Goal: Transaction & Acquisition: Book appointment/travel/reservation

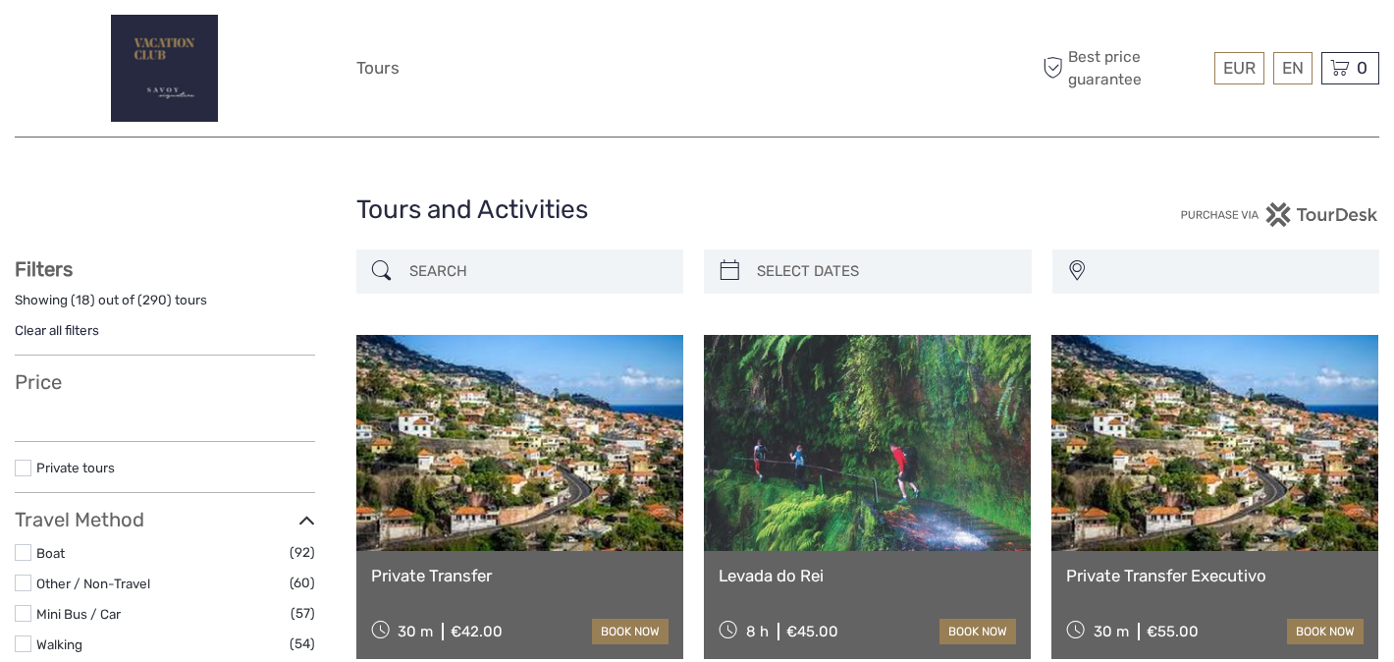
select select
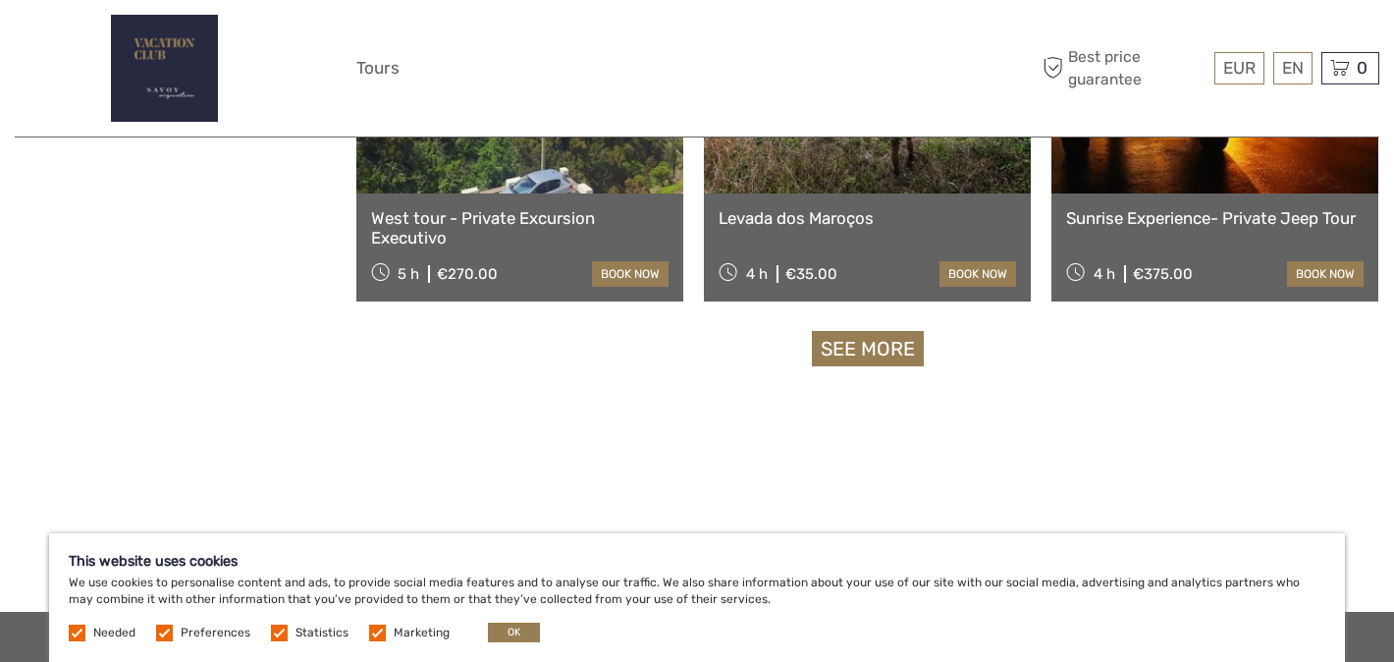
scroll to position [2081, 0]
click at [887, 342] on link "See more" at bounding box center [868, 348] width 112 height 36
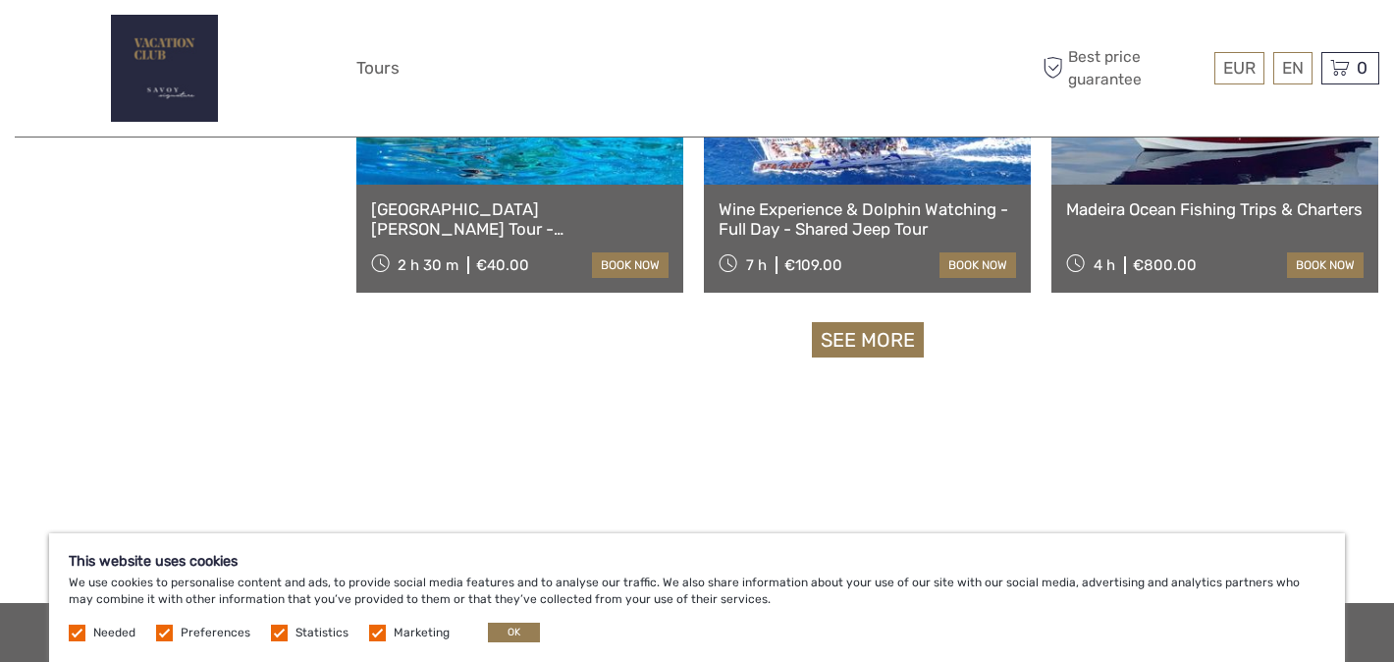
scroll to position [4158, 0]
click at [842, 338] on link "See more" at bounding box center [868, 339] width 112 height 36
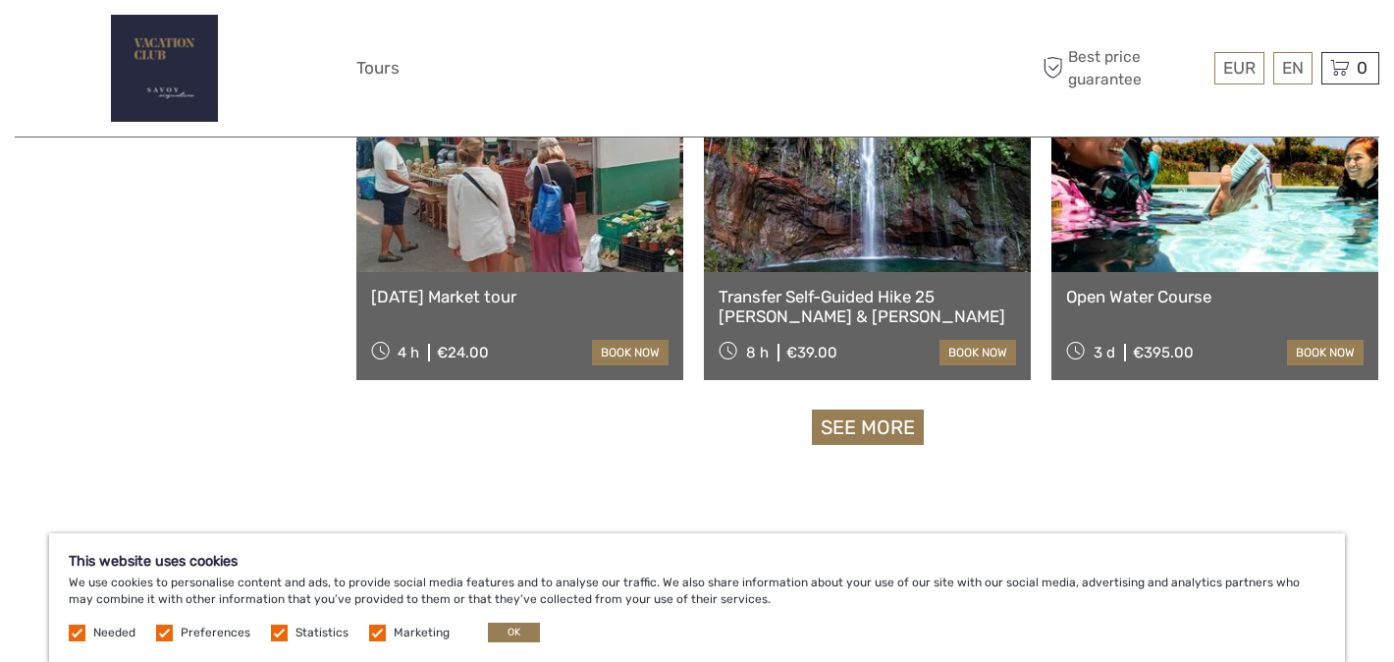
scroll to position [6152, 0]
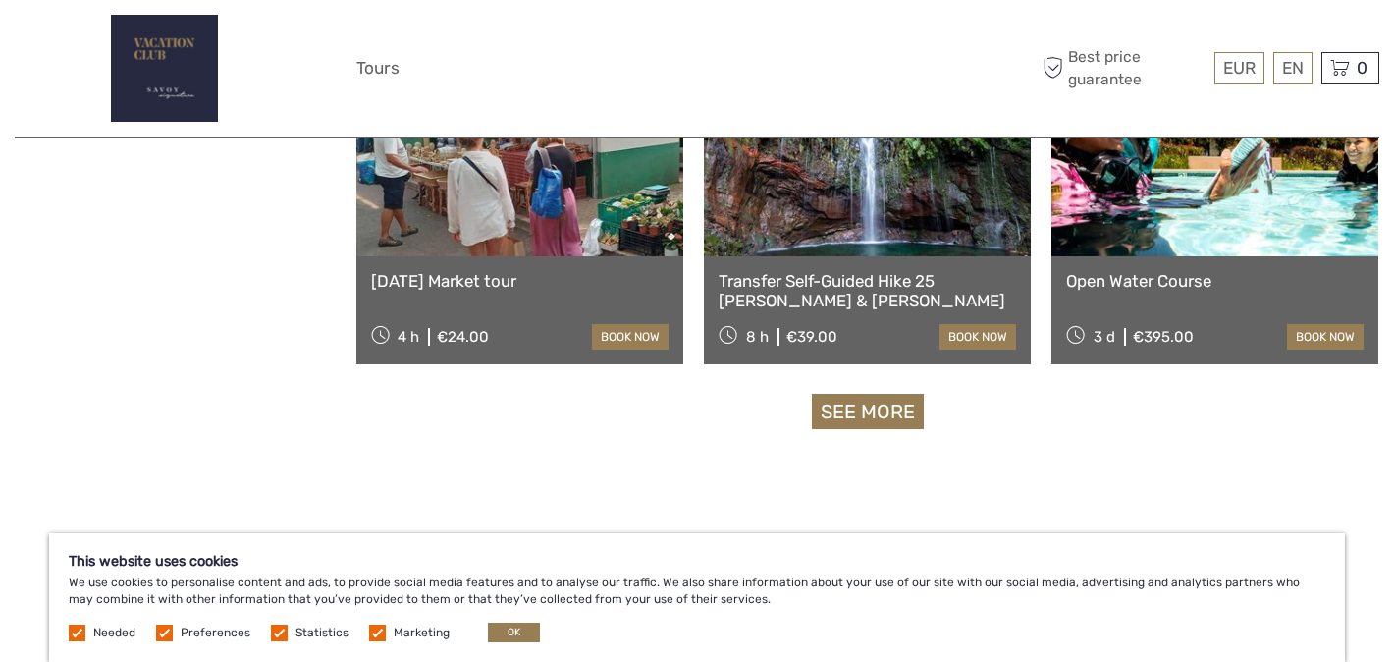
click at [865, 401] on link "See more" at bounding box center [868, 412] width 112 height 36
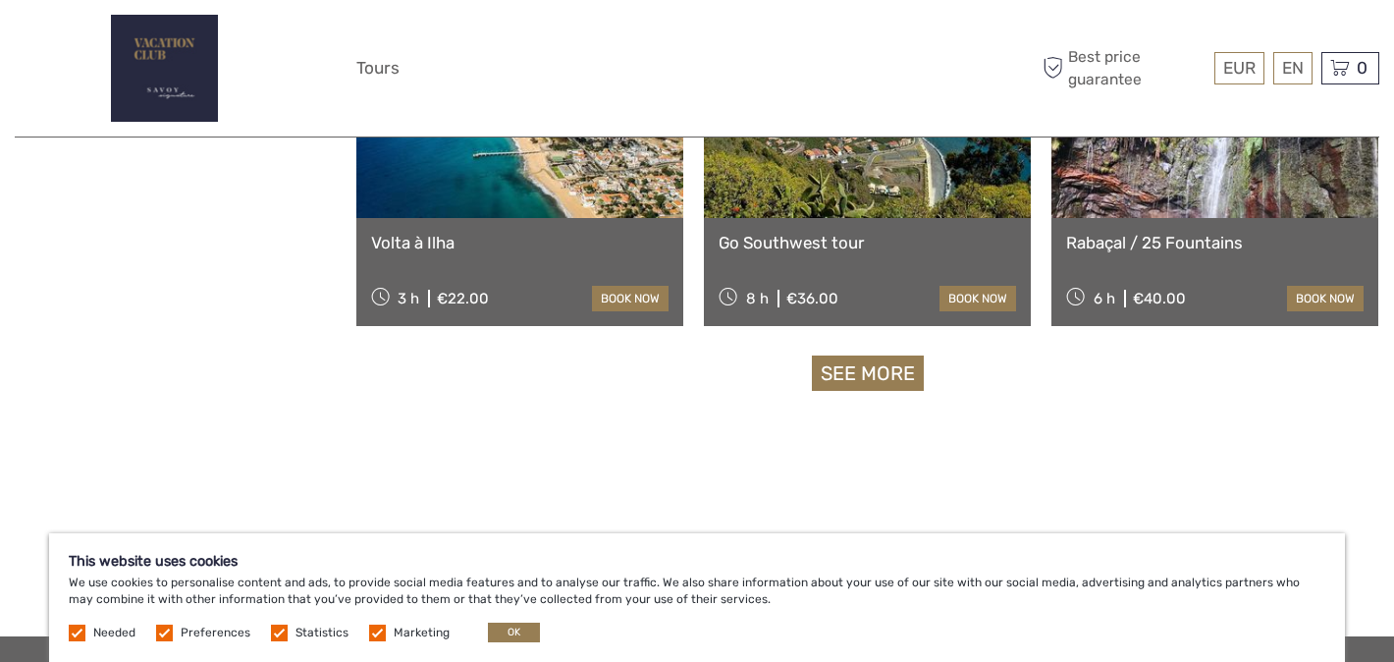
scroll to position [8260, 0]
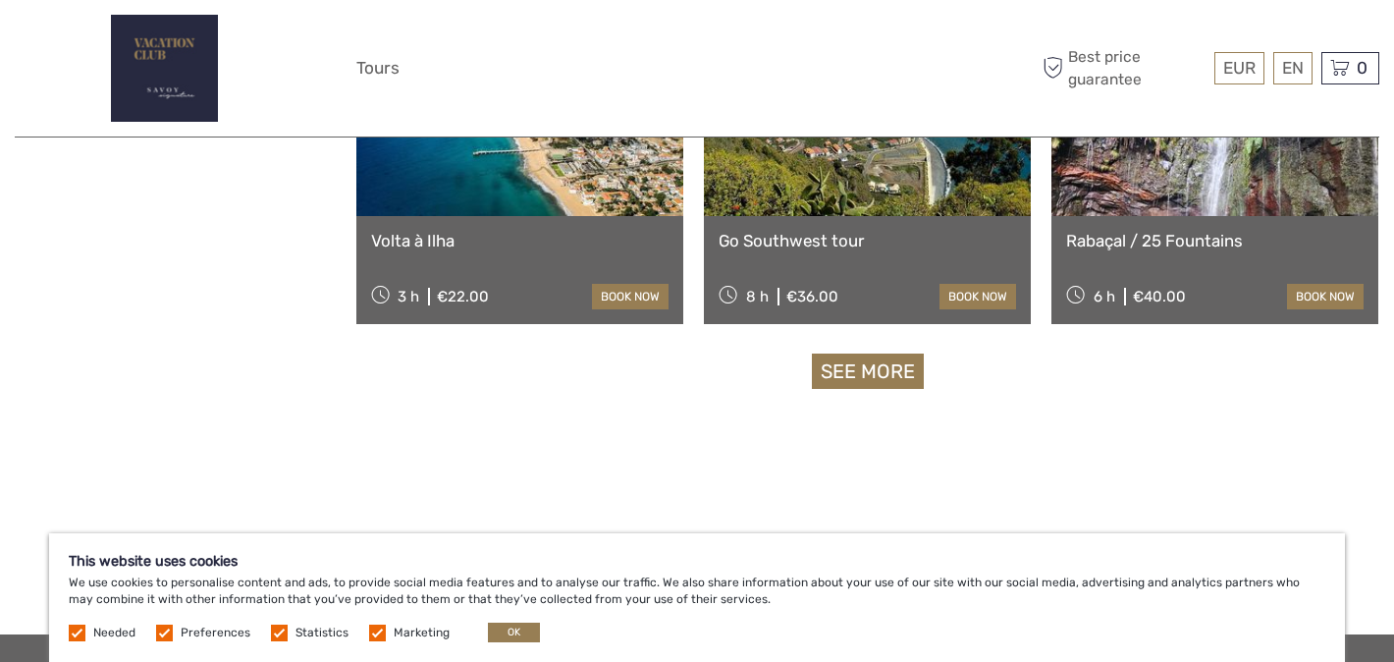
click at [869, 363] on link "See more" at bounding box center [868, 371] width 112 height 36
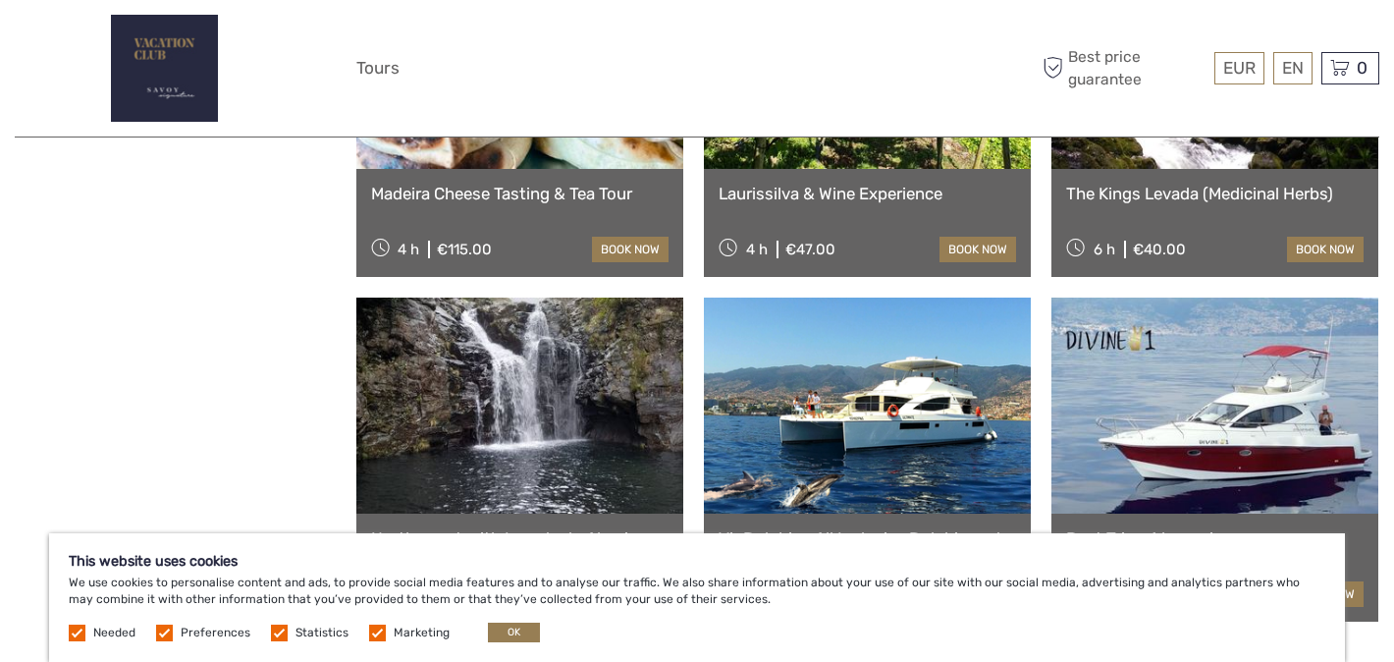
scroll to position [10007, 0]
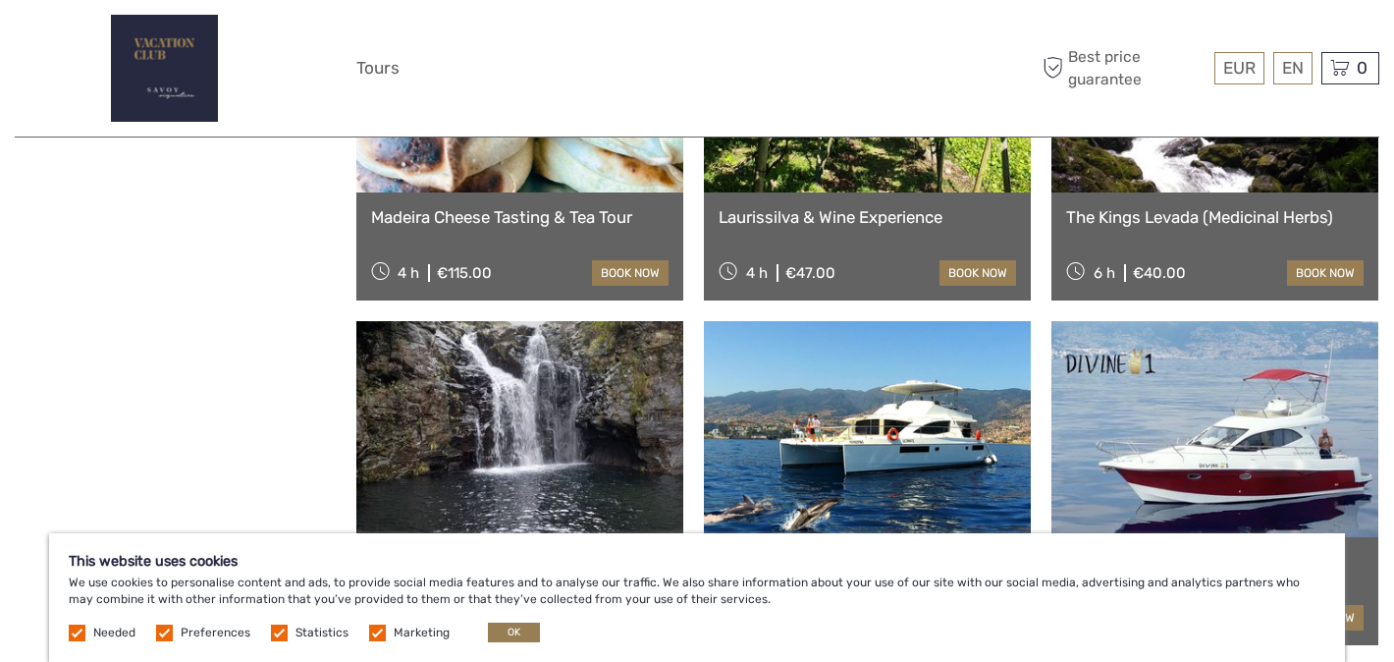
click at [875, 198] on div "Laurissilva & Wine Experience 4 h €47.00 book now" at bounding box center [867, 246] width 327 height 108
click at [871, 221] on link "Laurissilva & Wine Experience" at bounding box center [867, 217] width 297 height 20
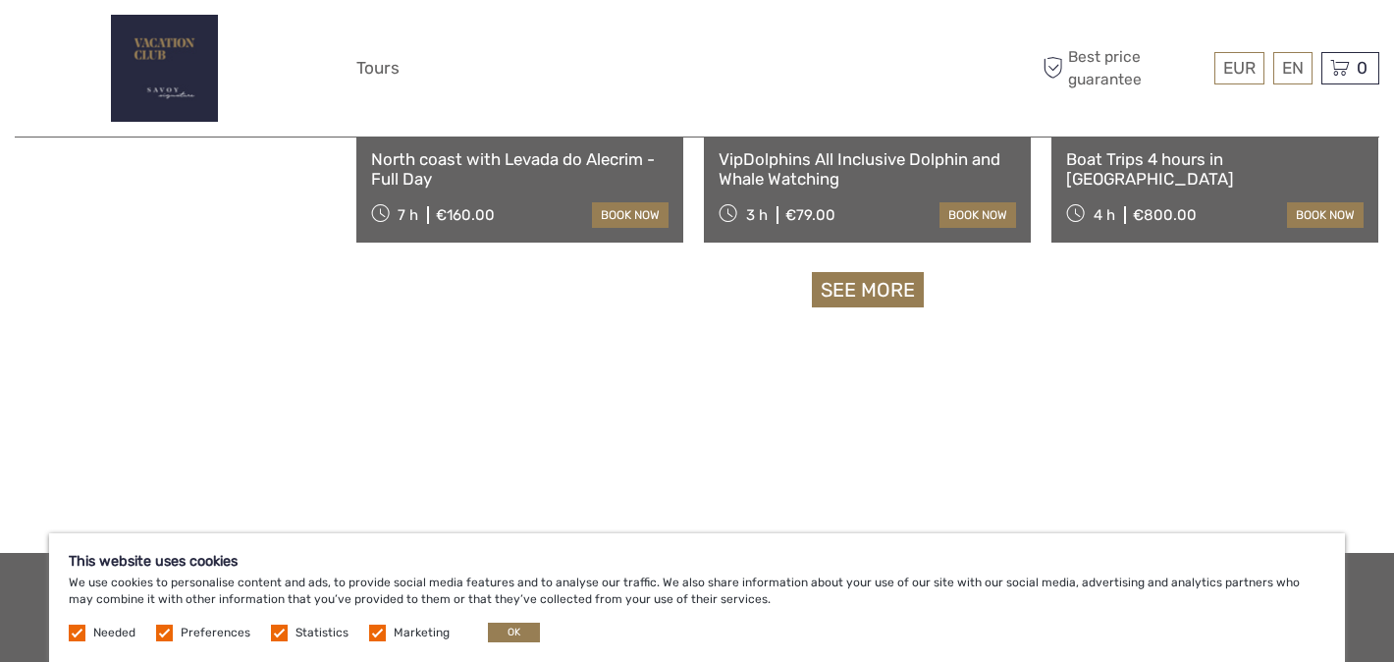
scroll to position [10419, 0]
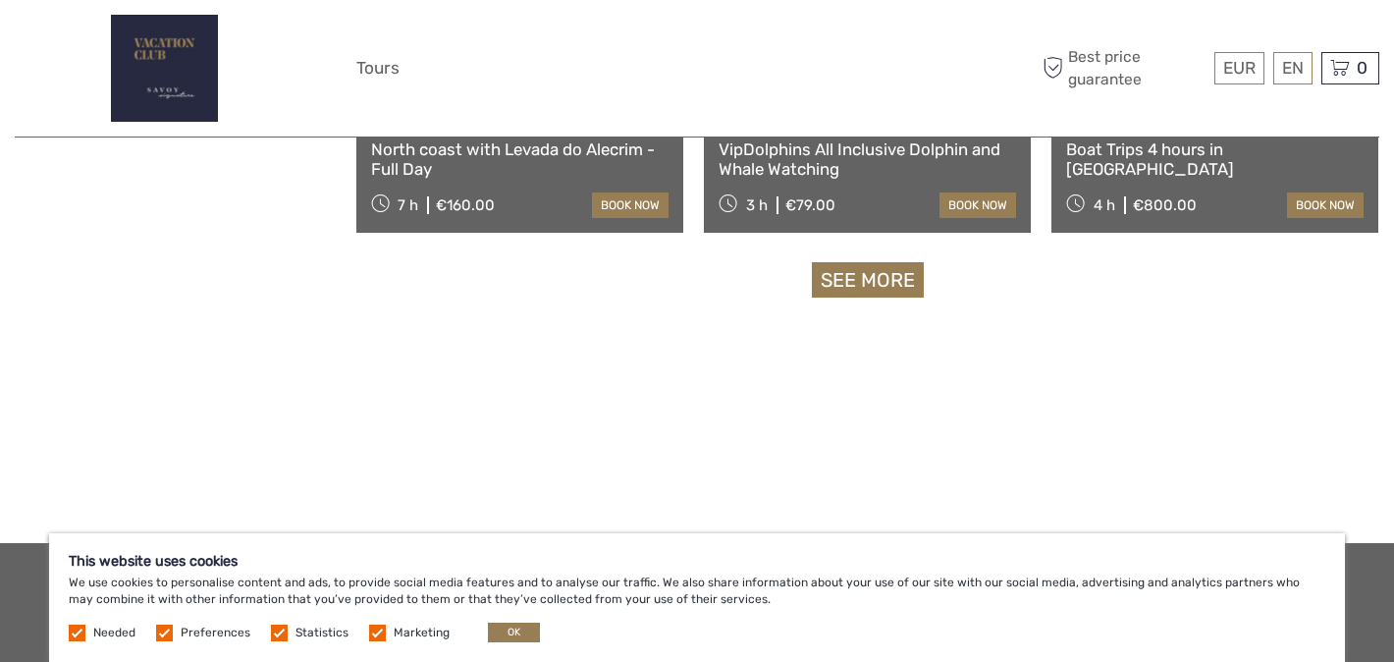
click at [856, 279] on link "See more" at bounding box center [868, 280] width 112 height 36
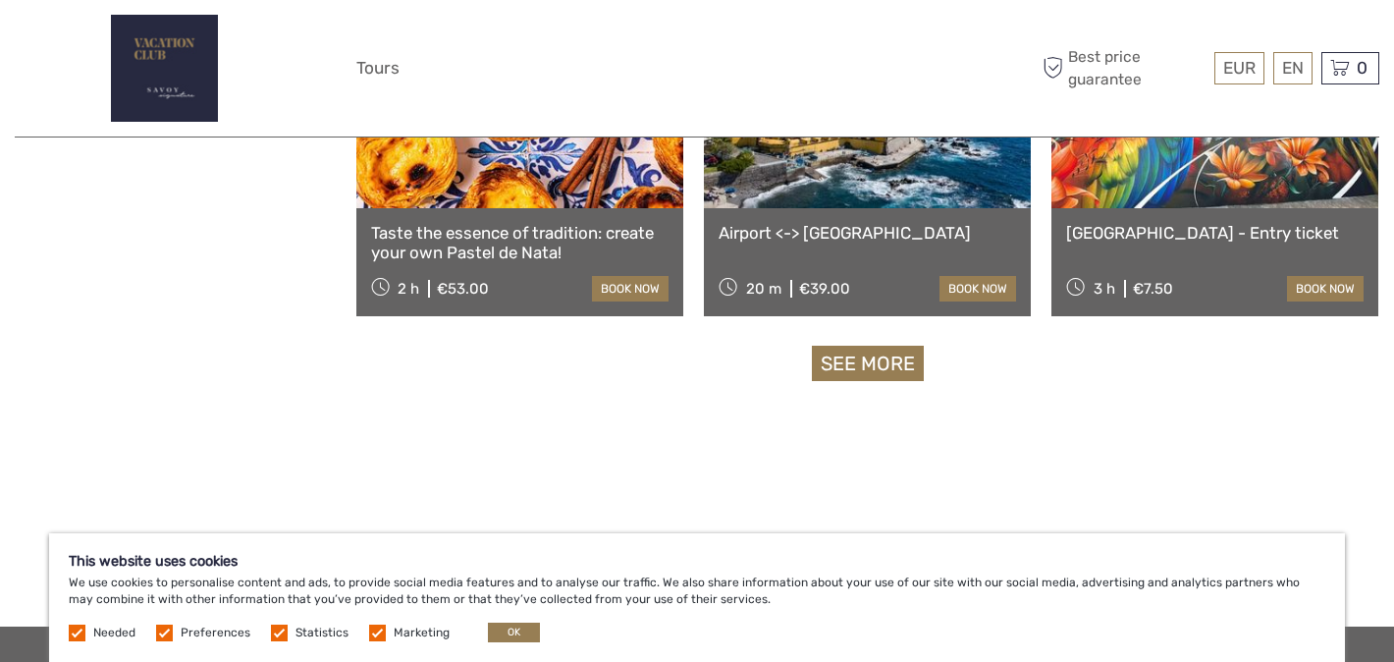
scroll to position [12404, 0]
click at [859, 358] on link "See more" at bounding box center [868, 363] width 112 height 36
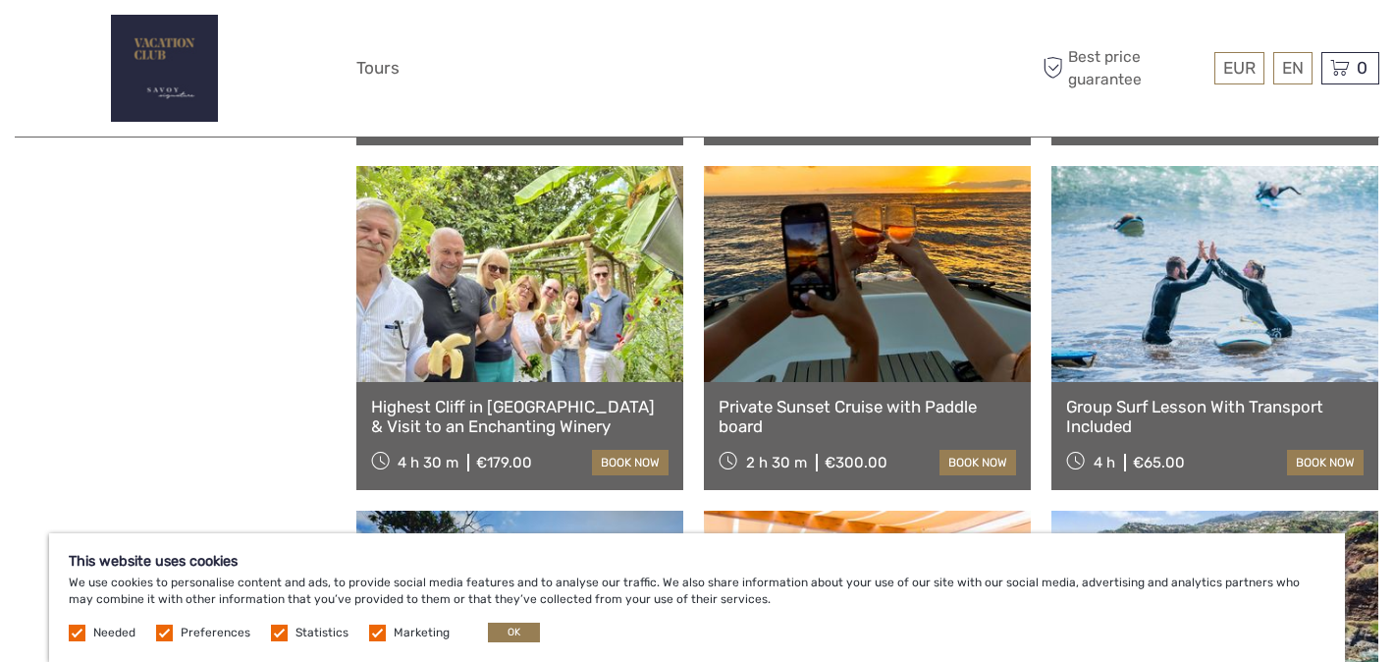
scroll to position [13264, 0]
click at [536, 403] on link "Highest Cliff in Europe & Visit to an Enchanting Winery" at bounding box center [519, 416] width 297 height 40
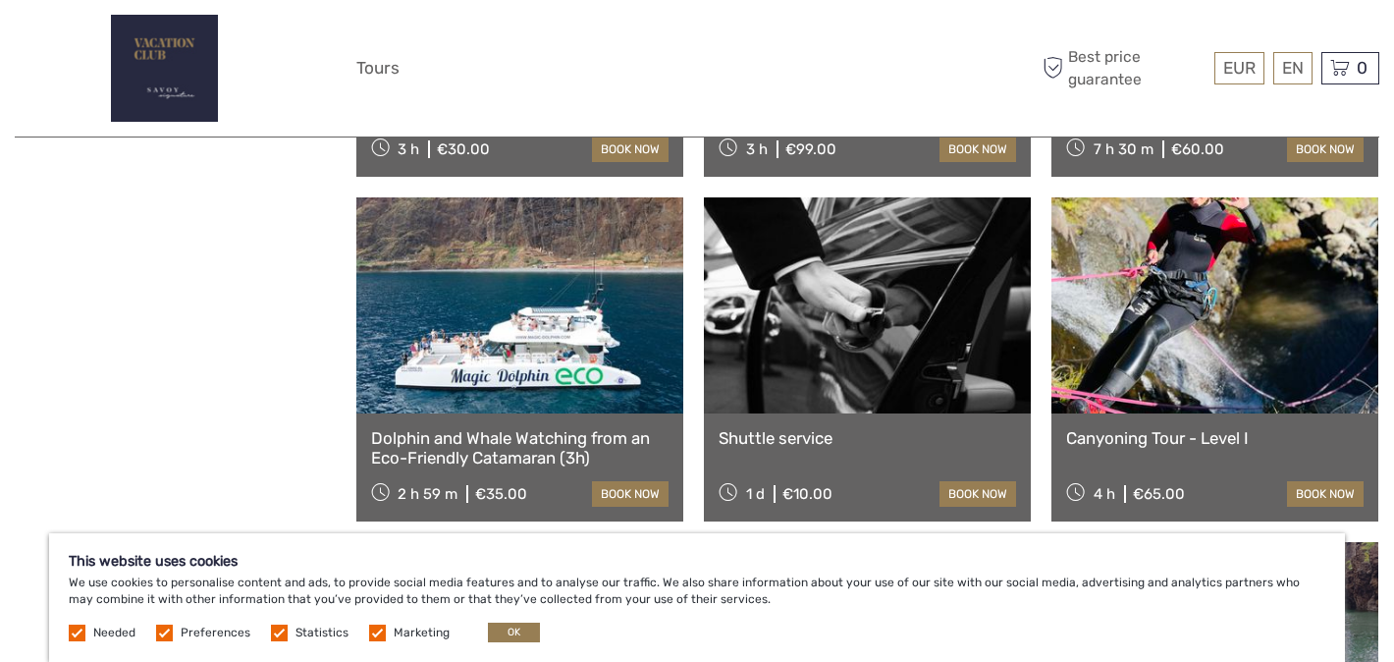
scroll to position [13917, 0]
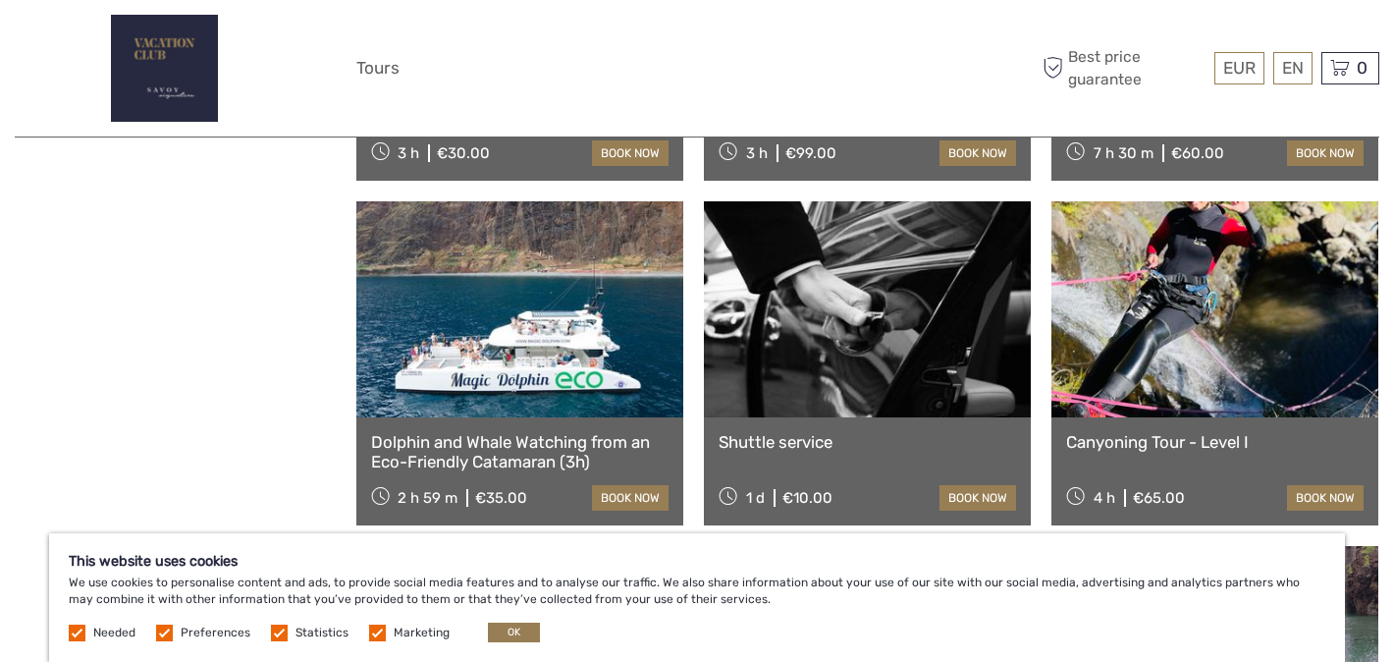
click at [841, 382] on link at bounding box center [867, 309] width 327 height 216
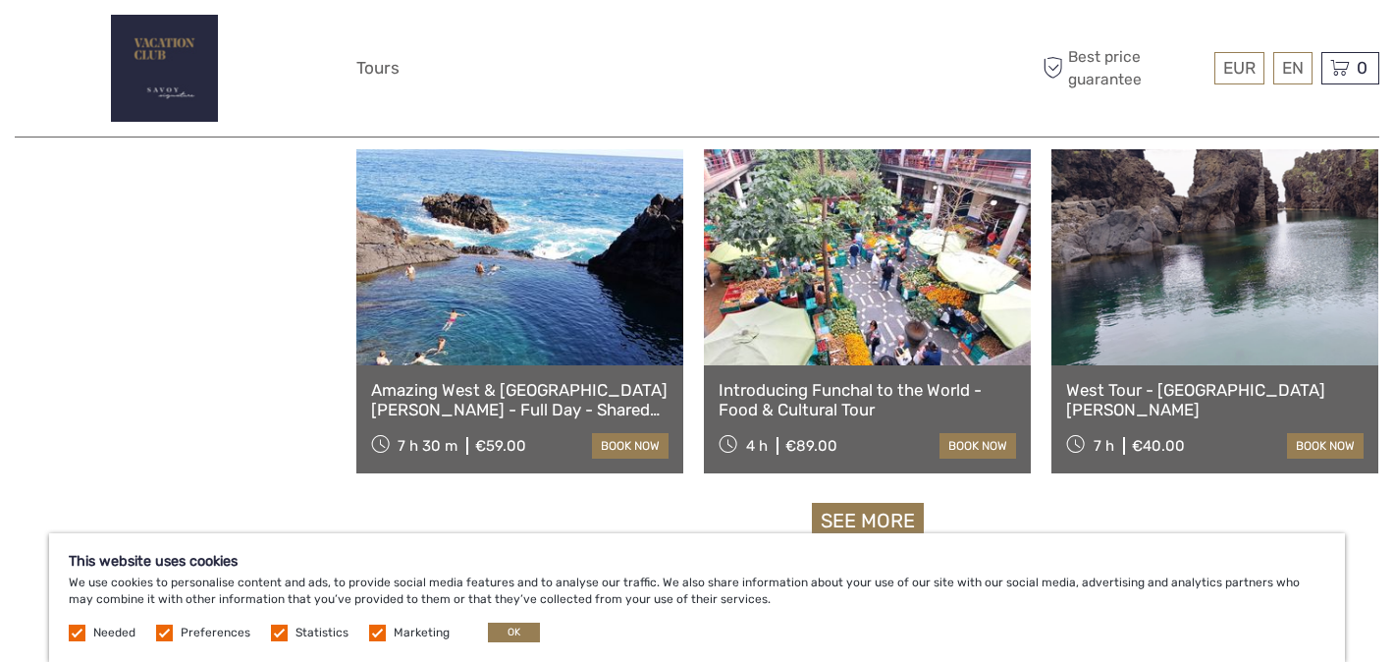
scroll to position [14320, 0]
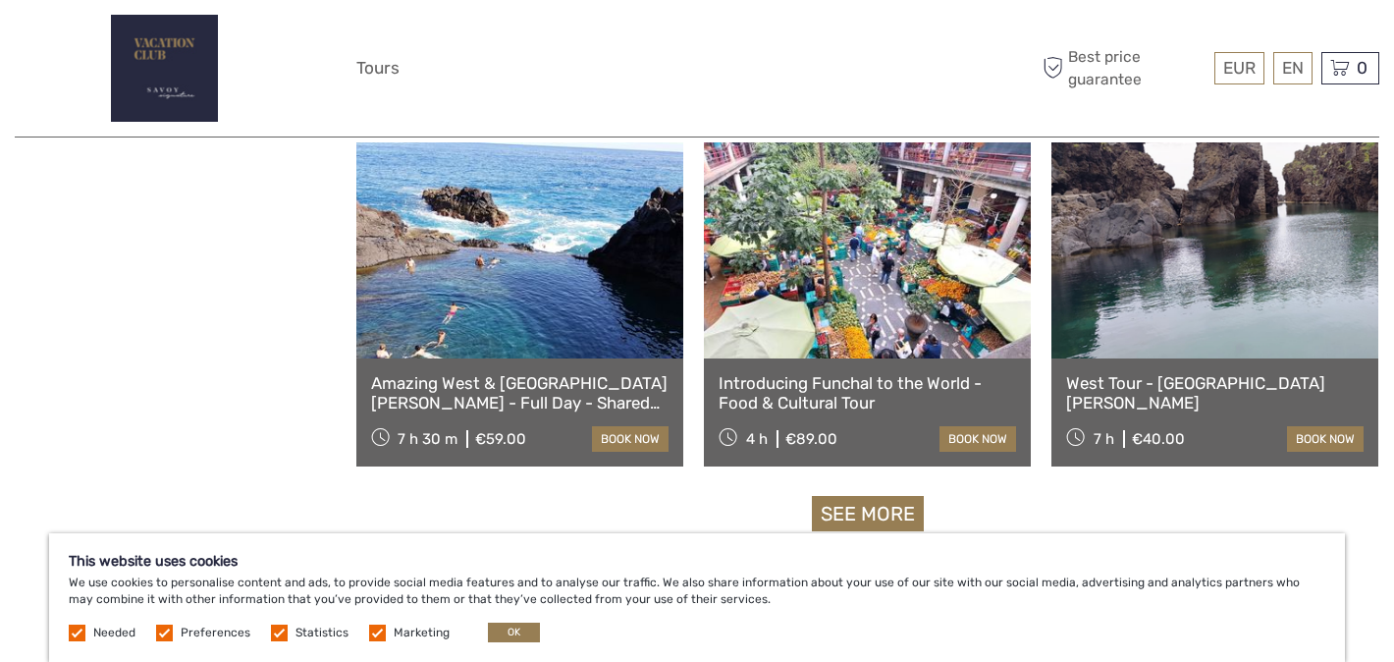
click at [881, 512] on link "See more" at bounding box center [868, 514] width 112 height 36
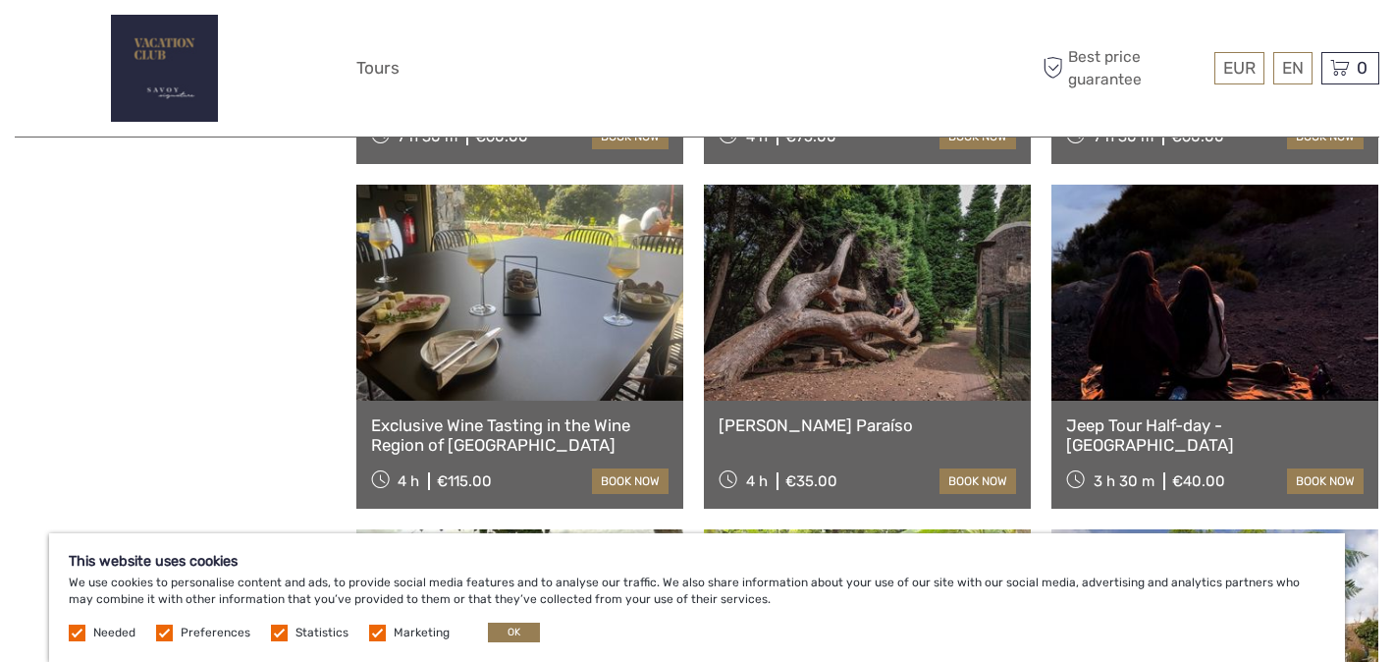
scroll to position [14976, 0]
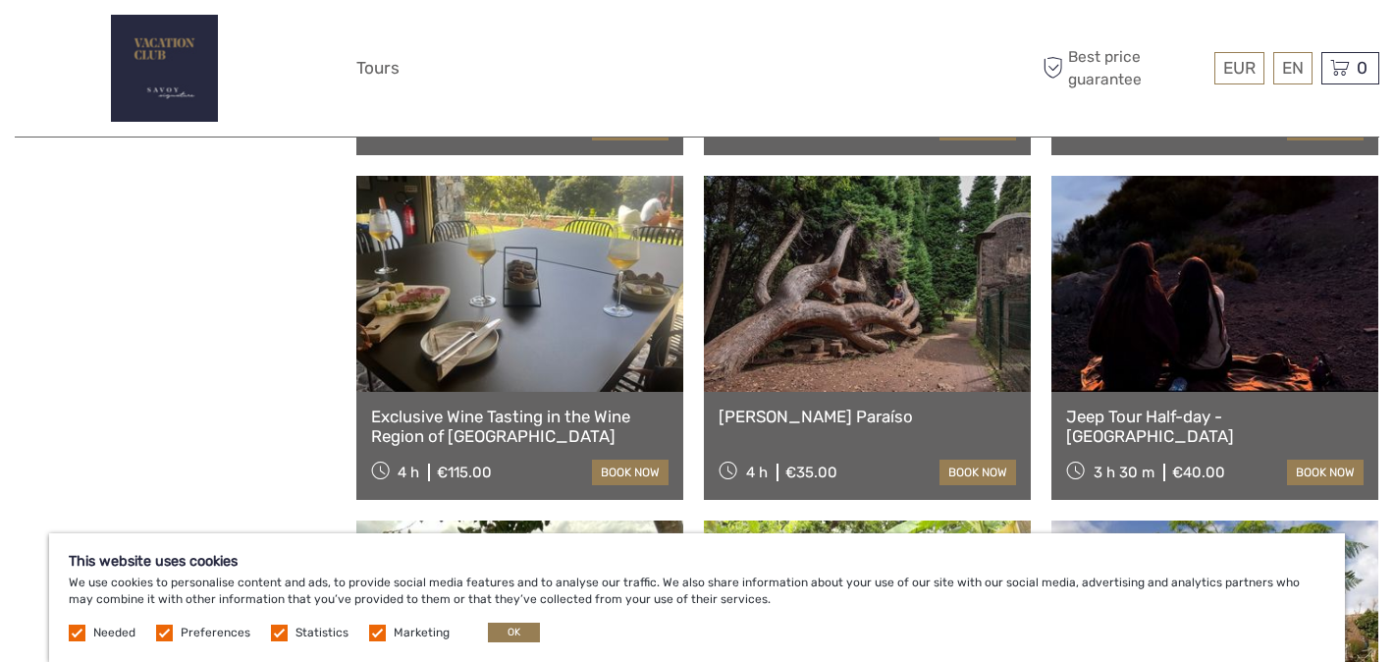
click at [865, 359] on link at bounding box center [867, 284] width 327 height 216
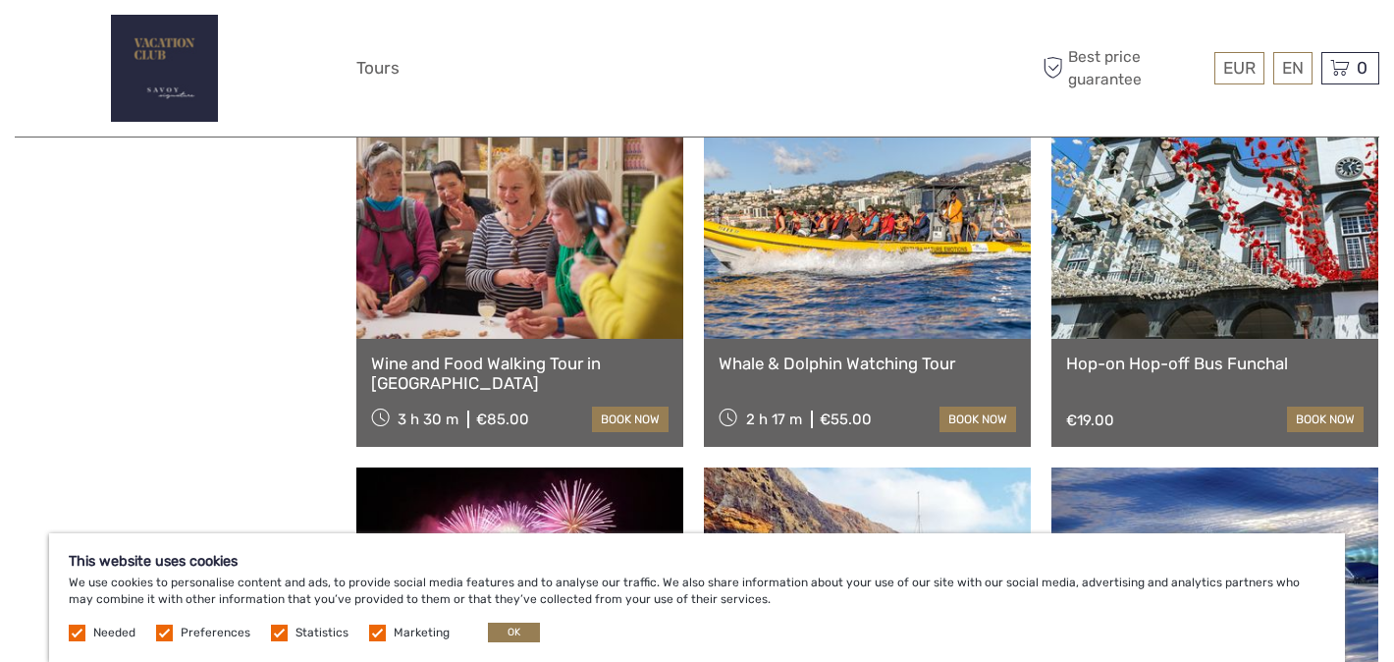
scroll to position [16065, 0]
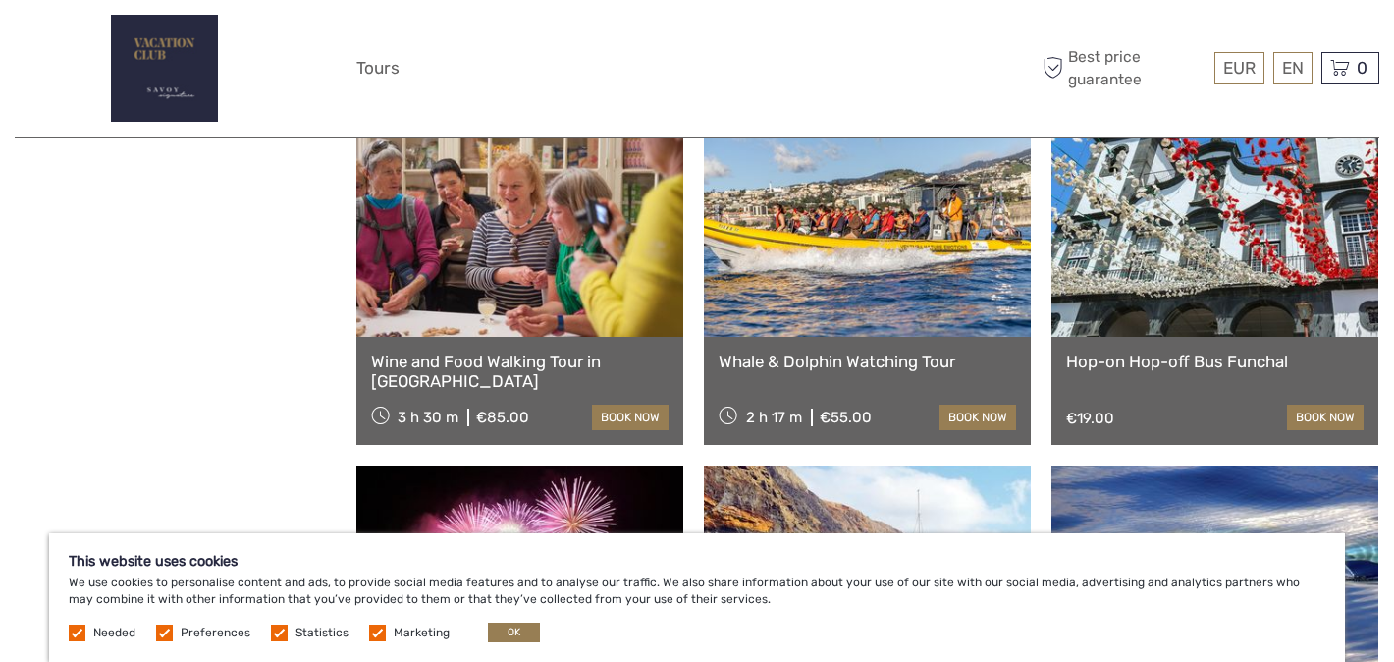
click at [1160, 310] on link at bounding box center [1214, 229] width 327 height 216
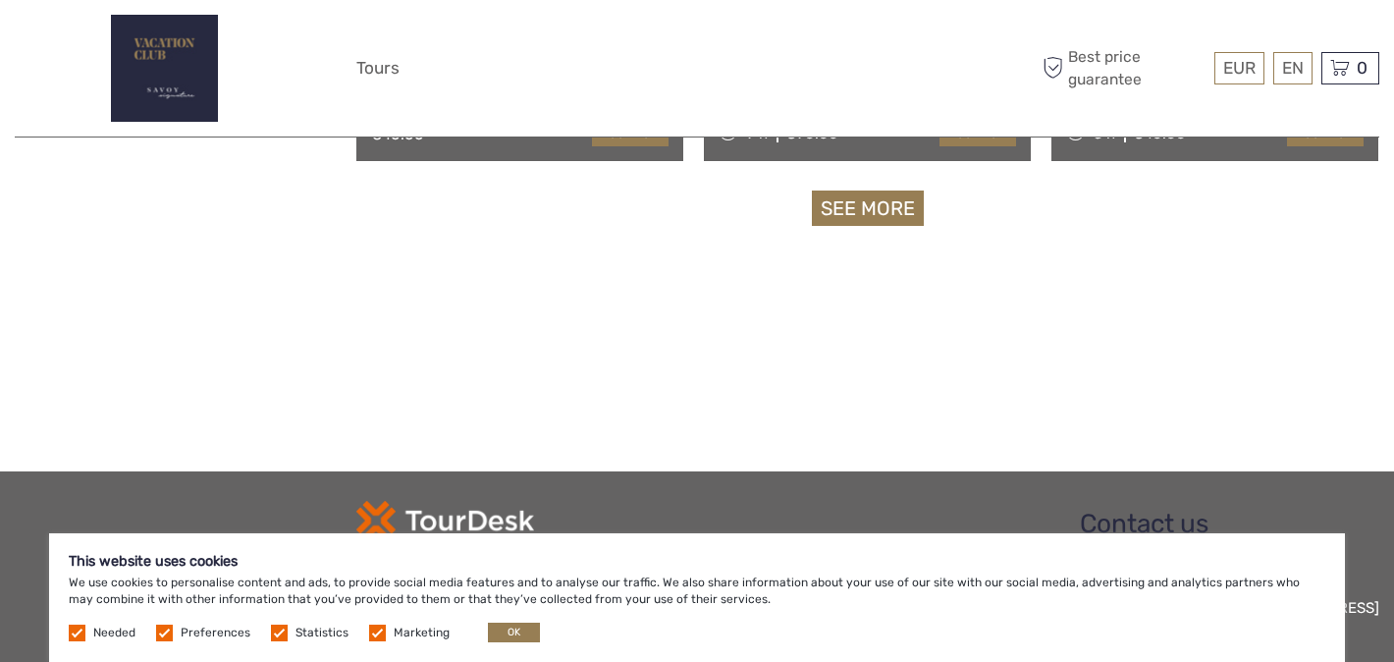
scroll to position [16645, 0]
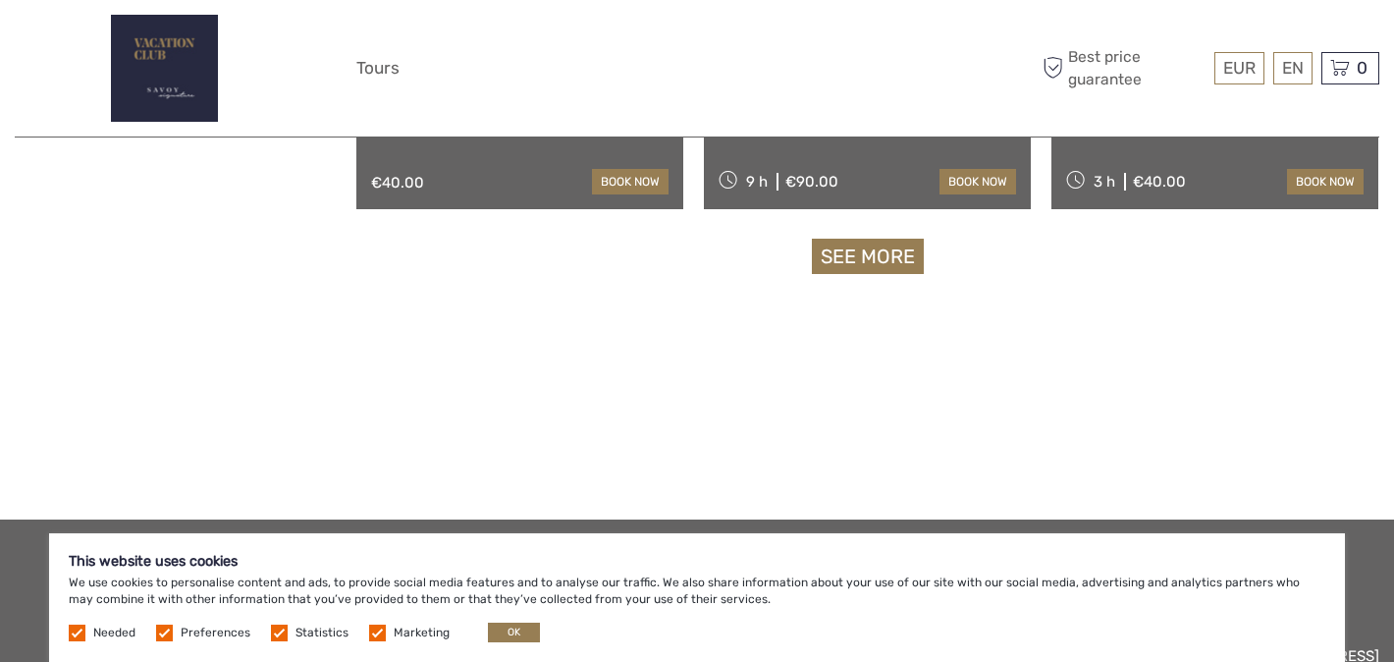
click at [885, 260] on link "See more" at bounding box center [868, 257] width 112 height 36
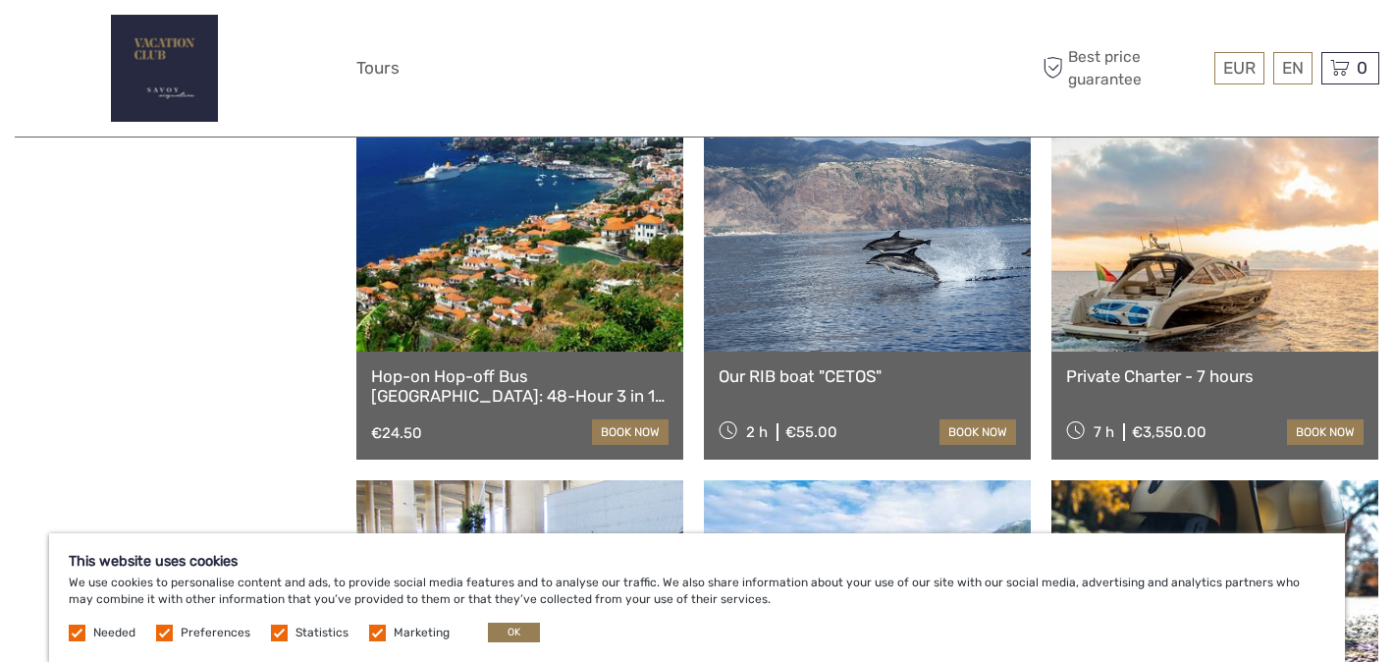
scroll to position [16745, 0]
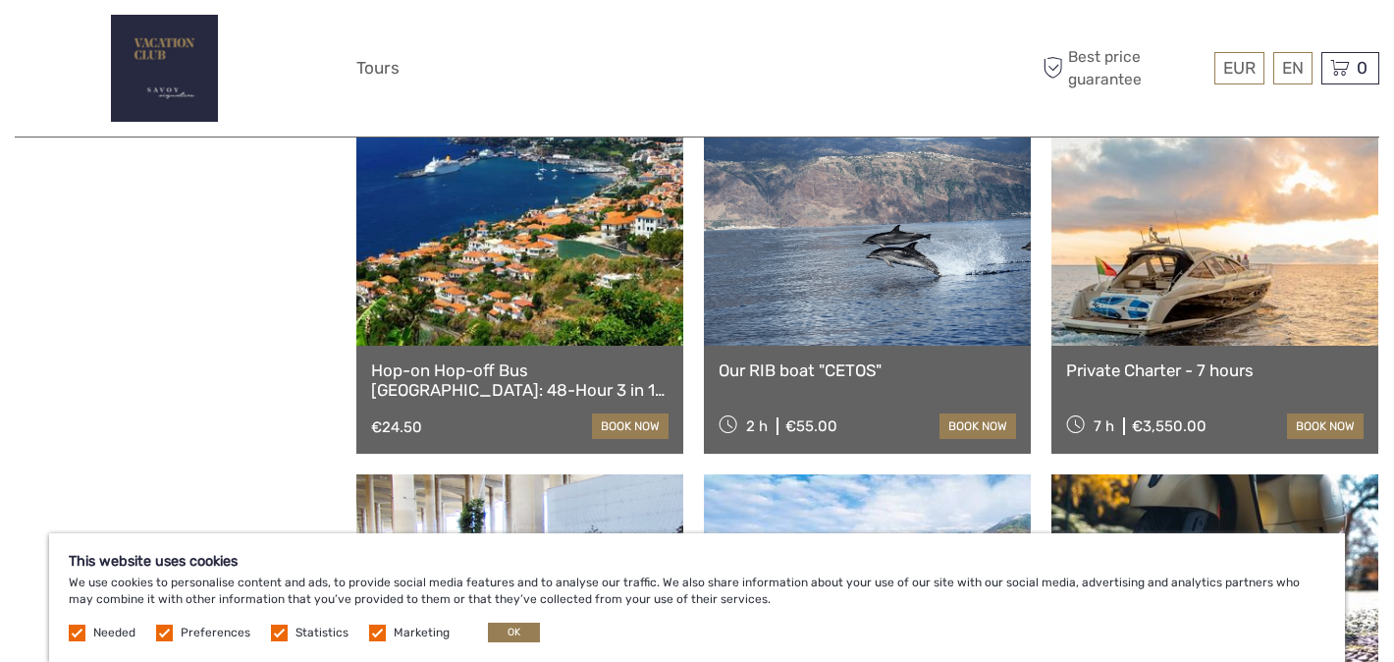
click at [604, 369] on link "Hop-on Hop-off Bus Funchal: 48-Hour 3 in 1 Tour" at bounding box center [519, 380] width 297 height 40
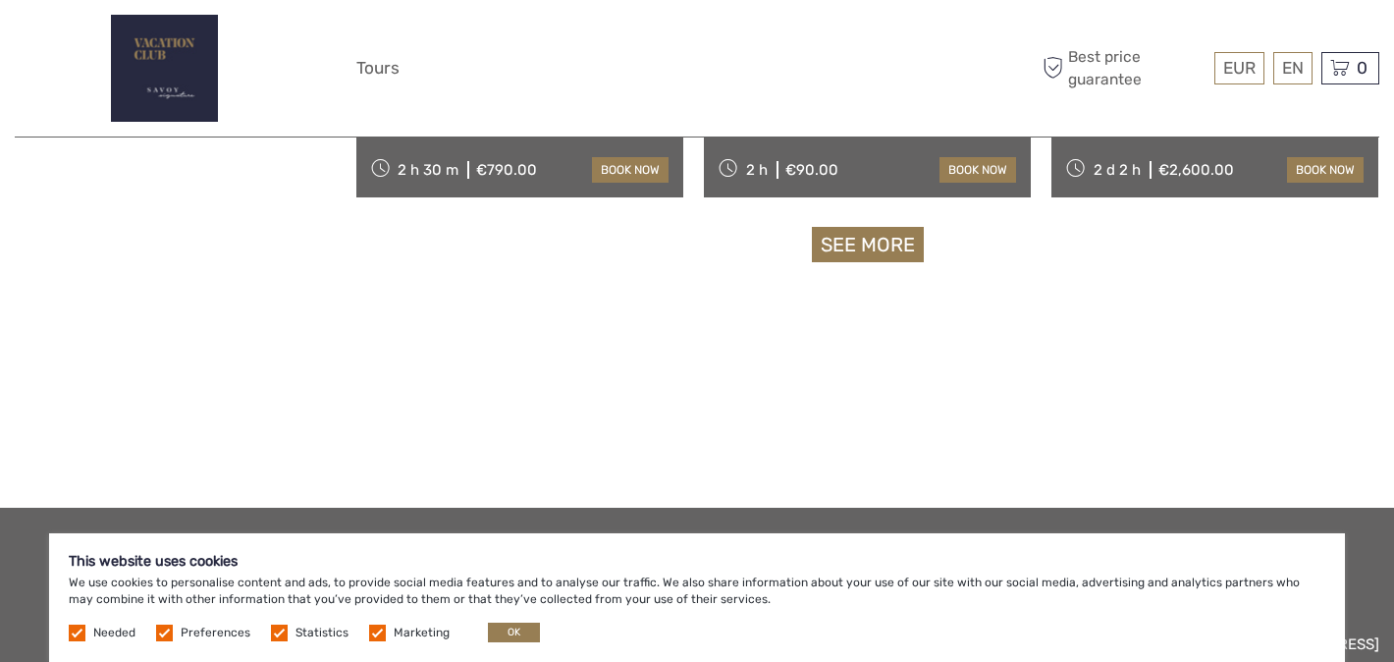
scroll to position [18725, 0]
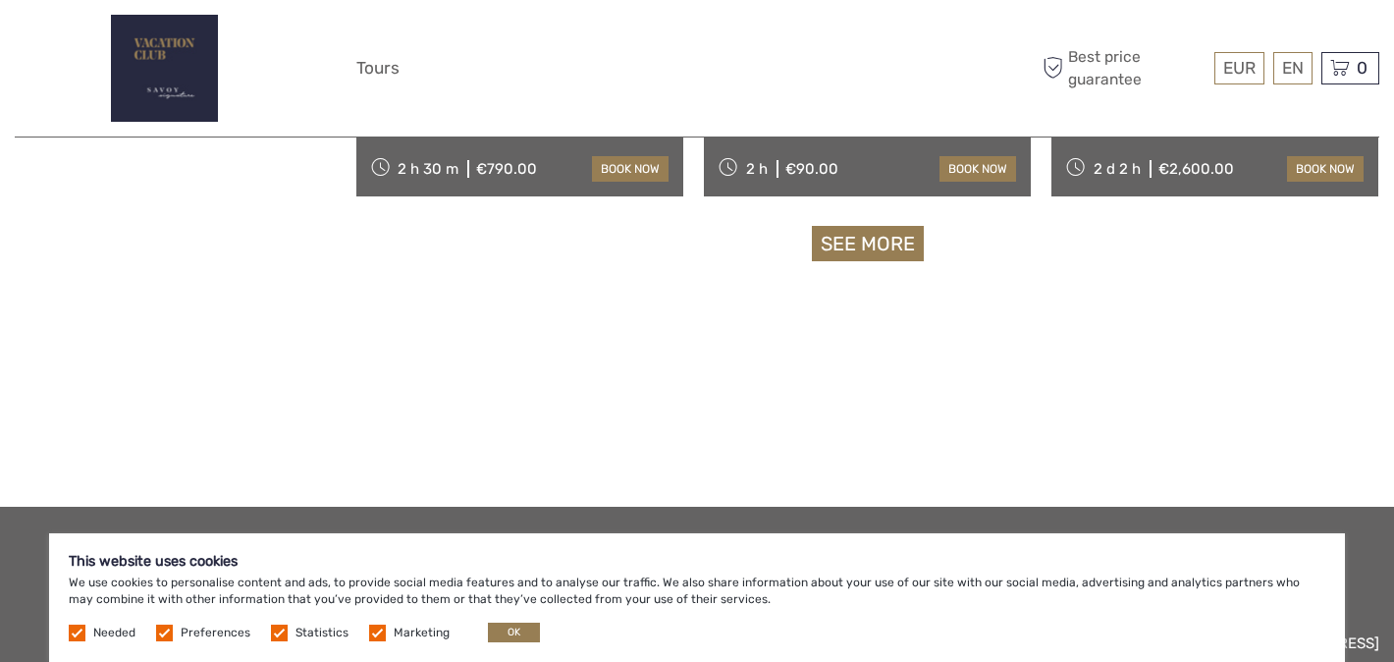
click at [875, 252] on link "See more" at bounding box center [868, 244] width 112 height 36
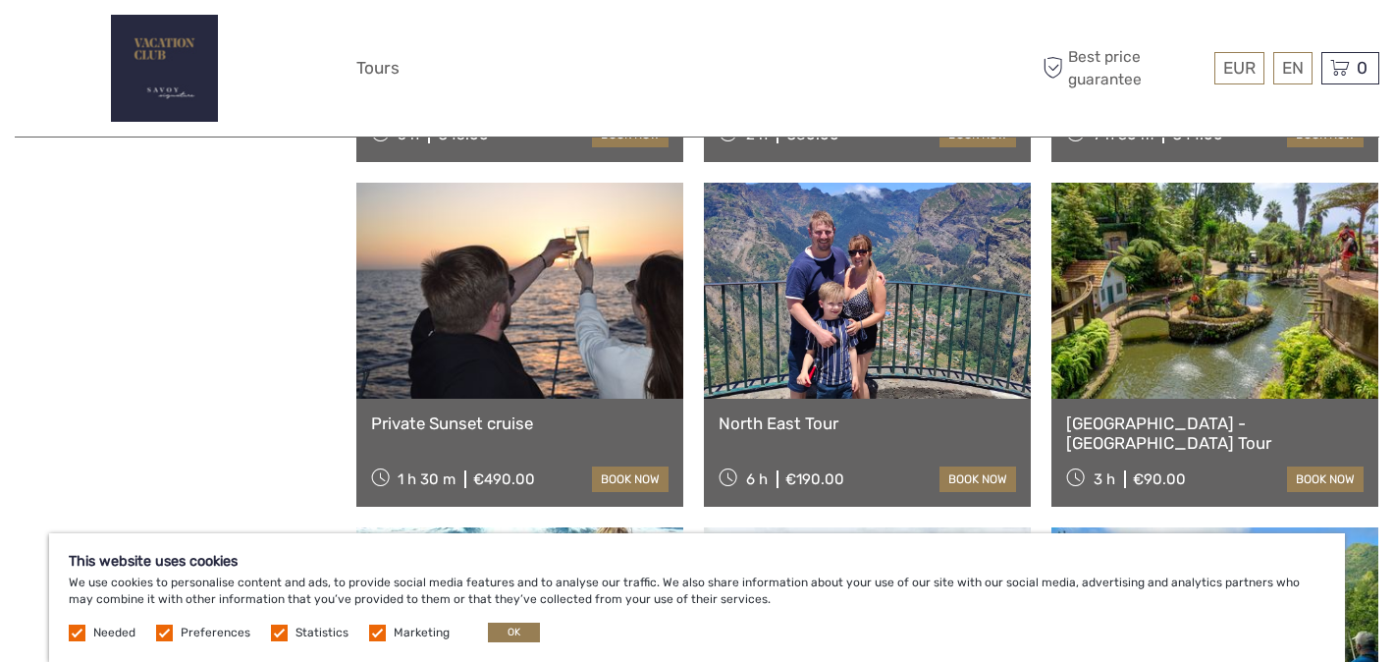
scroll to position [20142, 0]
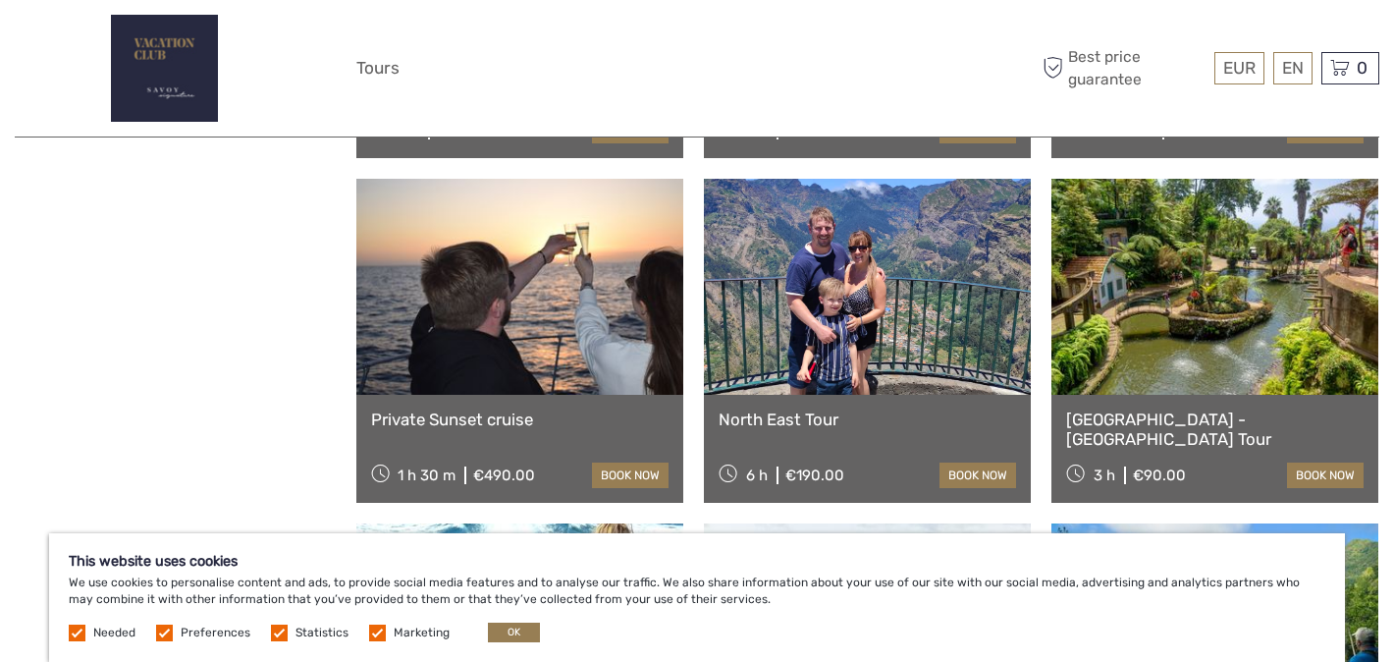
click at [1213, 389] on link at bounding box center [1214, 287] width 327 height 216
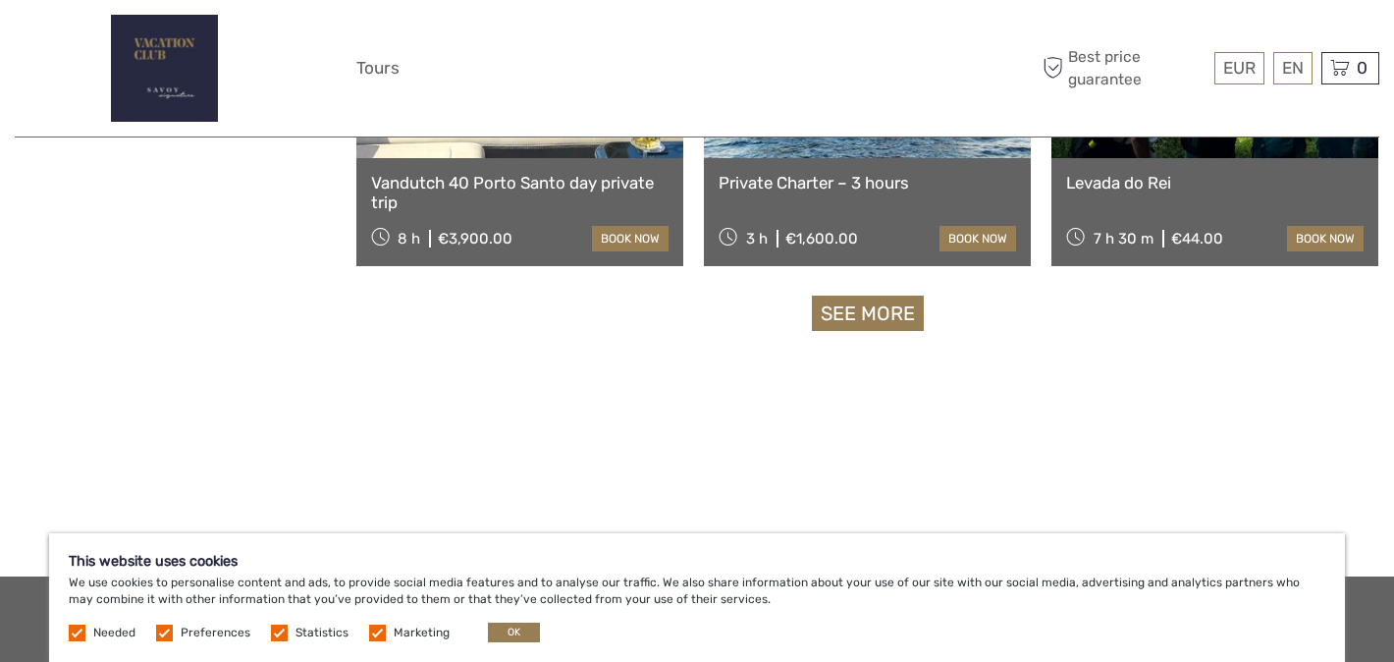
scroll to position [20729, 0]
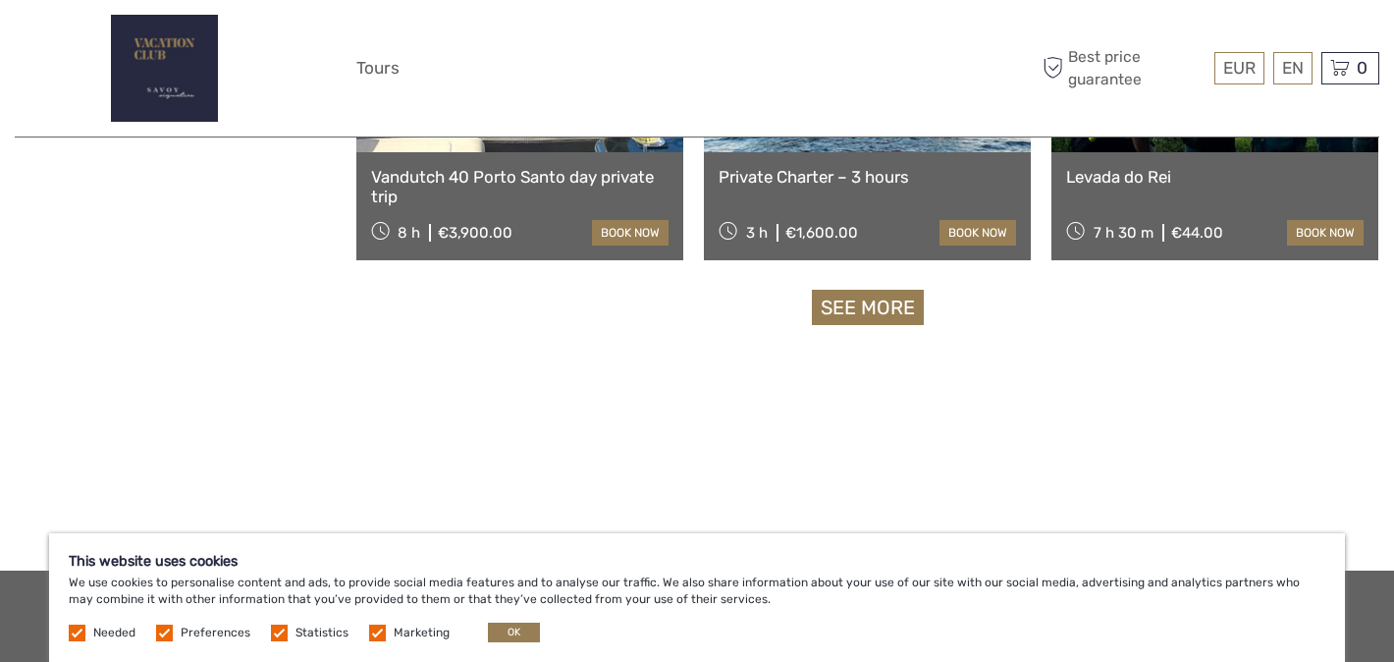
click at [845, 300] on link "See more" at bounding box center [868, 308] width 112 height 36
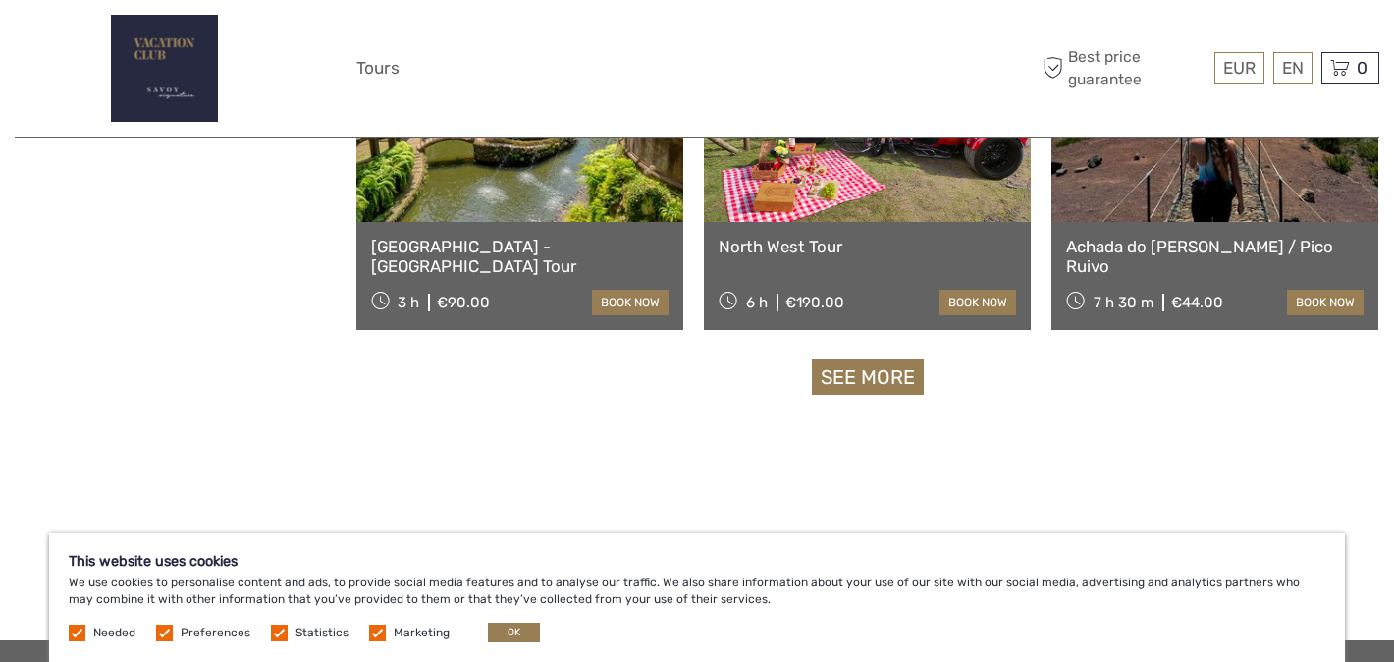
scroll to position [22782, 0]
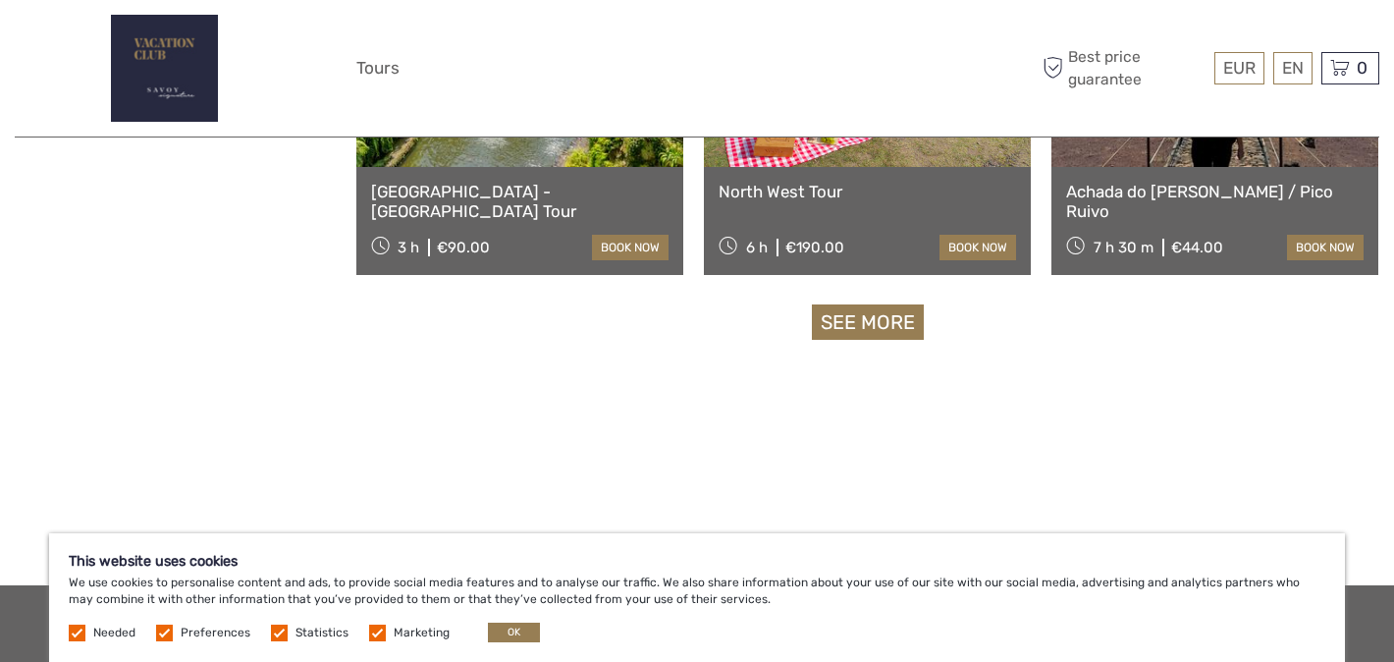
click at [866, 320] on link "See more" at bounding box center [868, 322] width 112 height 36
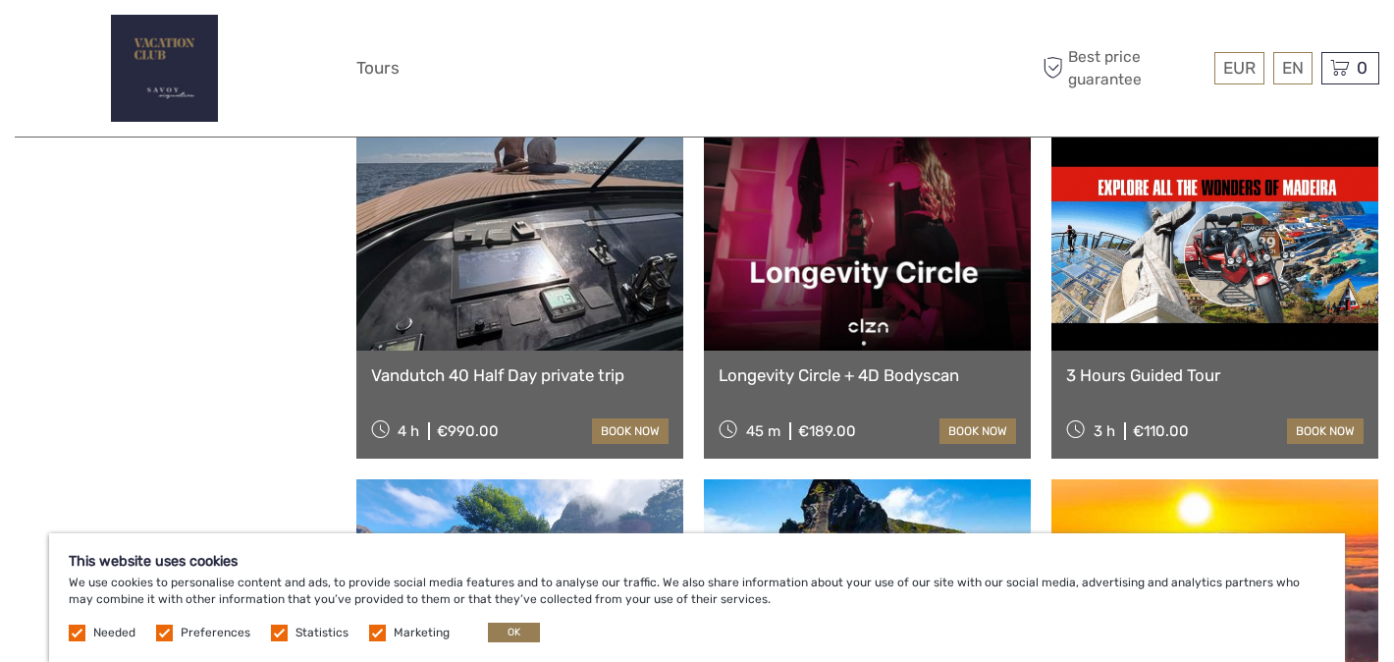
scroll to position [23630, 0]
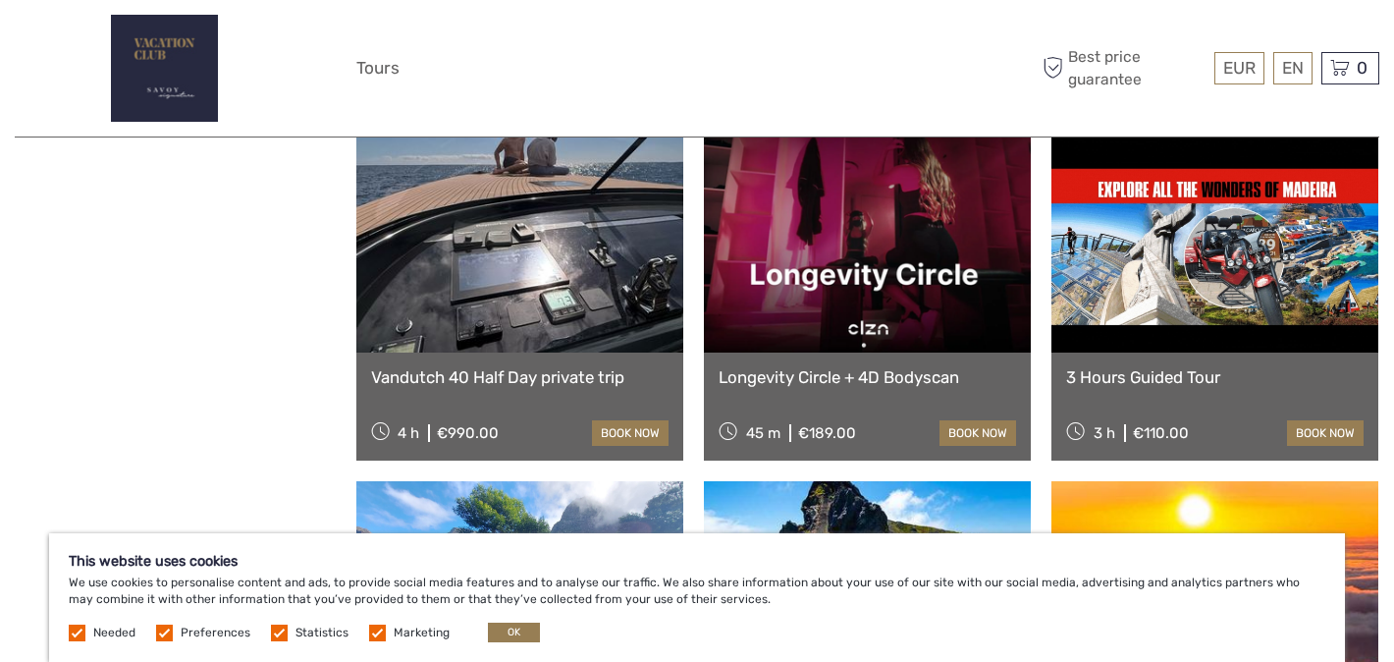
click at [1105, 320] on link at bounding box center [1214, 244] width 327 height 216
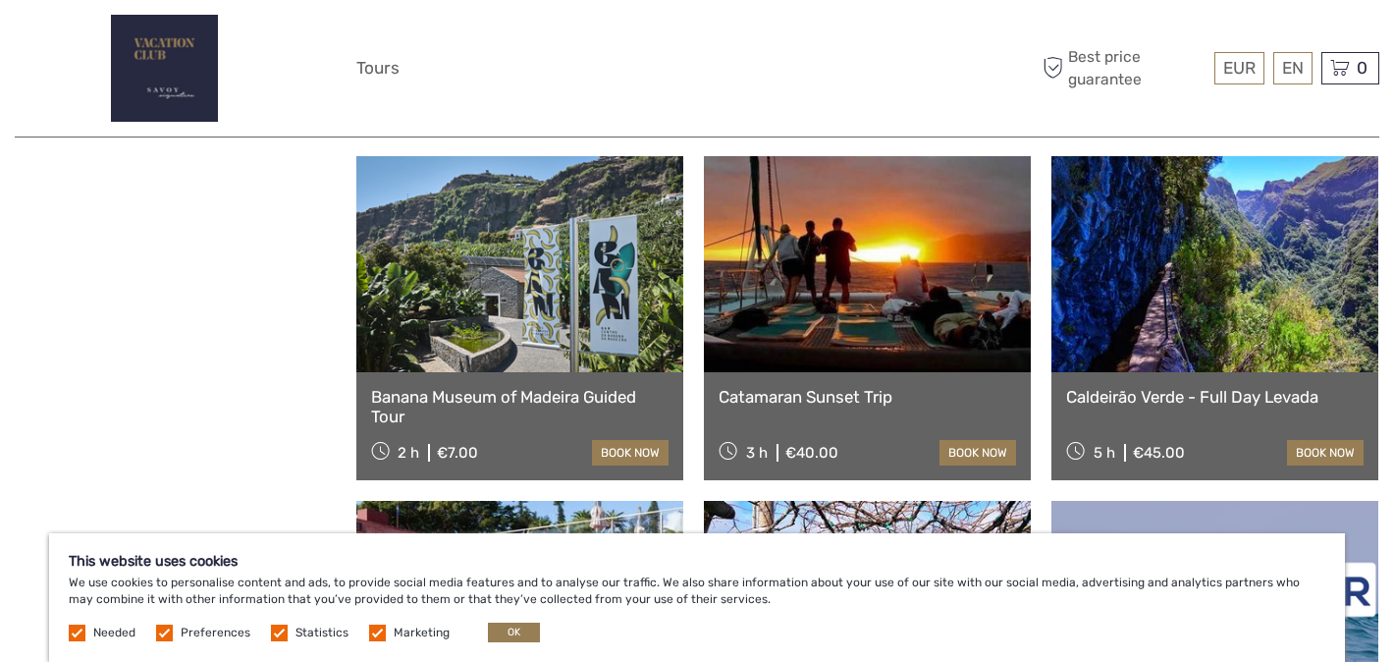
scroll to position [24304, 0]
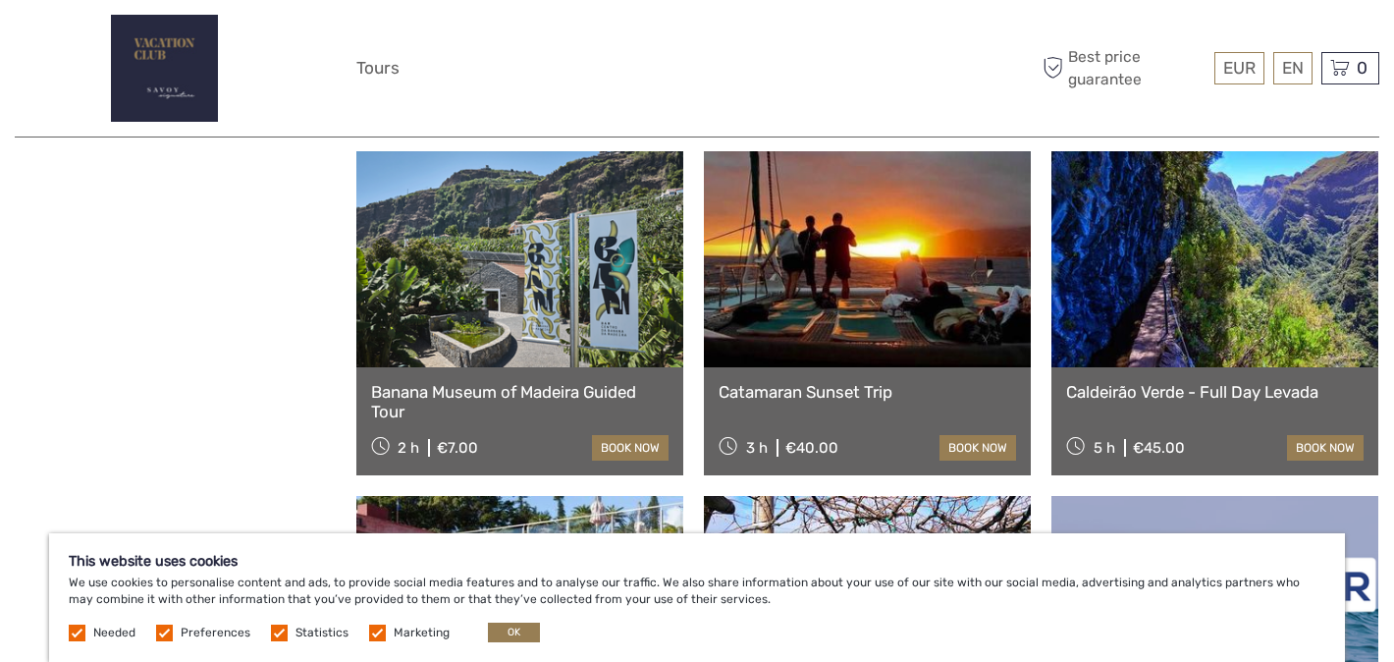
click at [542, 389] on link "Banana Museum of Madeira Guided Tour" at bounding box center [519, 402] width 297 height 40
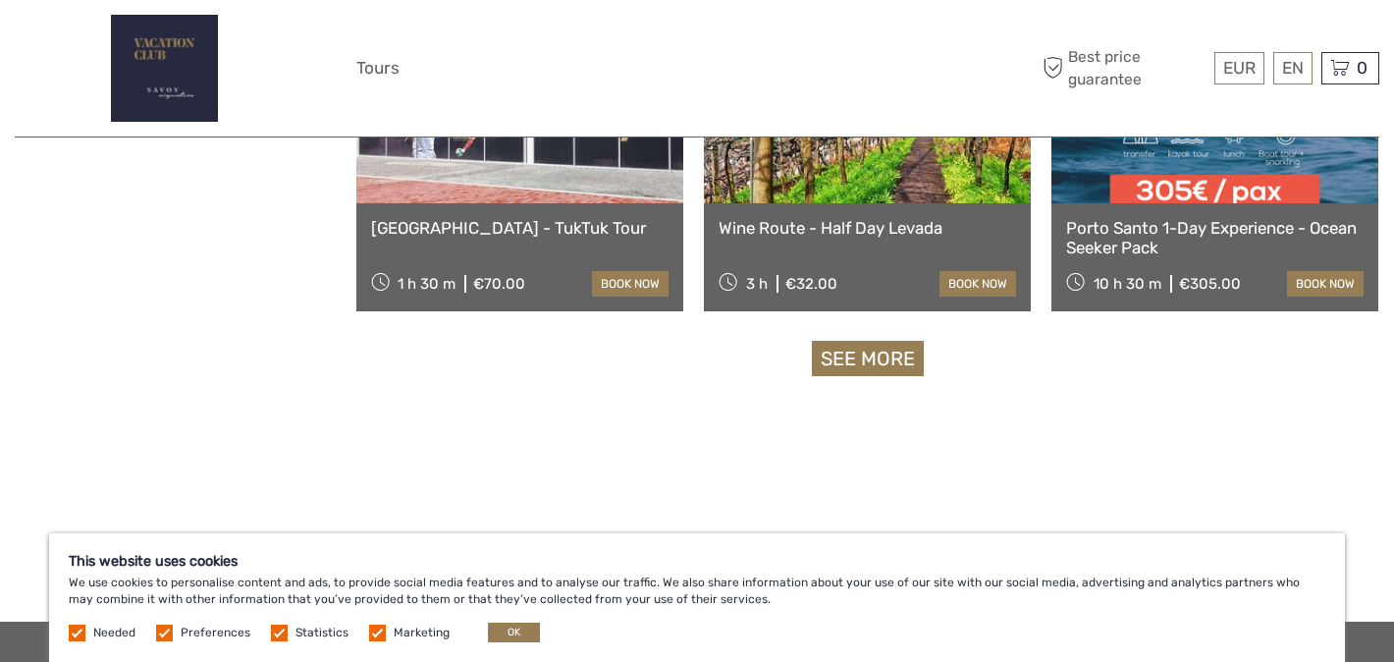
scroll to position [24826, 0]
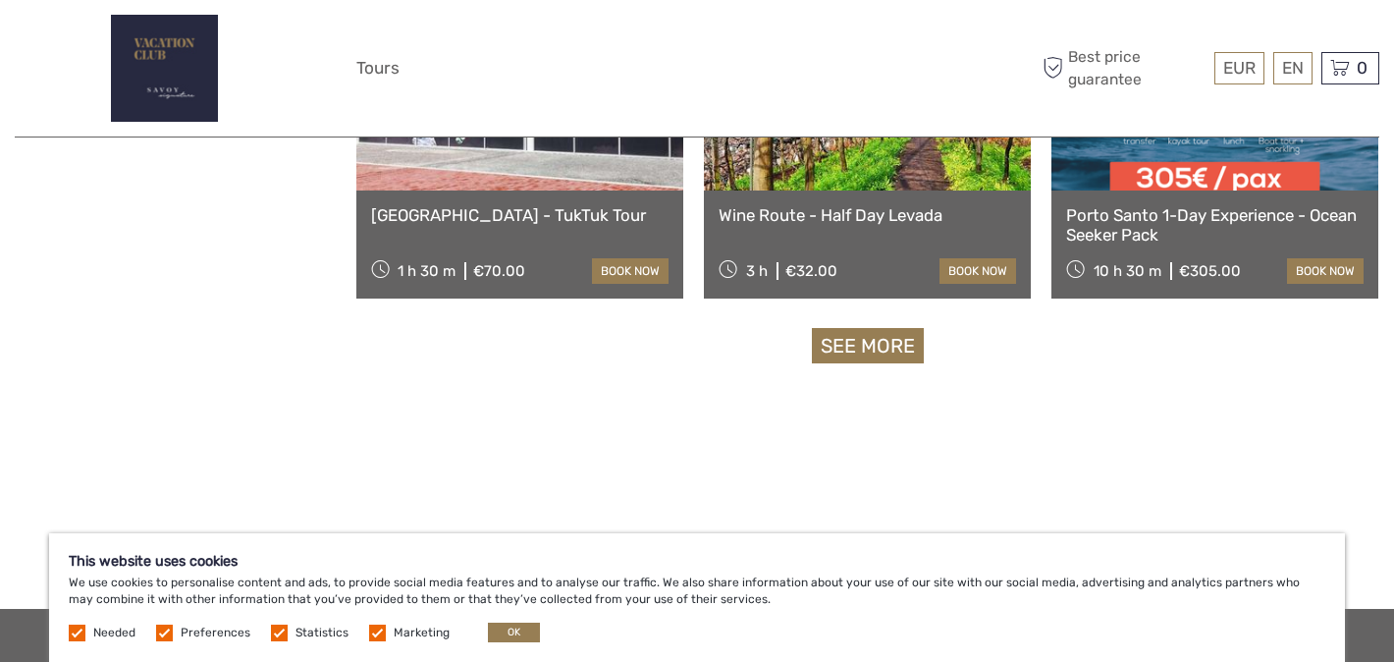
click at [853, 341] on link "See more" at bounding box center [868, 346] width 112 height 36
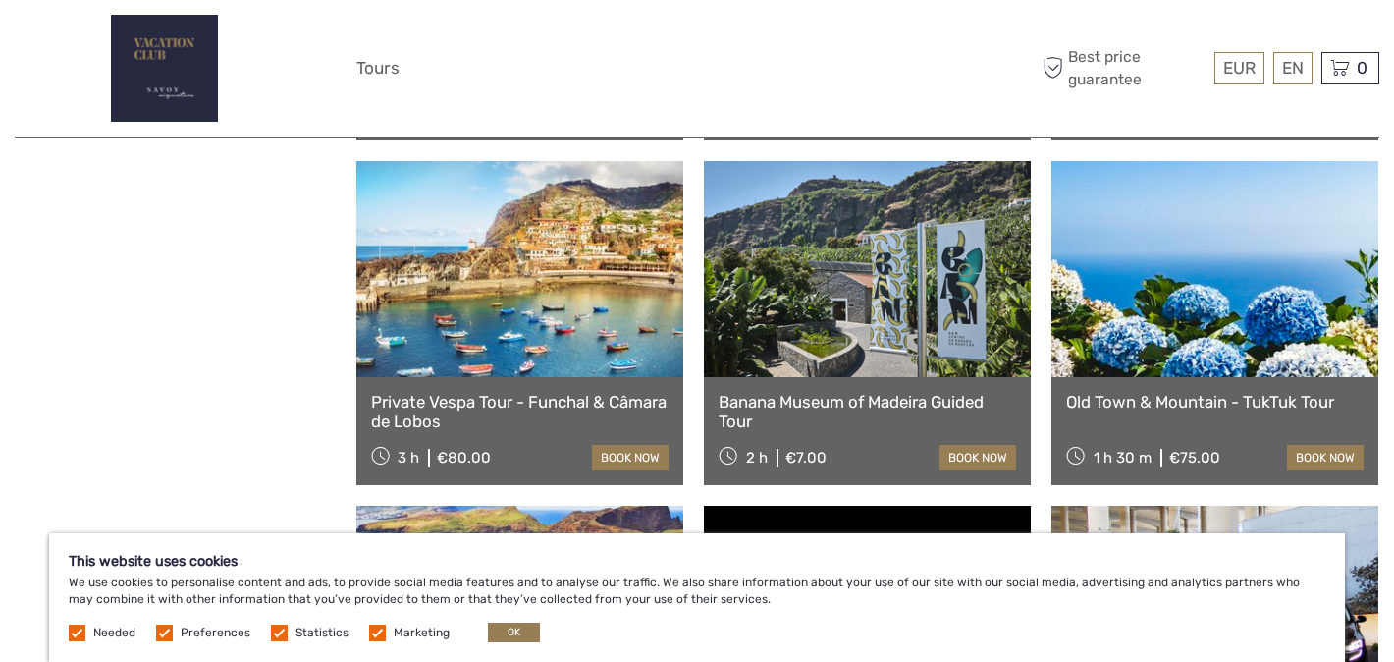
scroll to position [26020, 0]
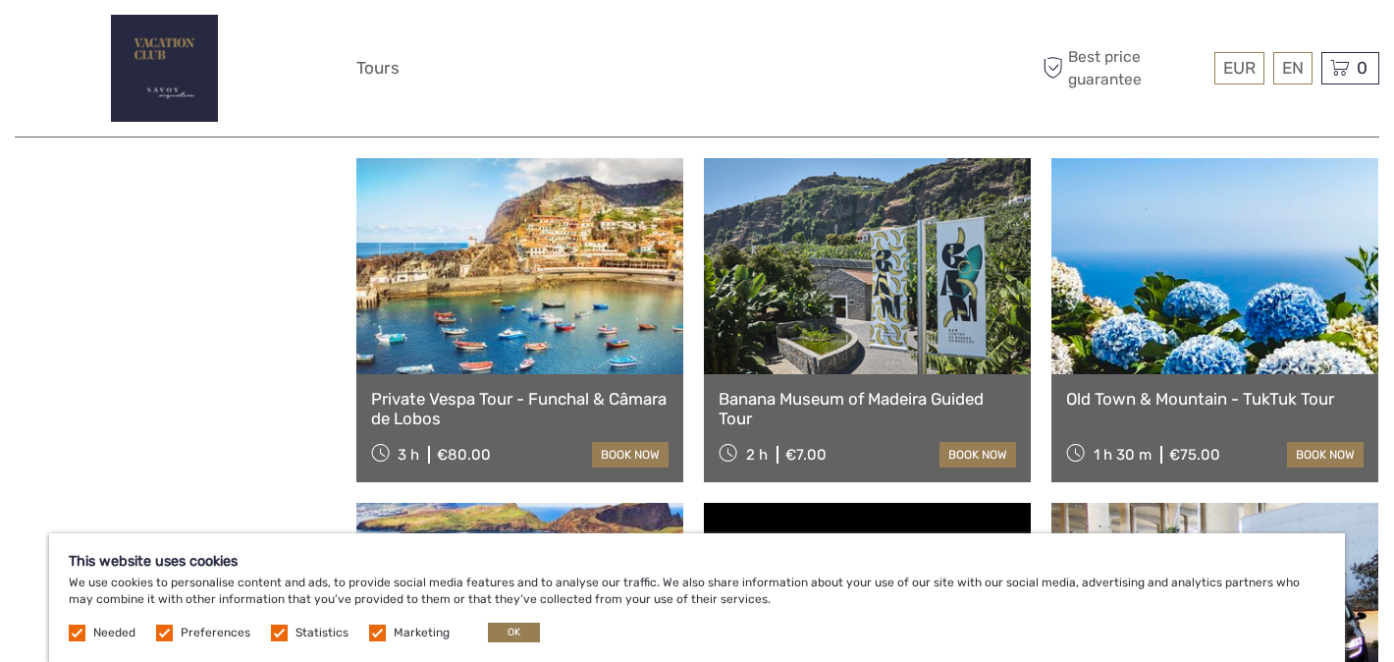
click at [867, 350] on link at bounding box center [867, 266] width 327 height 216
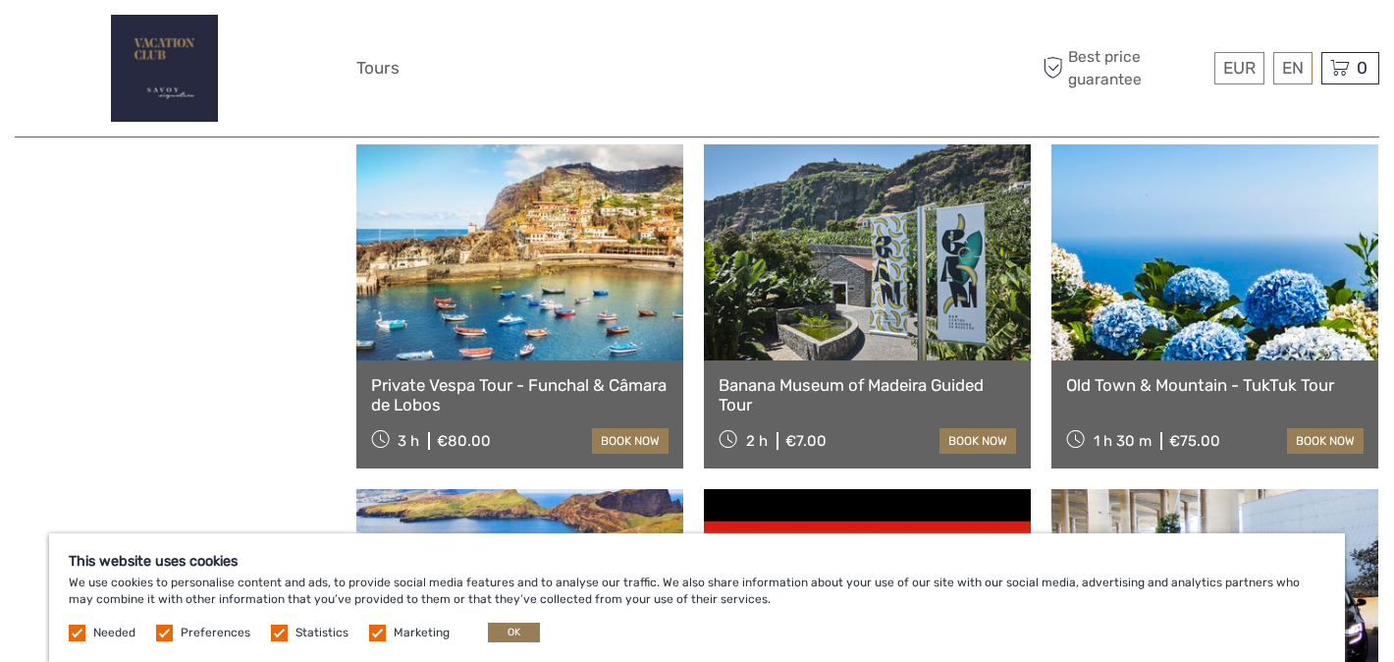
scroll to position [26042, 0]
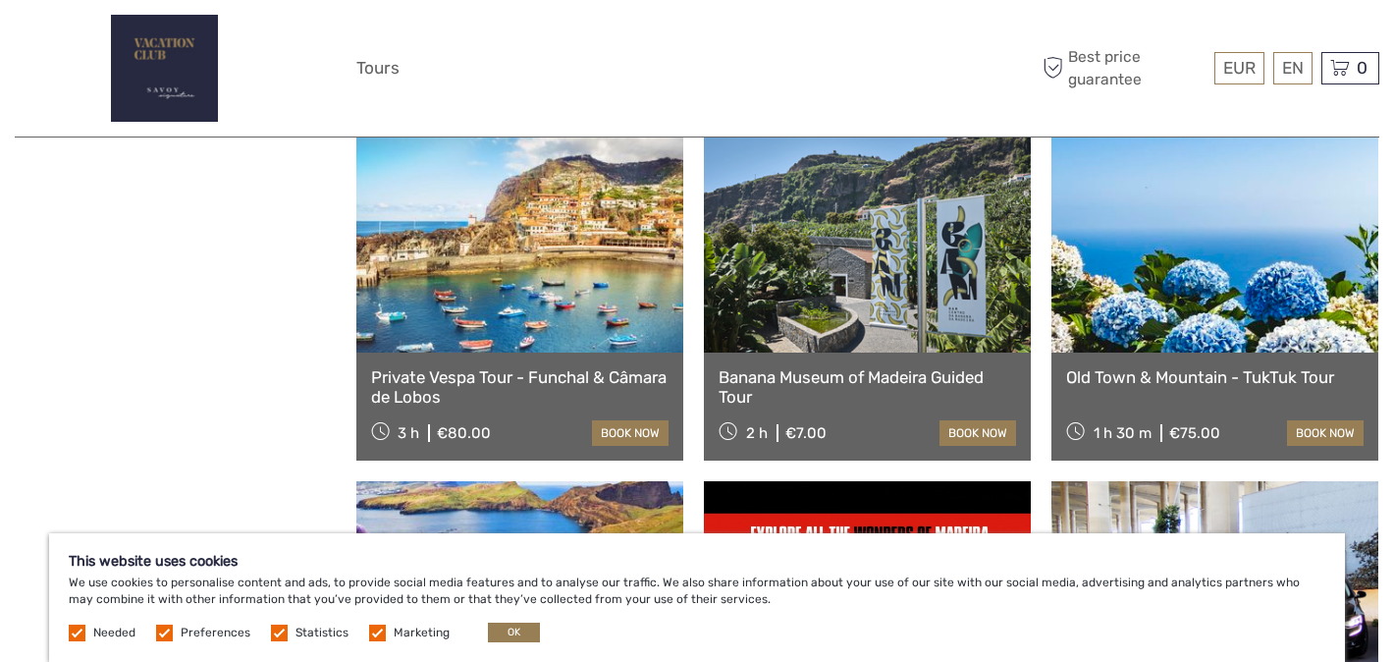
click at [913, 372] on link "Banana Museum of Madeira Guided Tour" at bounding box center [867, 387] width 297 height 40
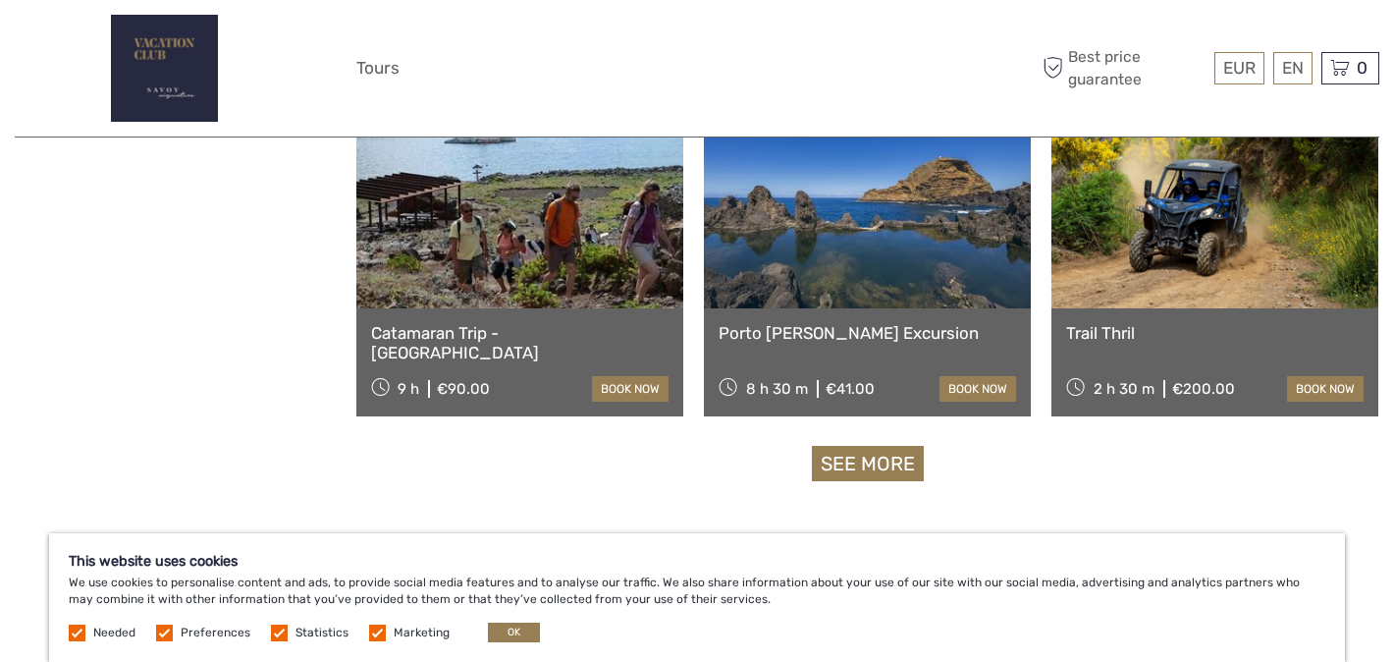
scroll to position [26773, 0]
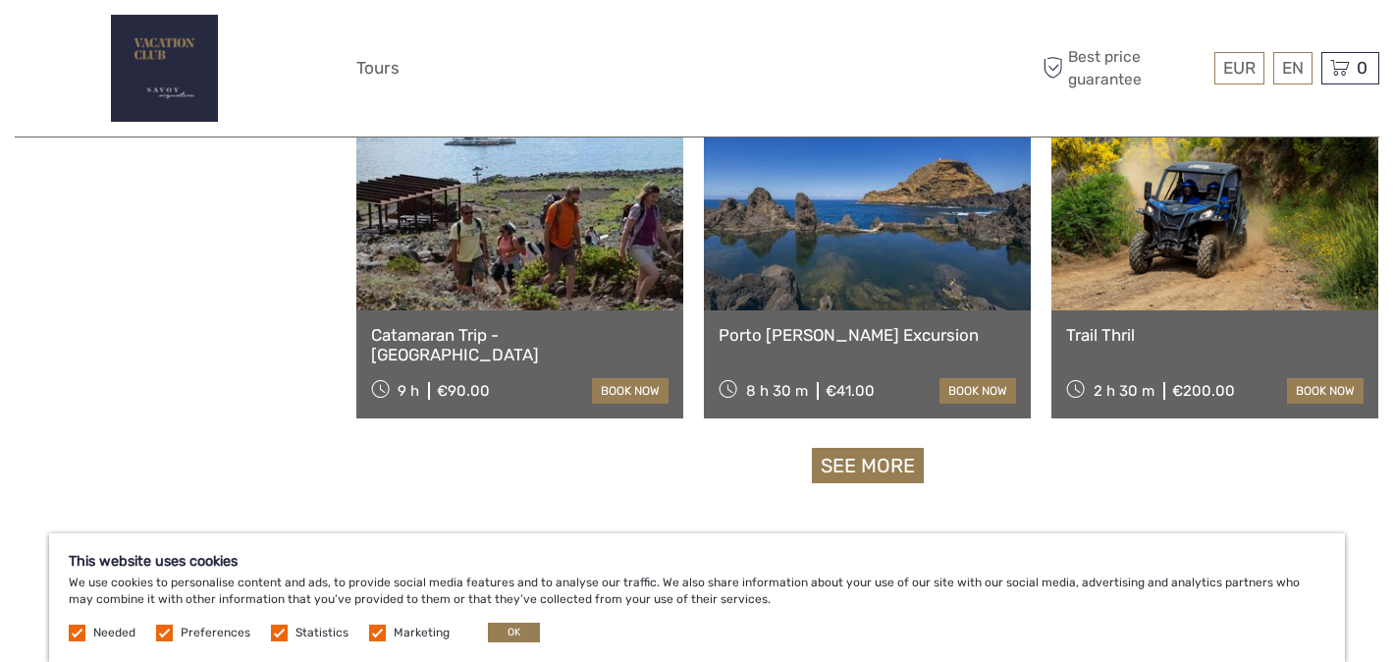
click at [879, 468] on link "See more" at bounding box center [868, 466] width 112 height 36
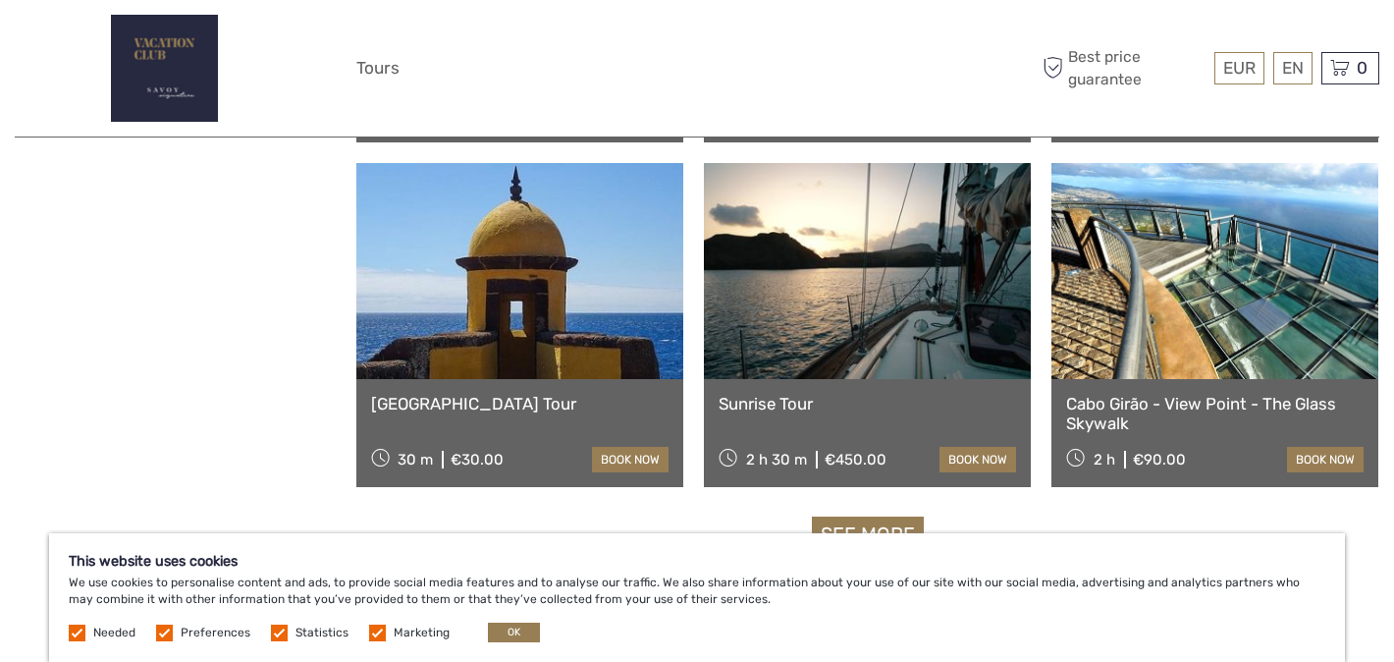
scroll to position [28774, 0]
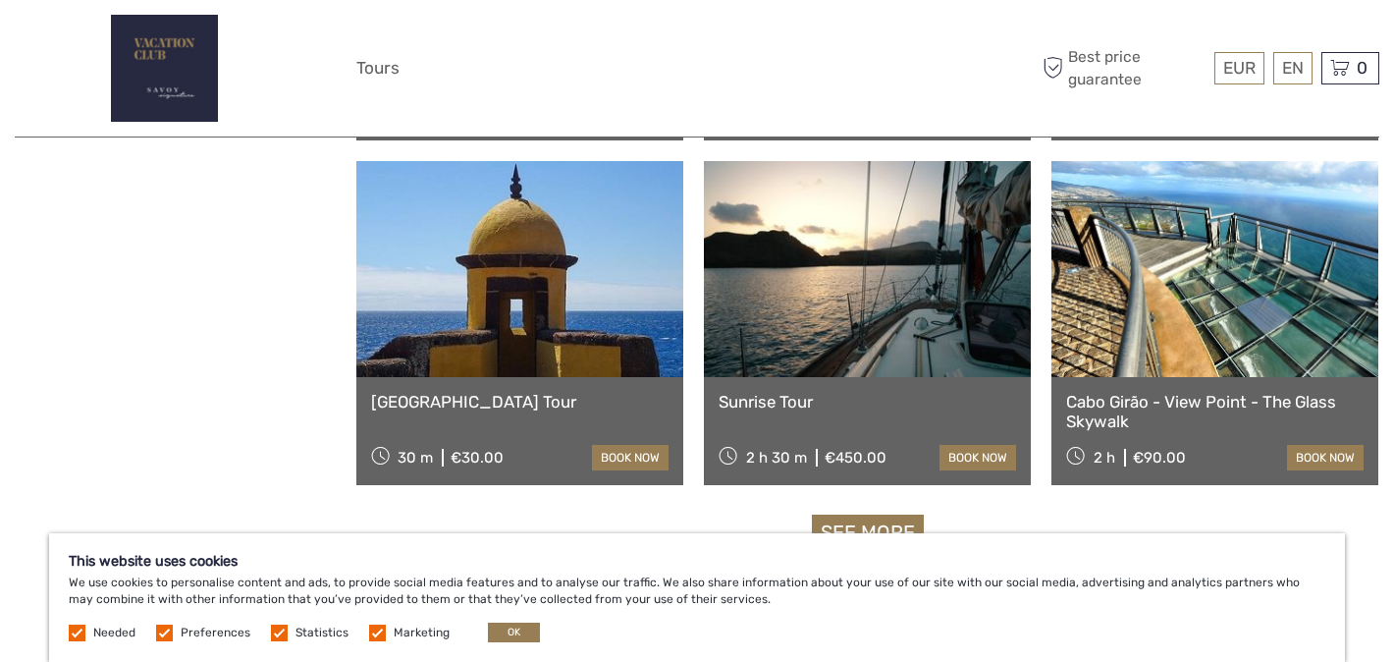
click at [1143, 336] on link at bounding box center [1214, 269] width 327 height 216
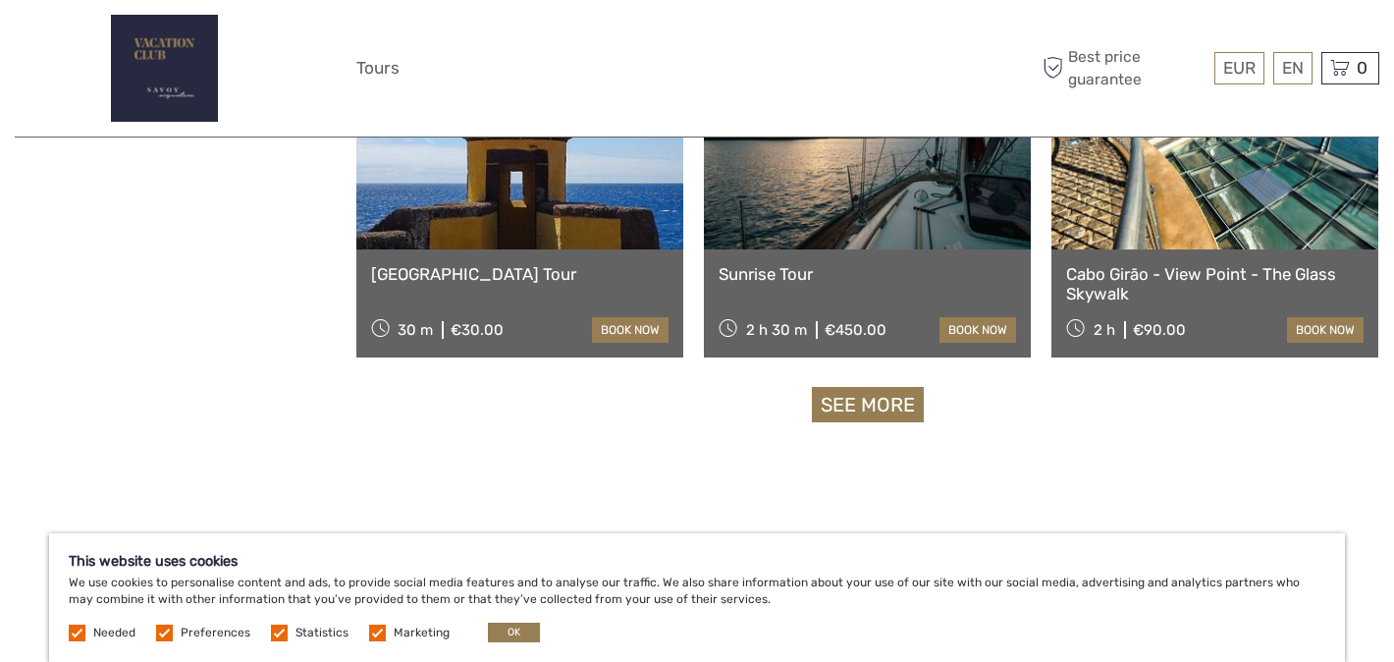
scroll to position [28905, 0]
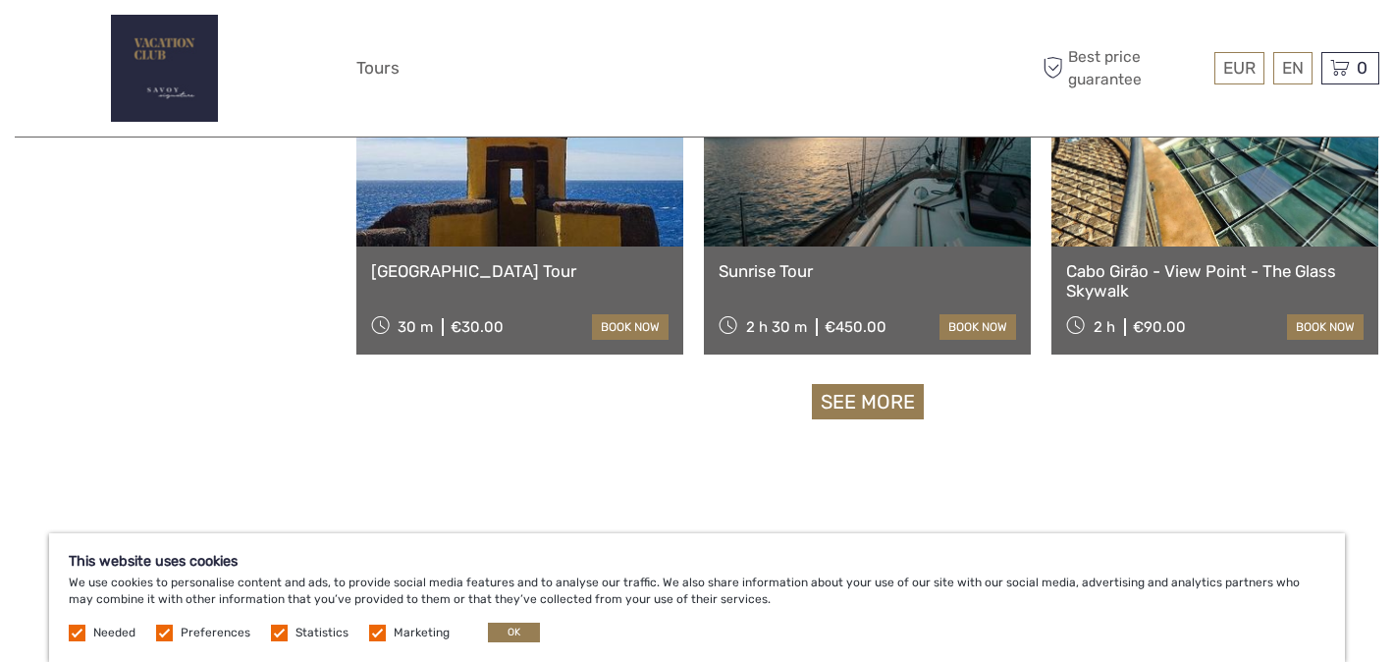
click at [852, 402] on link "See more" at bounding box center [868, 402] width 112 height 36
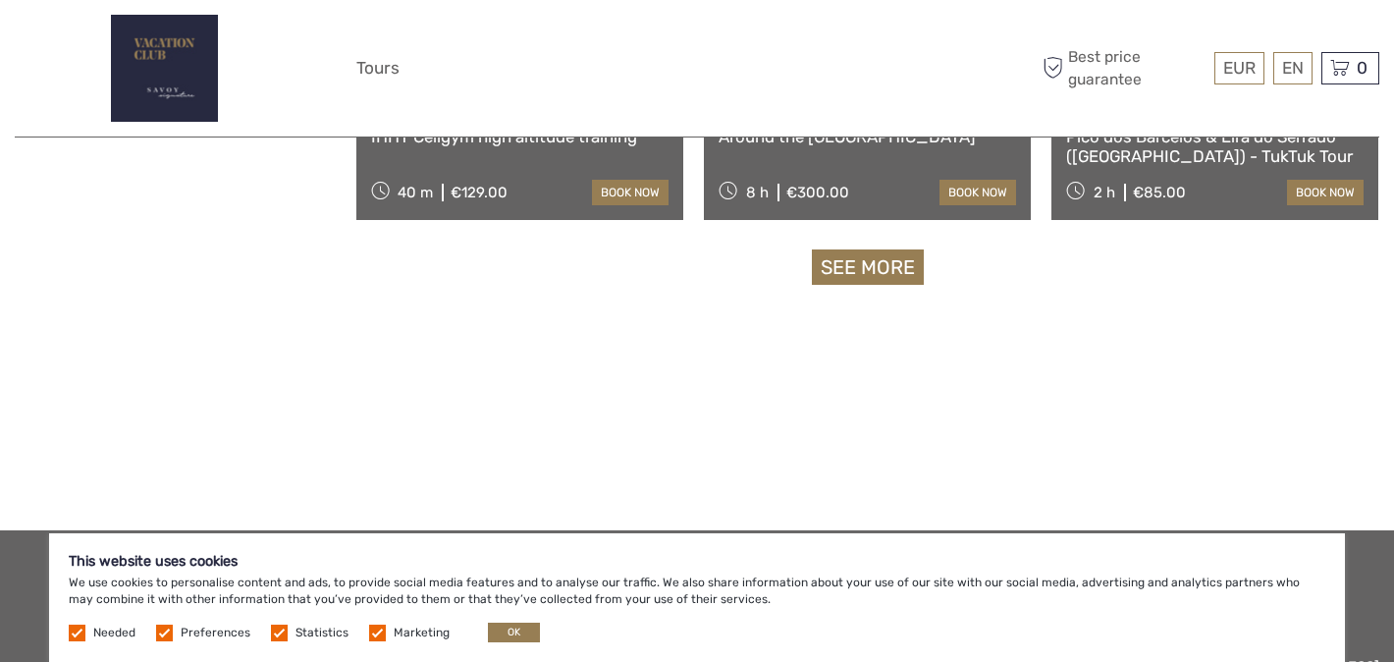
scroll to position [31122, 0]
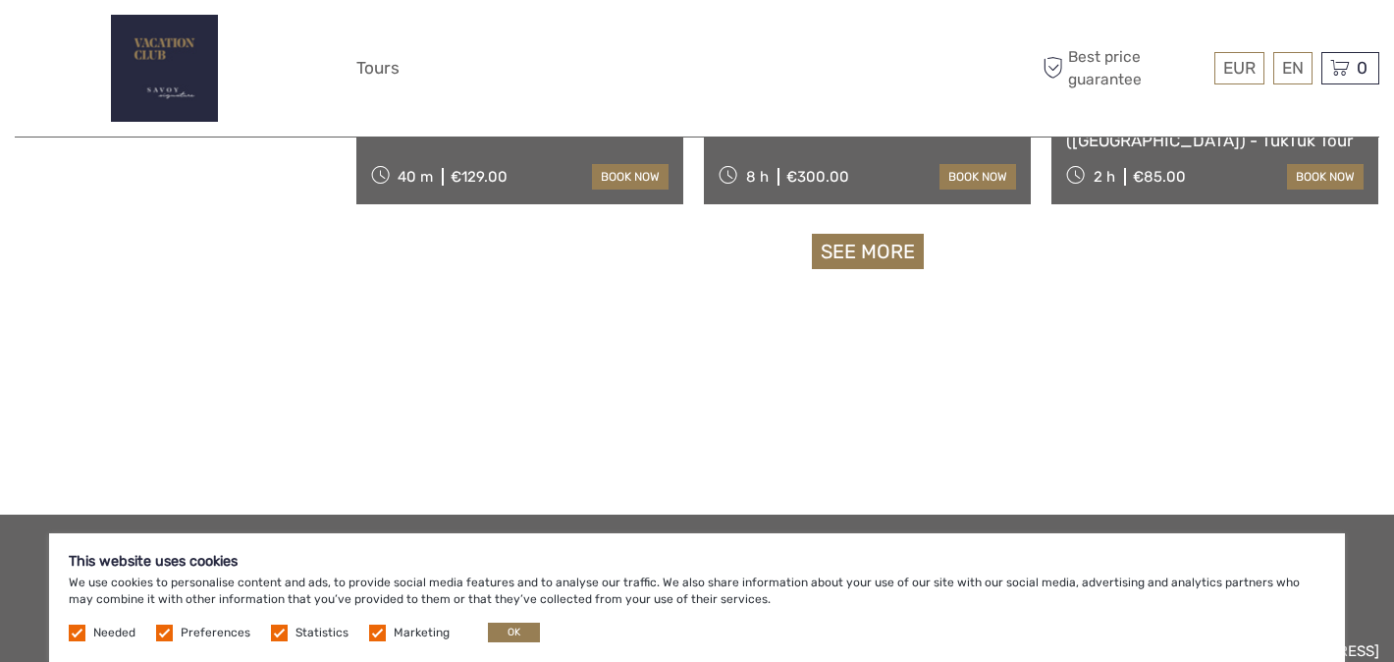
click at [877, 249] on link "See more" at bounding box center [868, 252] width 112 height 36
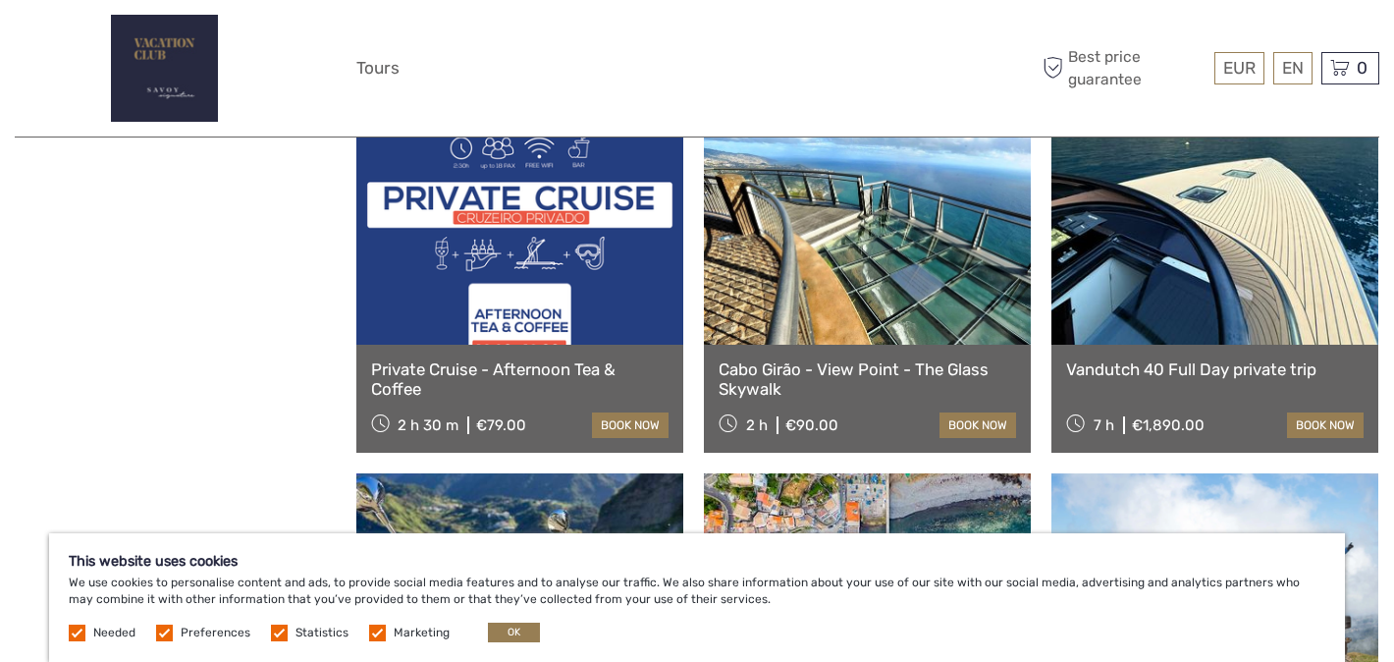
scroll to position [32254, 0]
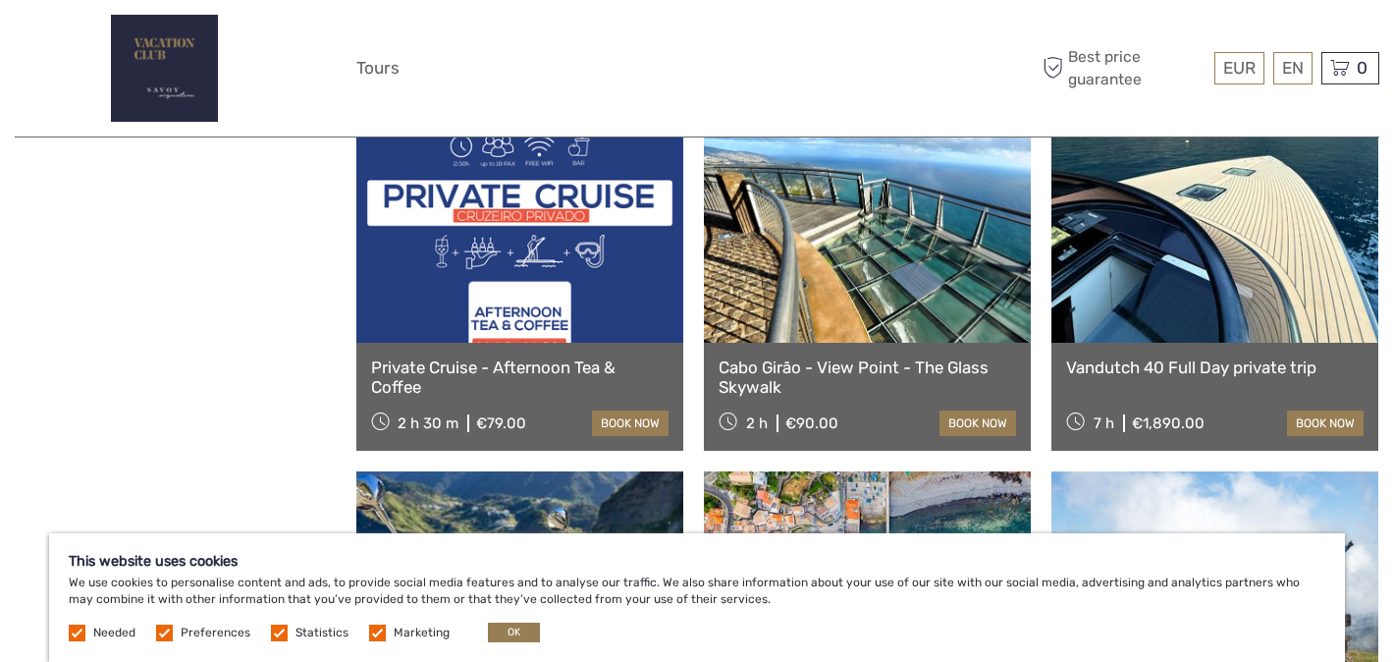
click at [851, 327] on link at bounding box center [867, 235] width 327 height 216
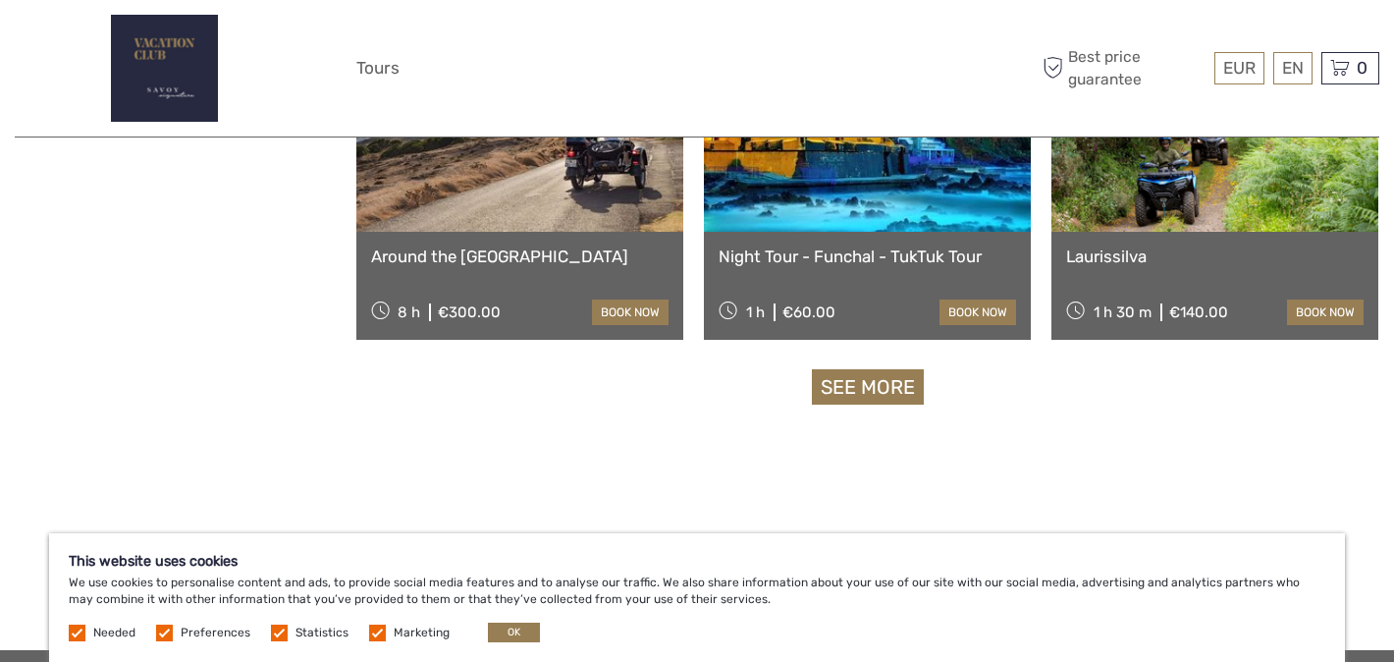
scroll to position [33058, 0]
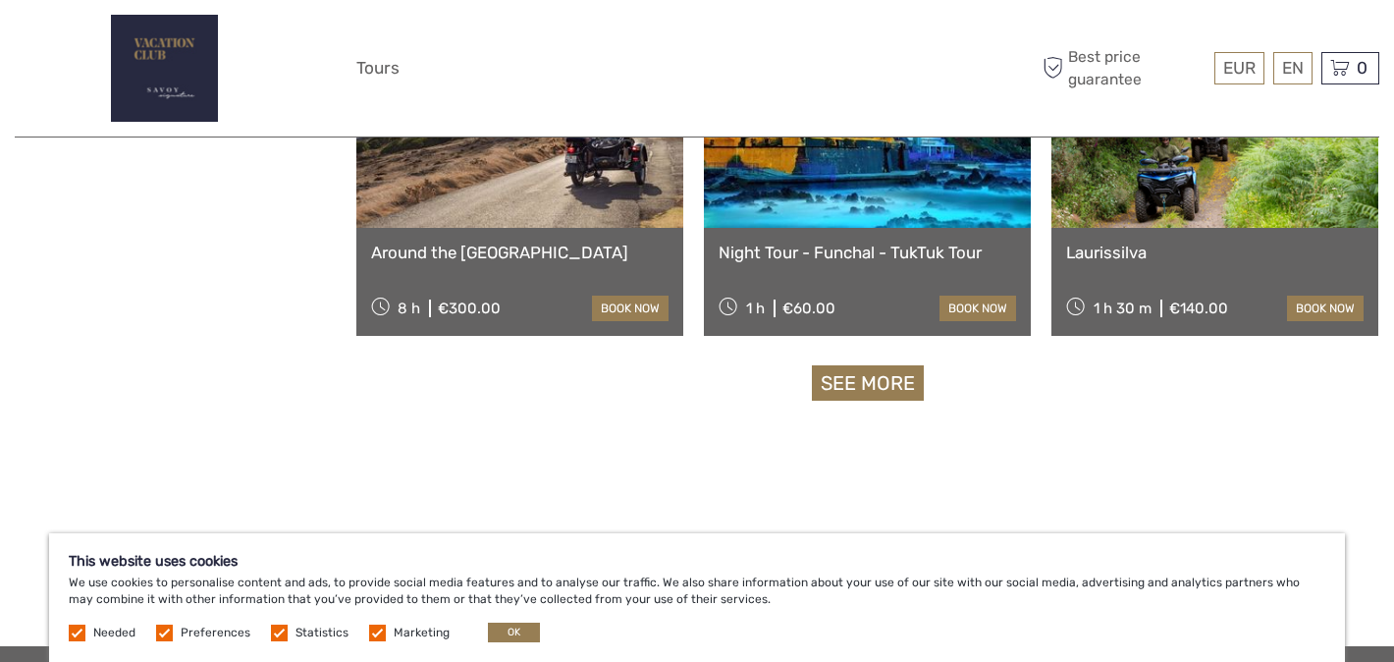
click at [857, 378] on link "See more" at bounding box center [868, 383] width 112 height 36
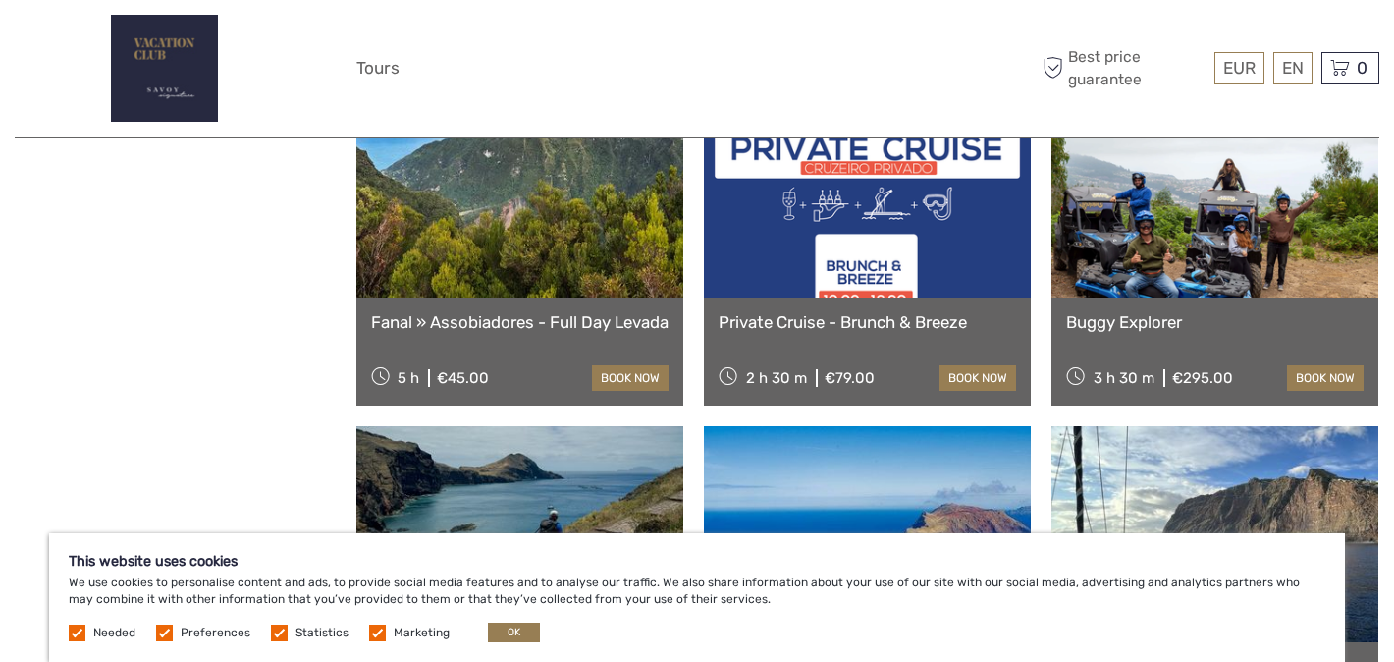
scroll to position [27976, 0]
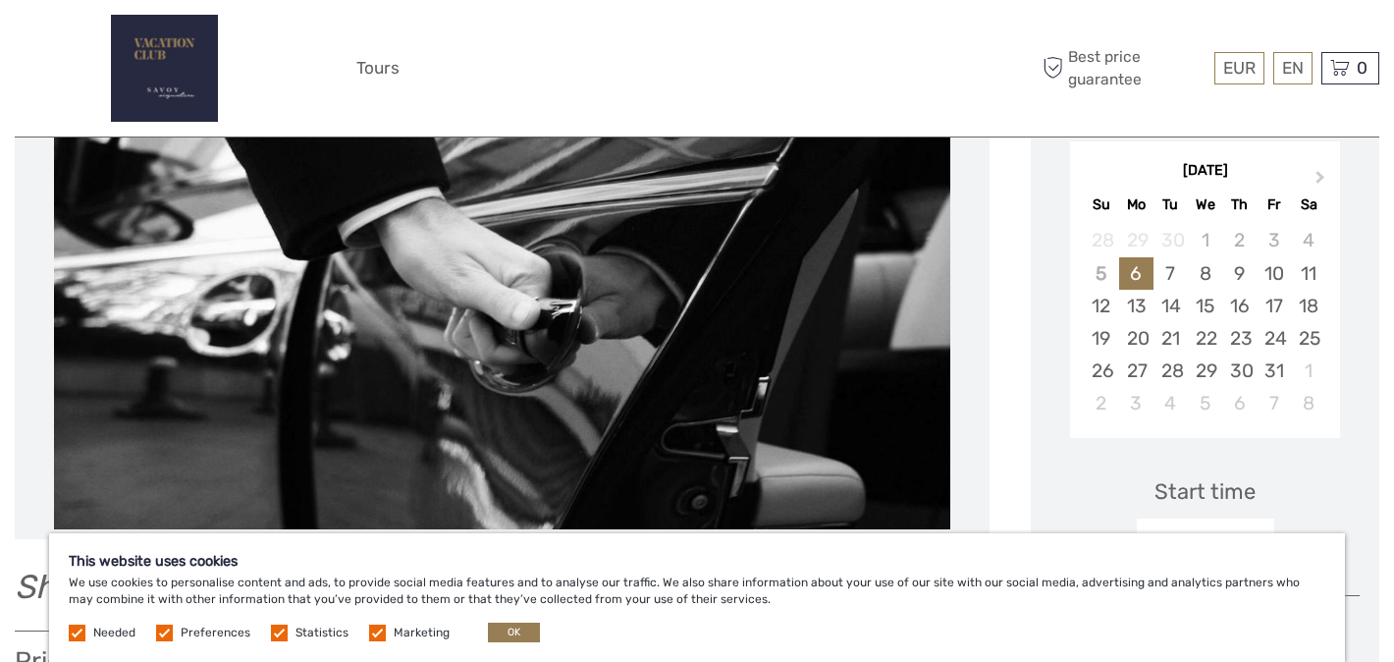
scroll to position [260, 0]
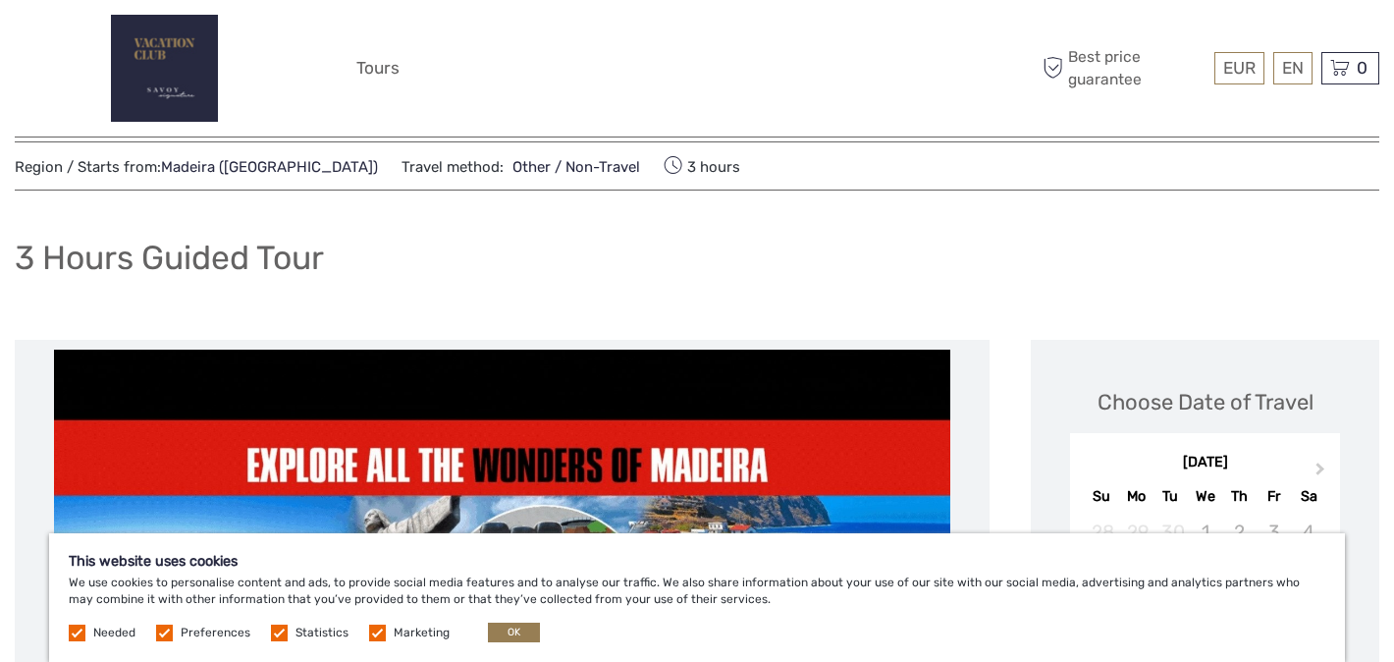
scroll to position [16, 0]
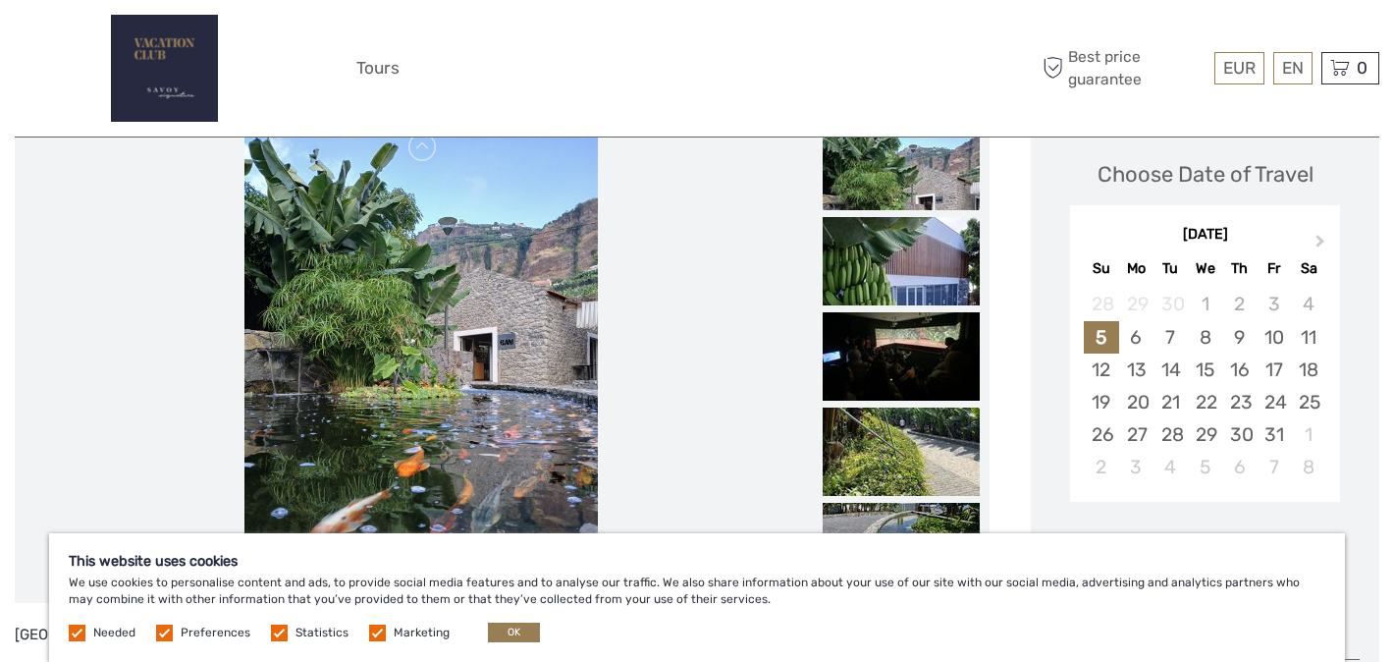
scroll to position [277, 0]
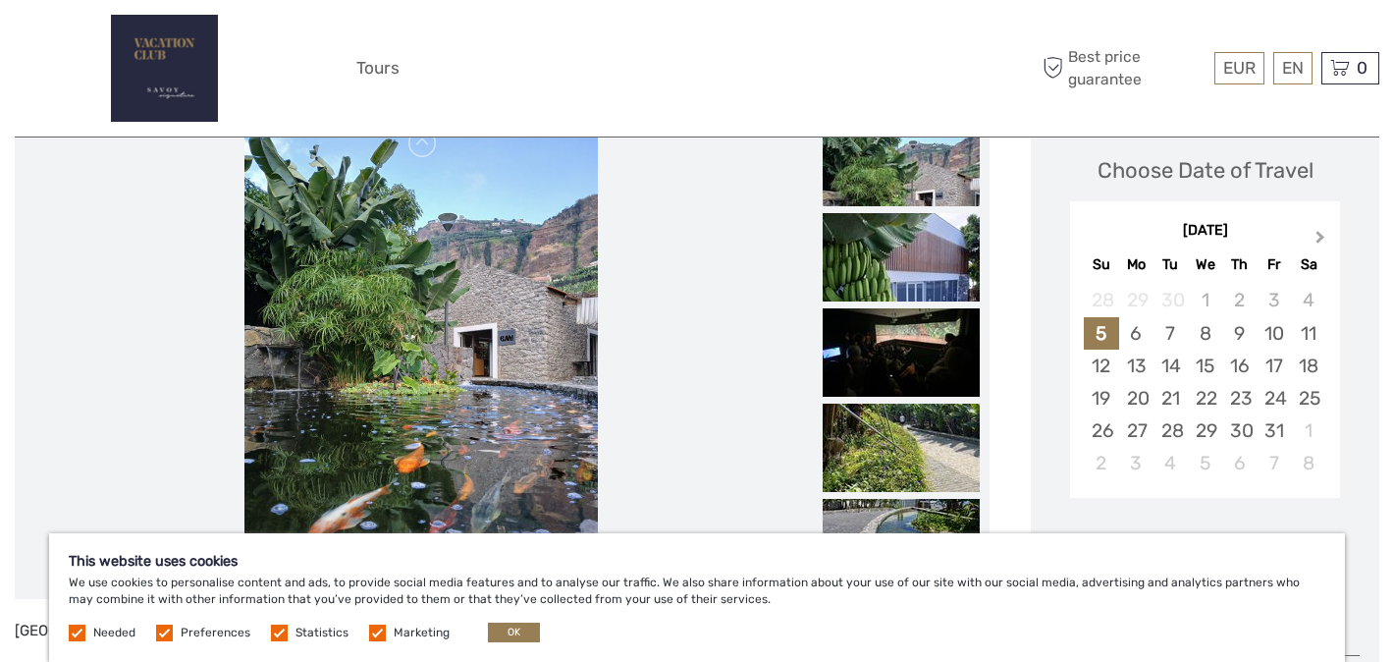
click at [1320, 237] on span "Next Month" at bounding box center [1320, 241] width 0 height 28
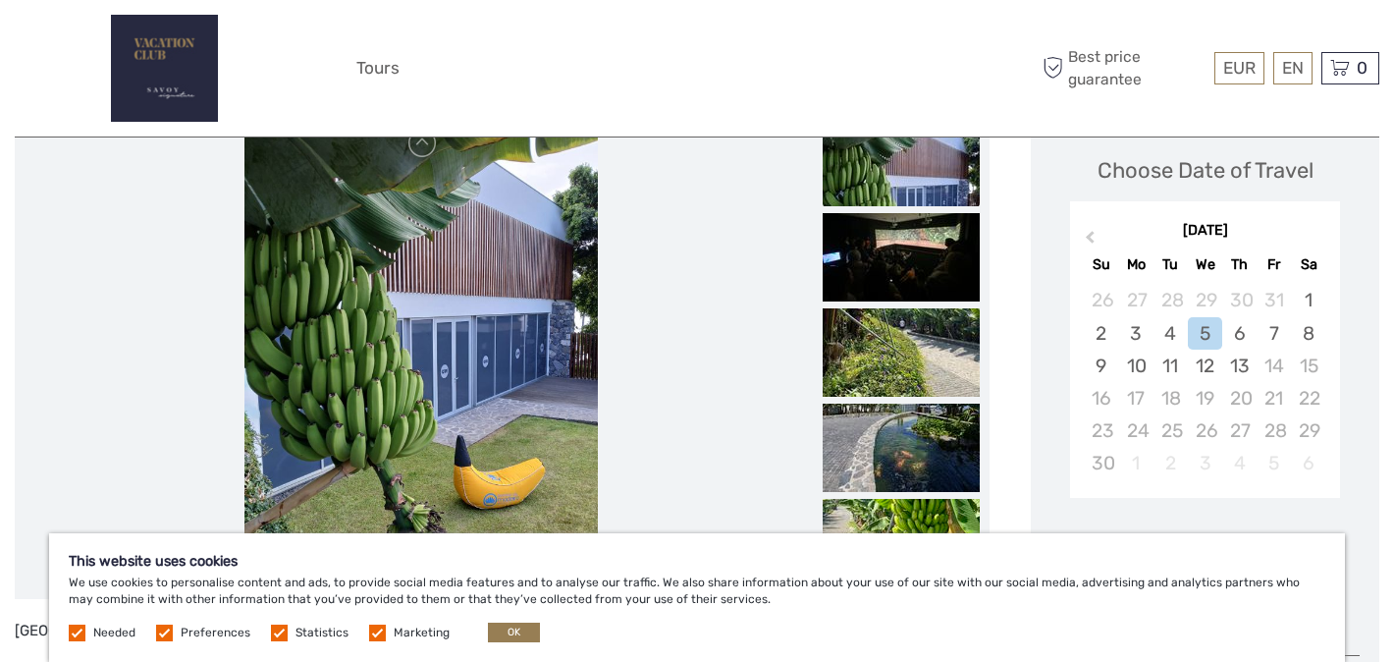
click at [864, 171] on img at bounding box center [901, 162] width 157 height 88
click at [879, 236] on img at bounding box center [901, 257] width 157 height 88
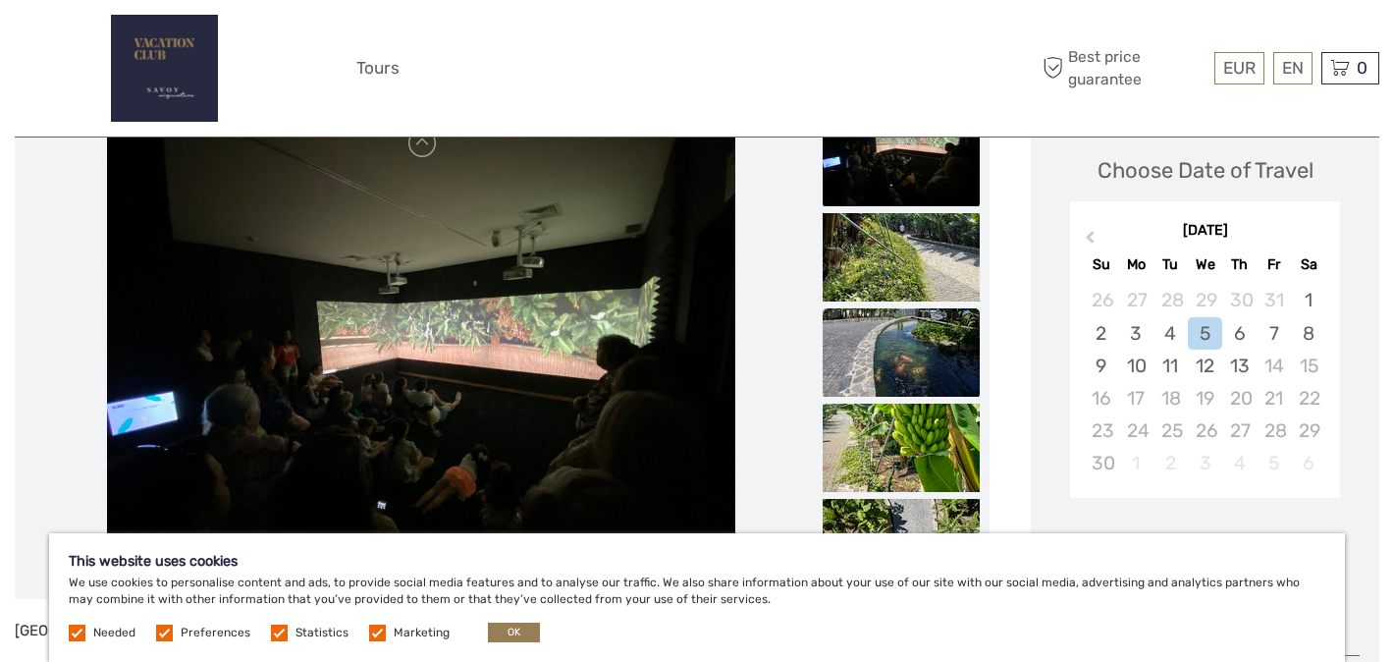
click at [897, 322] on img at bounding box center [901, 352] width 157 height 88
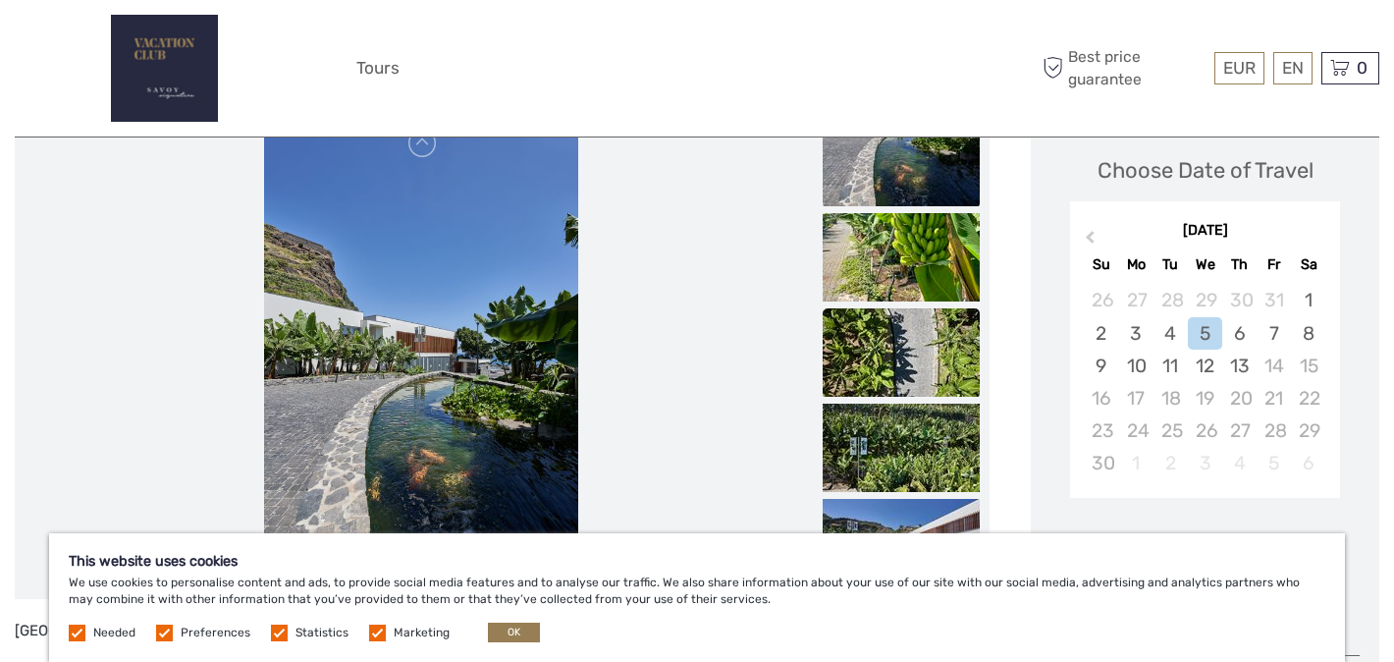
click at [904, 364] on img at bounding box center [901, 352] width 157 height 88
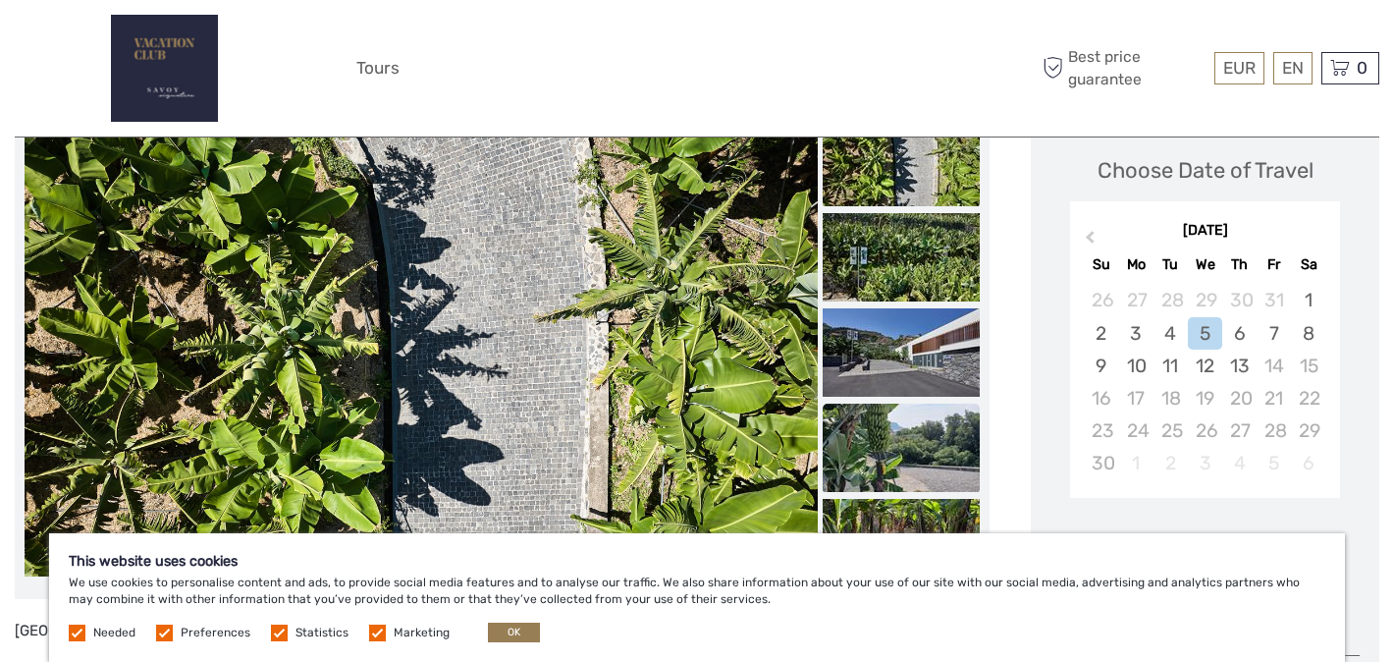
click at [894, 444] on img at bounding box center [901, 447] width 157 height 88
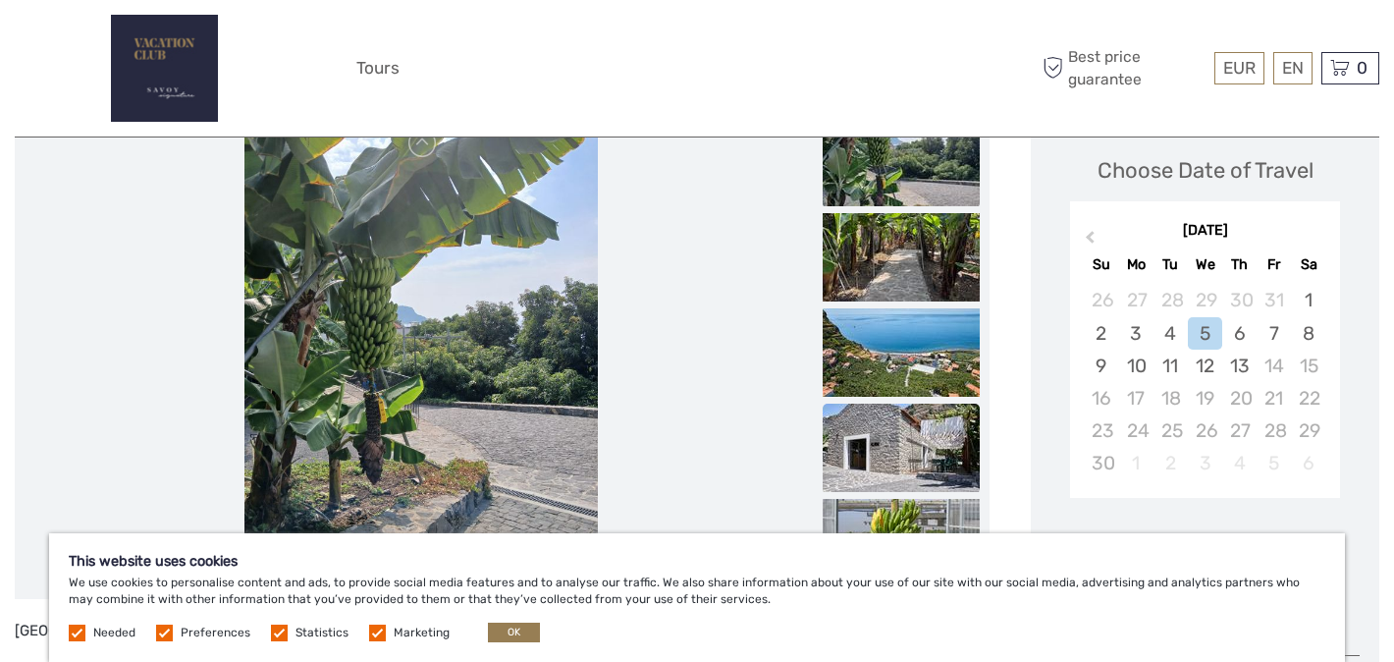
click at [891, 453] on img at bounding box center [901, 447] width 157 height 88
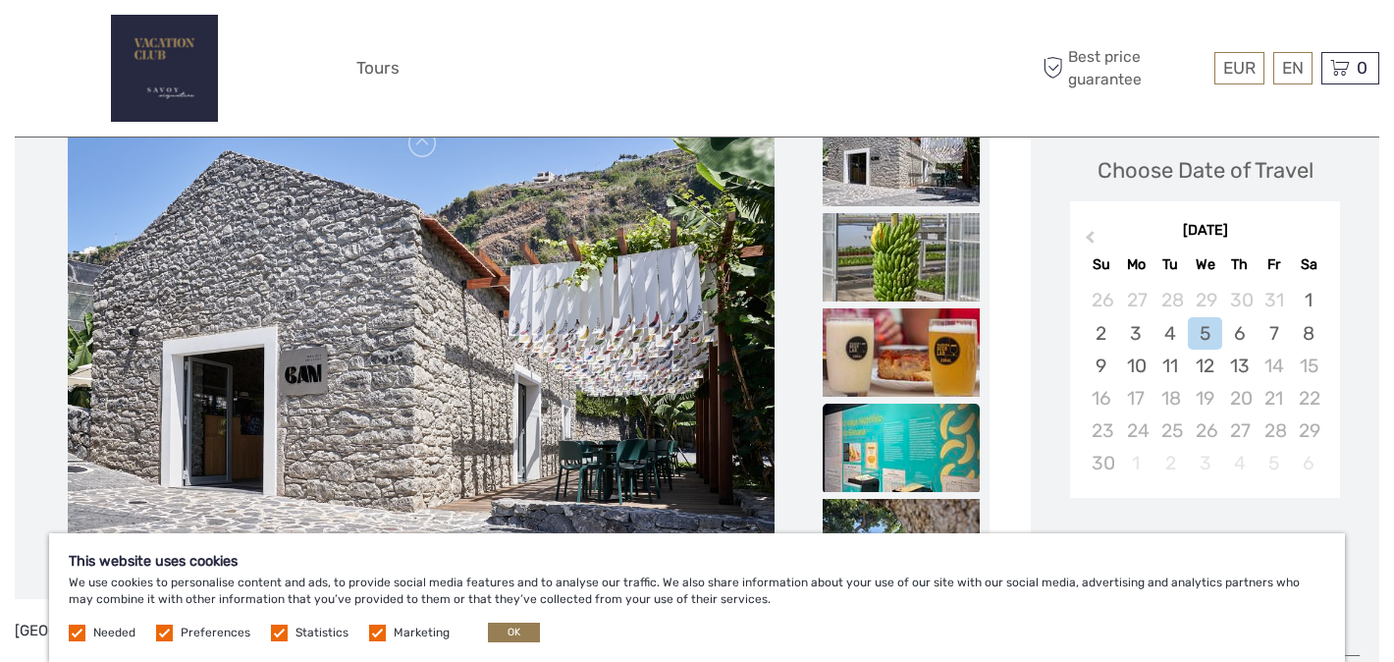
click at [891, 416] on img at bounding box center [901, 447] width 157 height 88
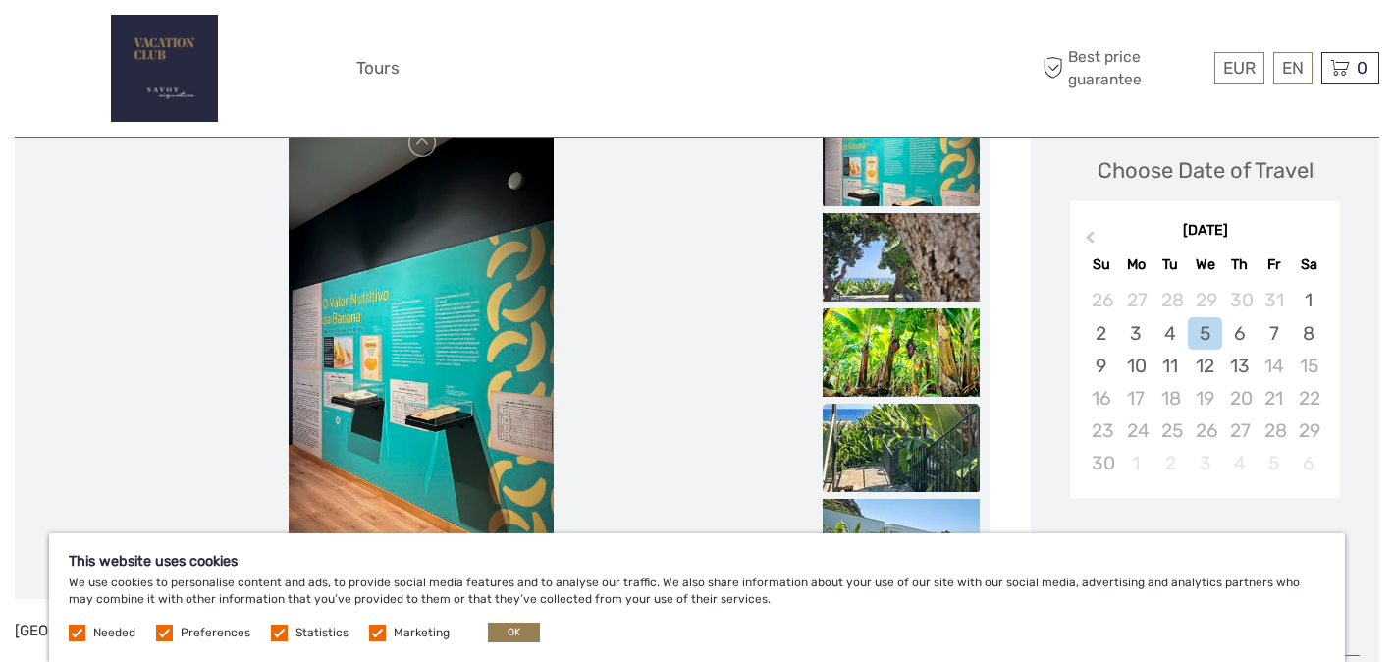
click at [897, 440] on img at bounding box center [901, 447] width 157 height 88
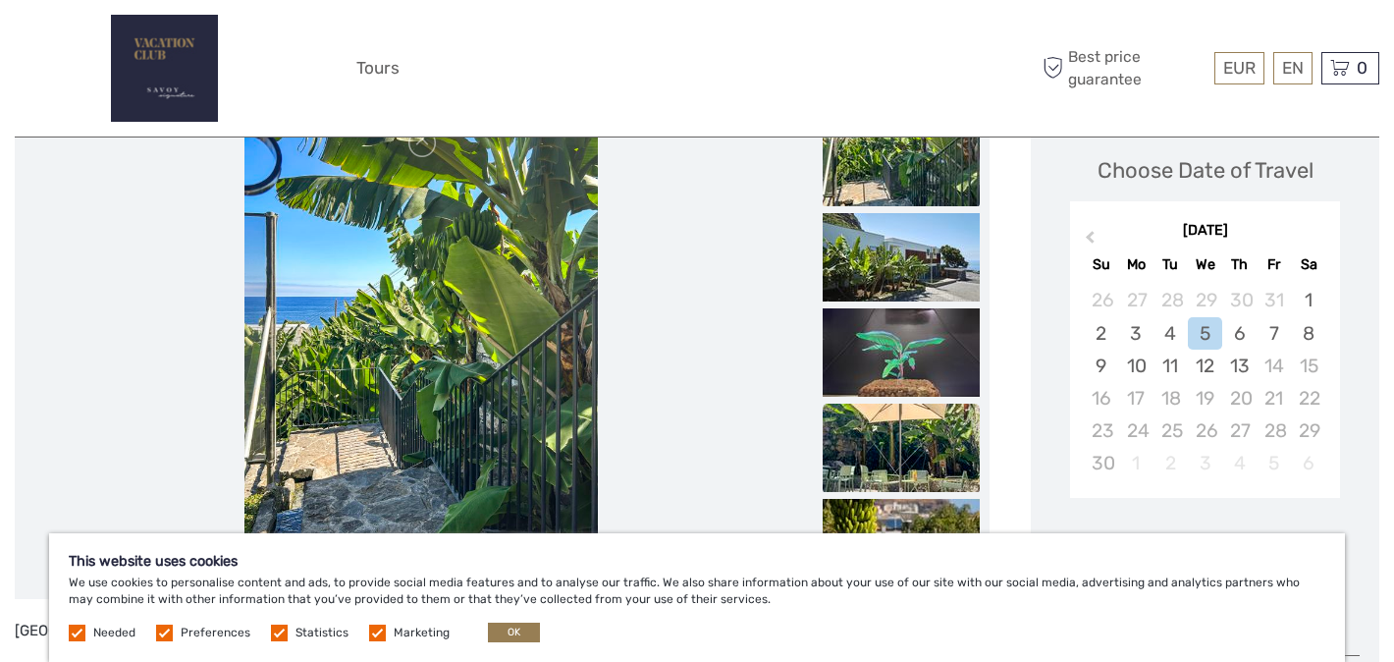
click at [910, 461] on img at bounding box center [901, 447] width 157 height 88
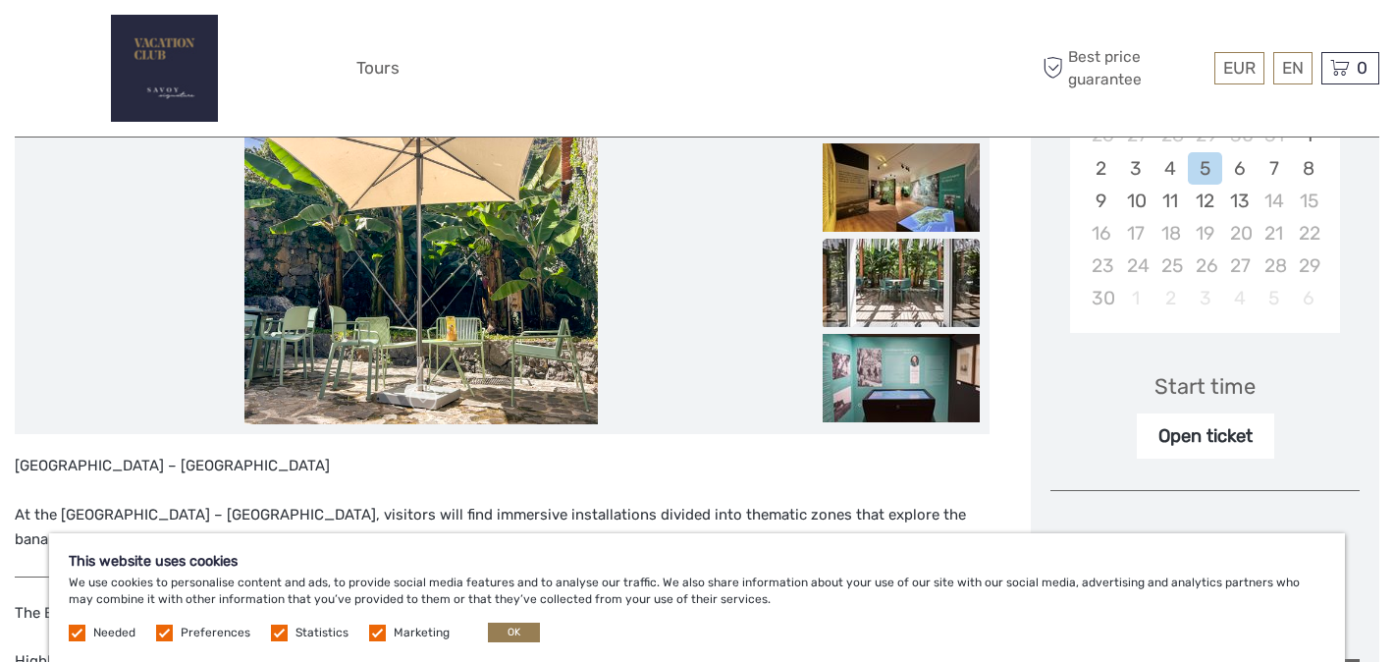
scroll to position [450, 0]
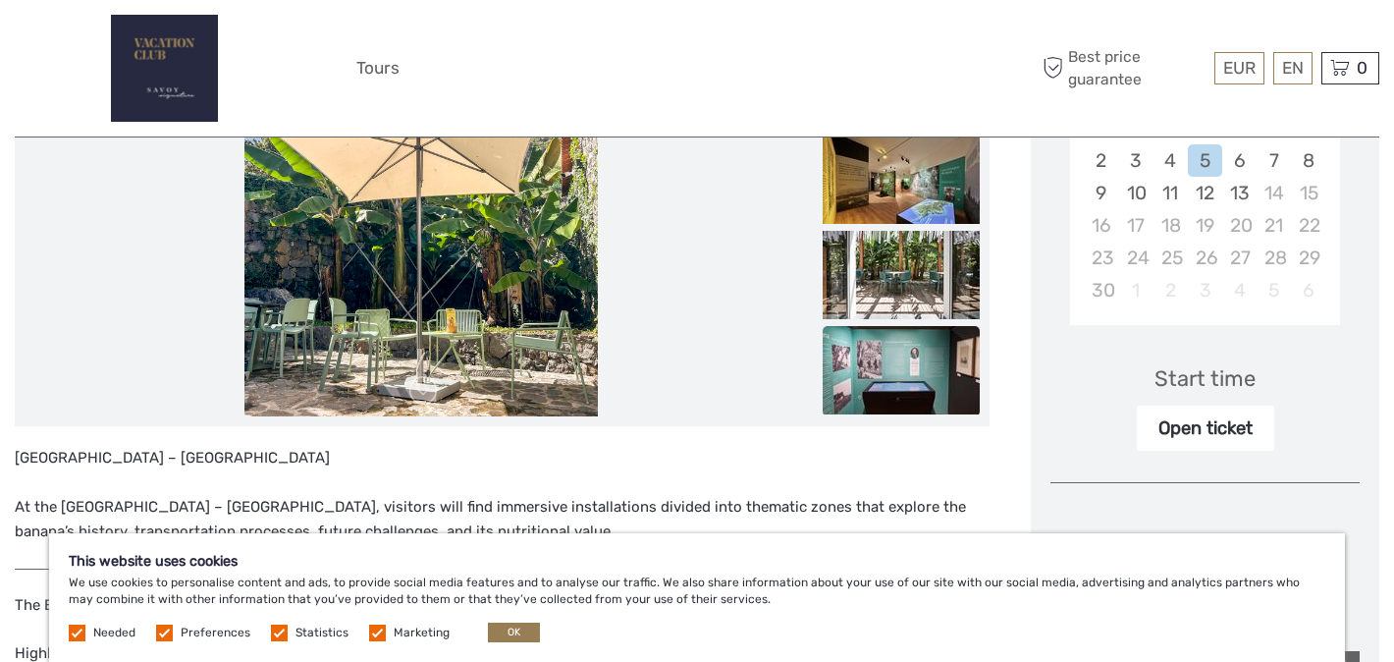
click at [901, 371] on img at bounding box center [901, 370] width 157 height 88
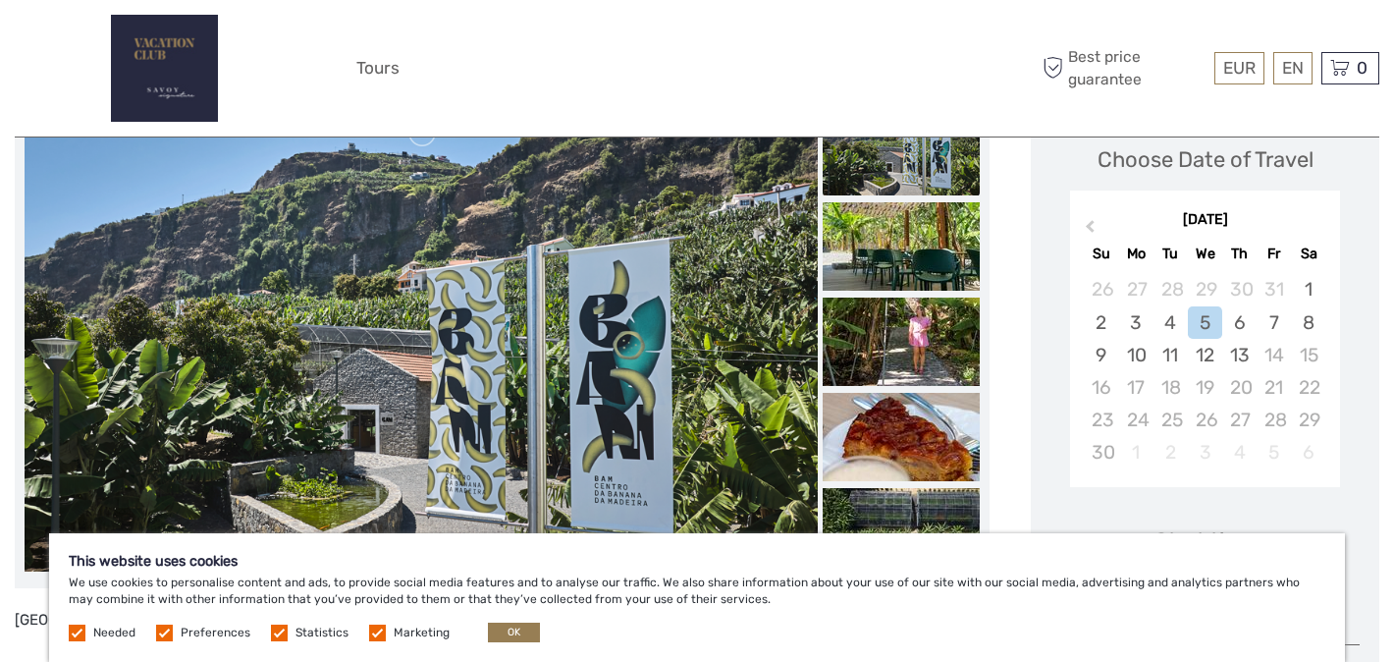
scroll to position [0, 0]
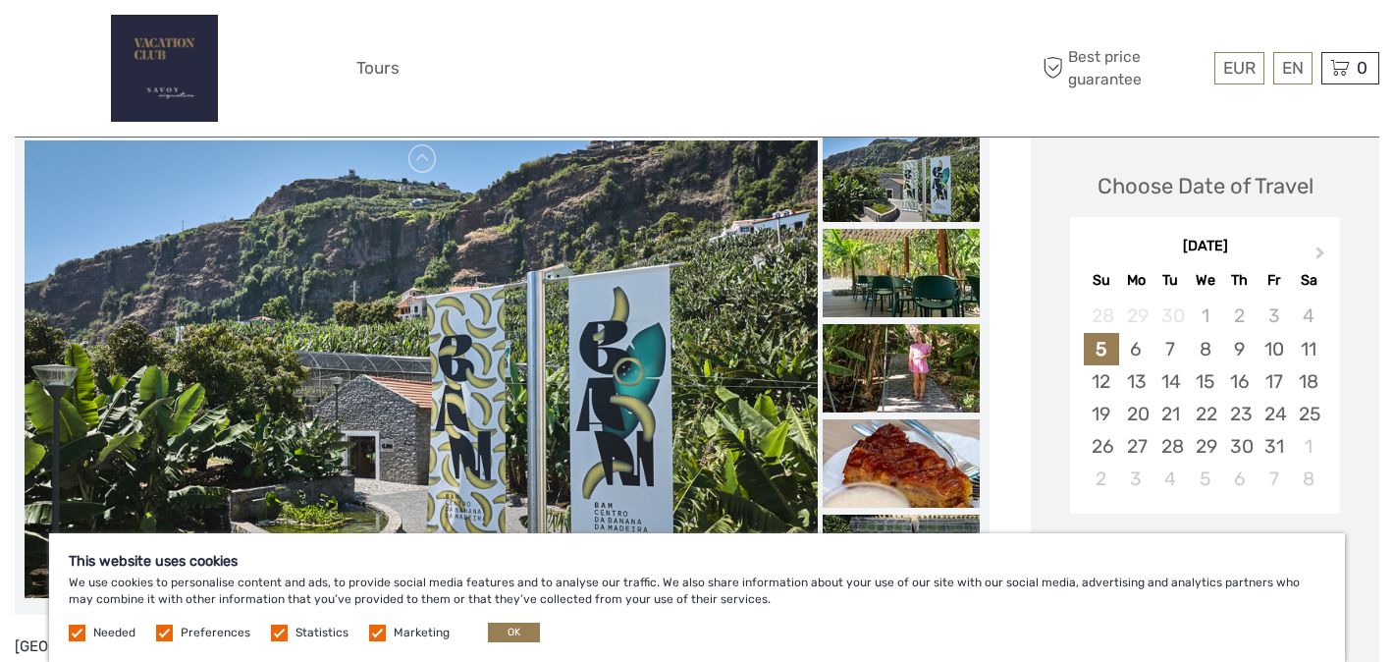
scroll to position [259, 0]
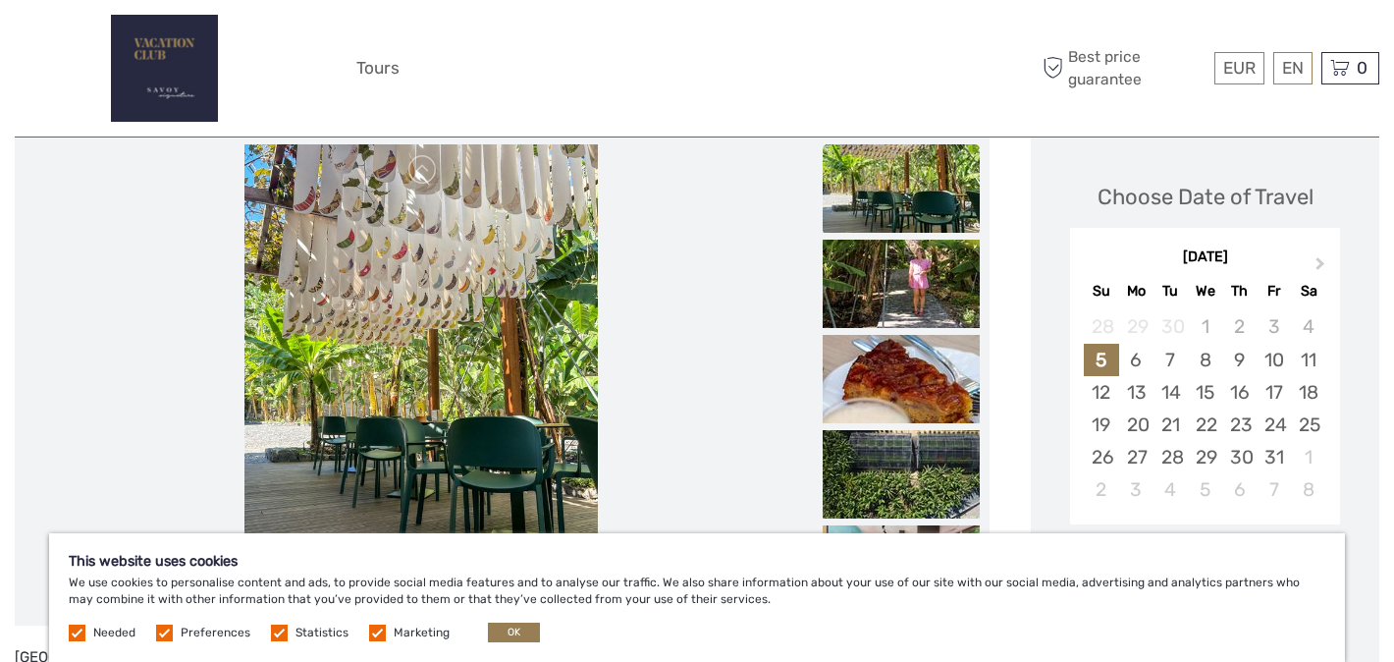
scroll to position [256, 0]
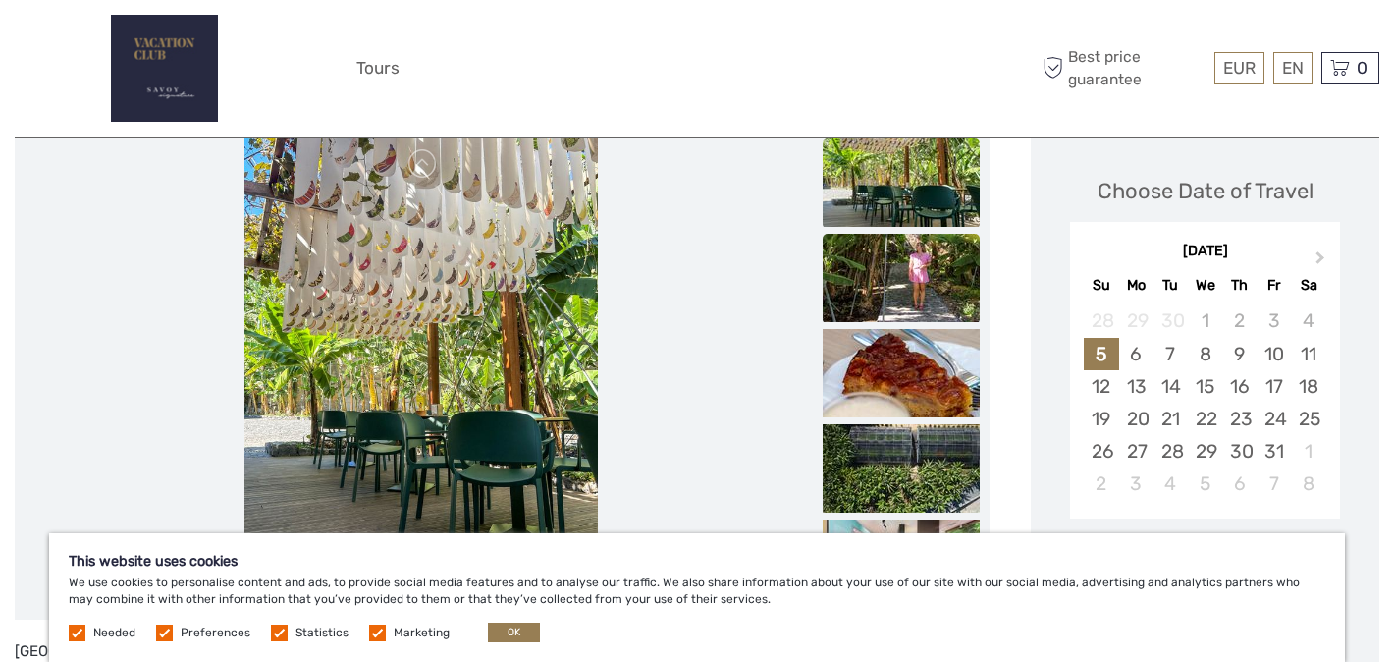
click at [913, 274] on img at bounding box center [901, 278] width 157 height 88
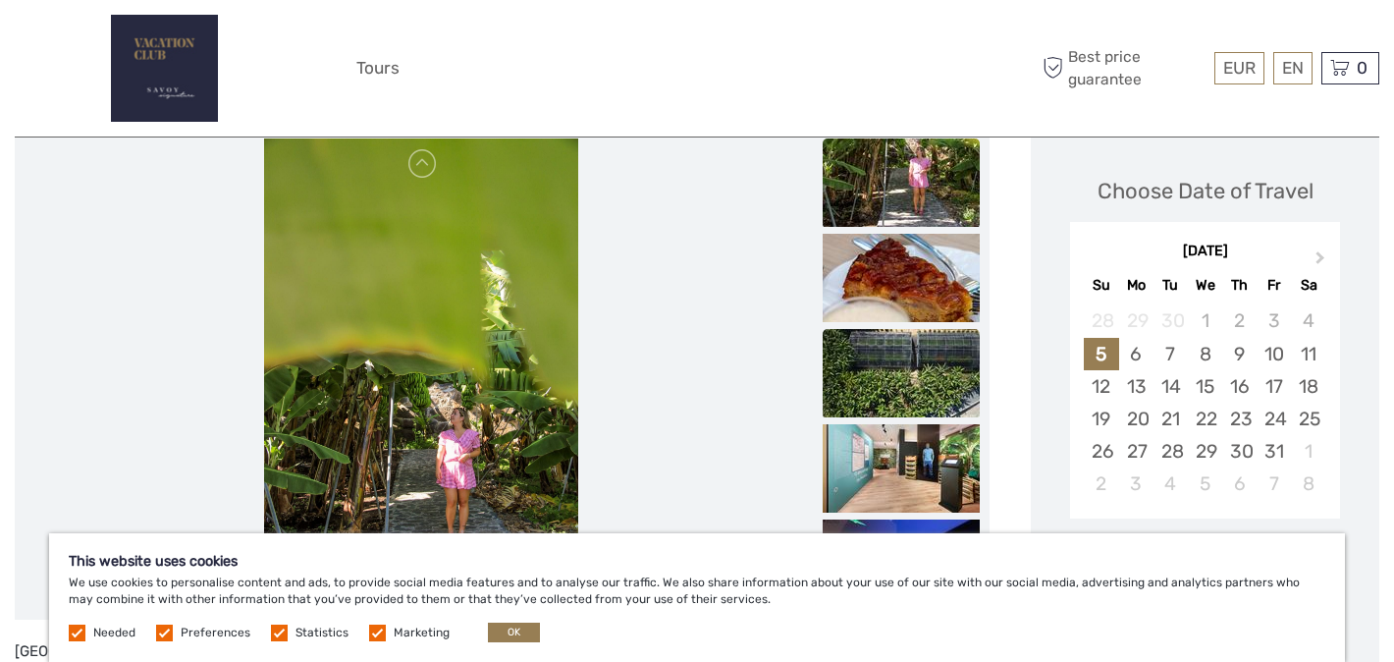
click at [904, 360] on img at bounding box center [901, 373] width 157 height 88
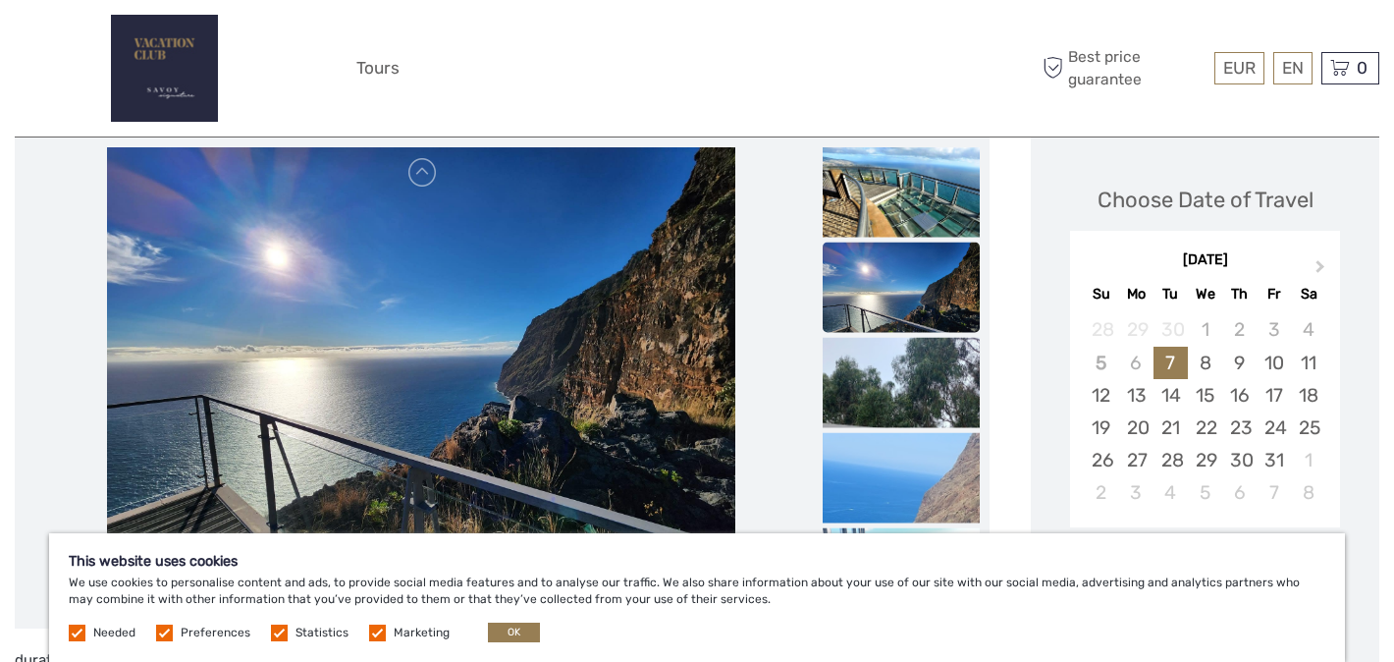
scroll to position [235, 0]
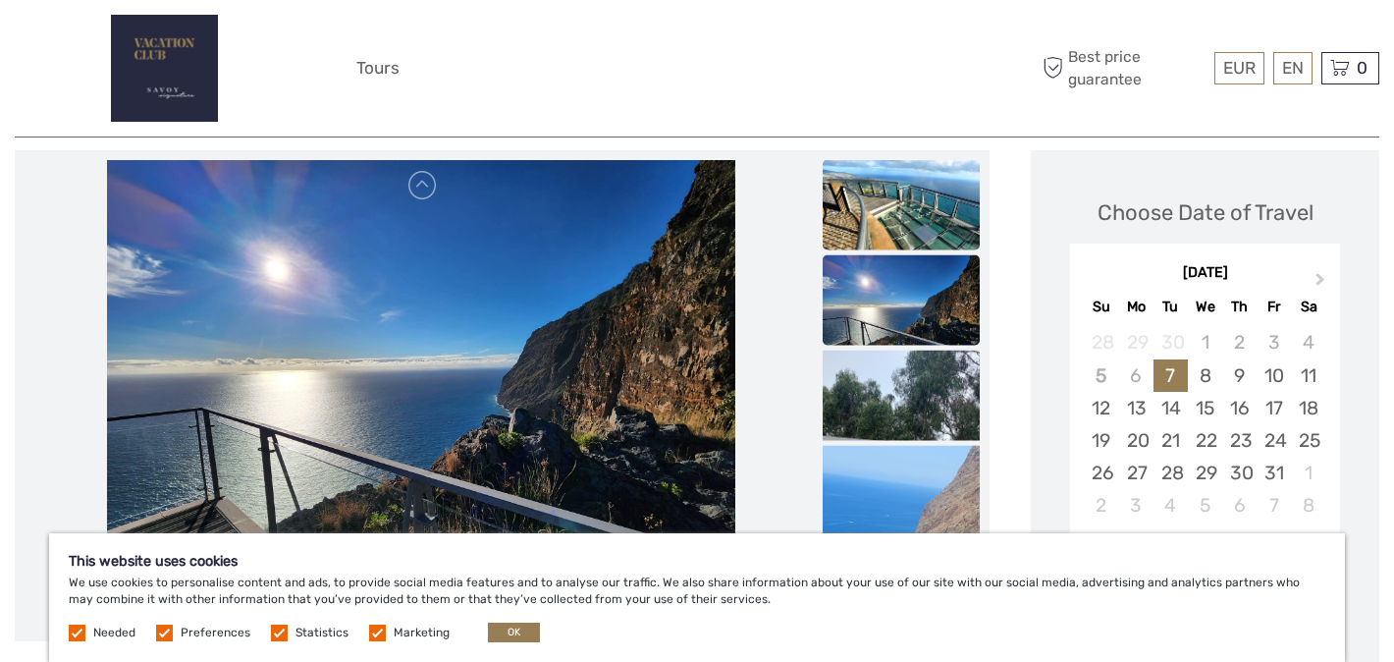
click at [869, 224] on img at bounding box center [901, 212] width 157 height 105
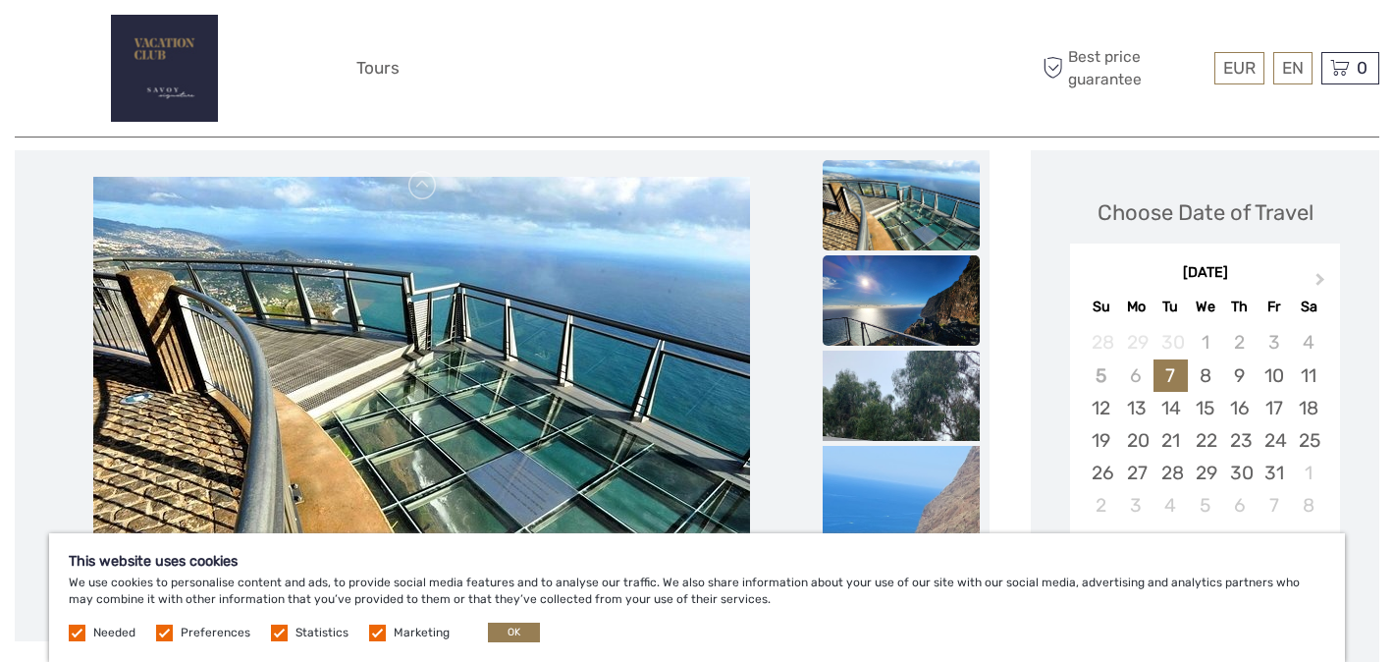
click at [890, 309] on img at bounding box center [901, 314] width 157 height 118
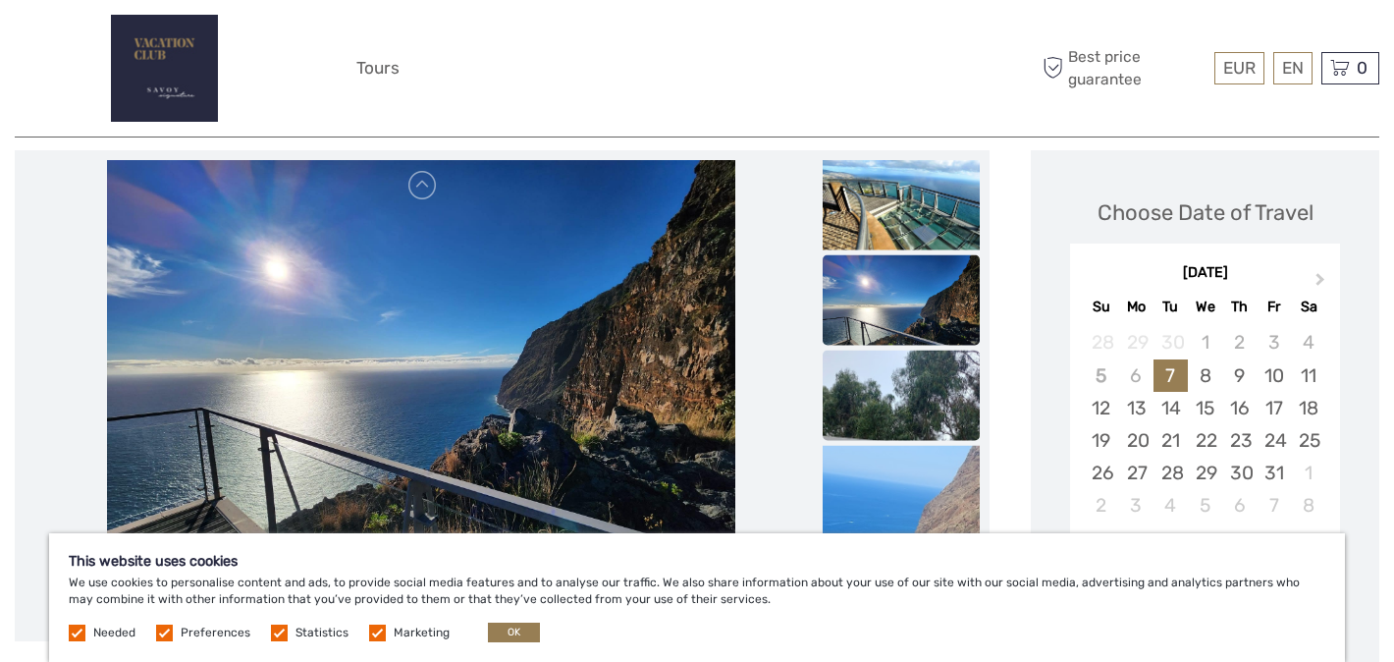
click at [904, 385] on img at bounding box center [901, 524] width 157 height 349
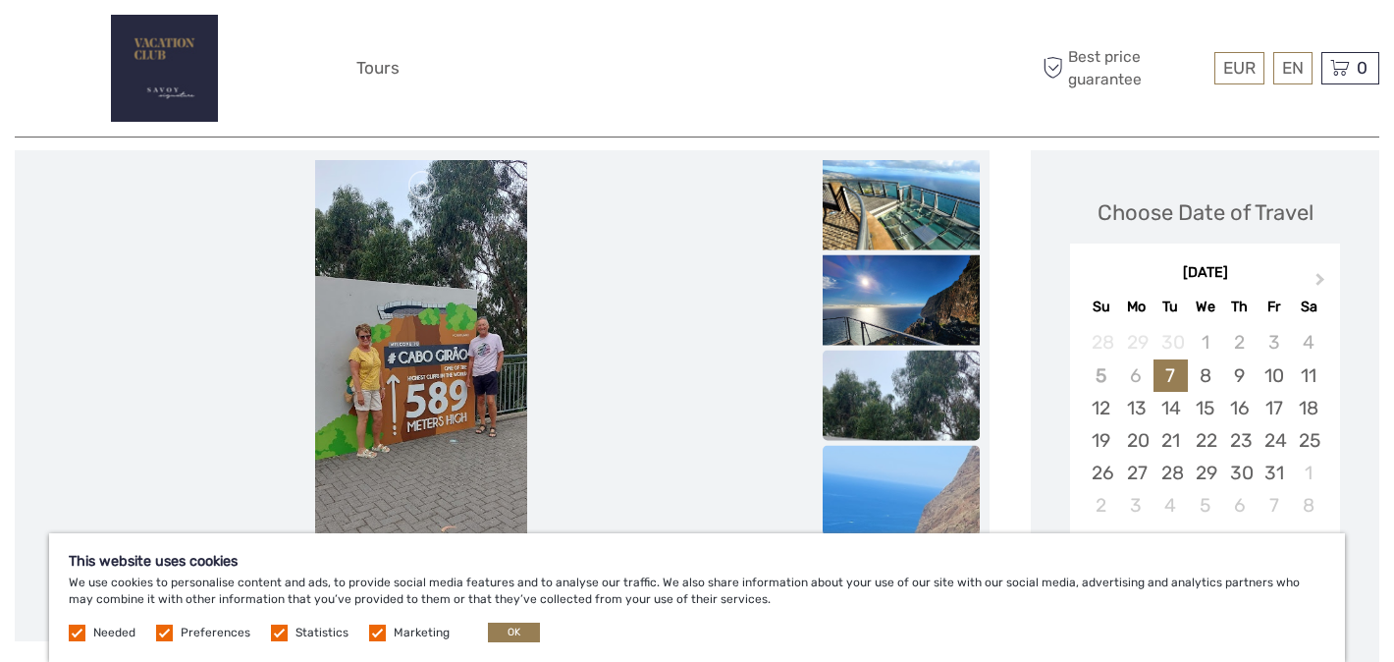
click at [901, 472] on img at bounding box center [901, 620] width 157 height 349
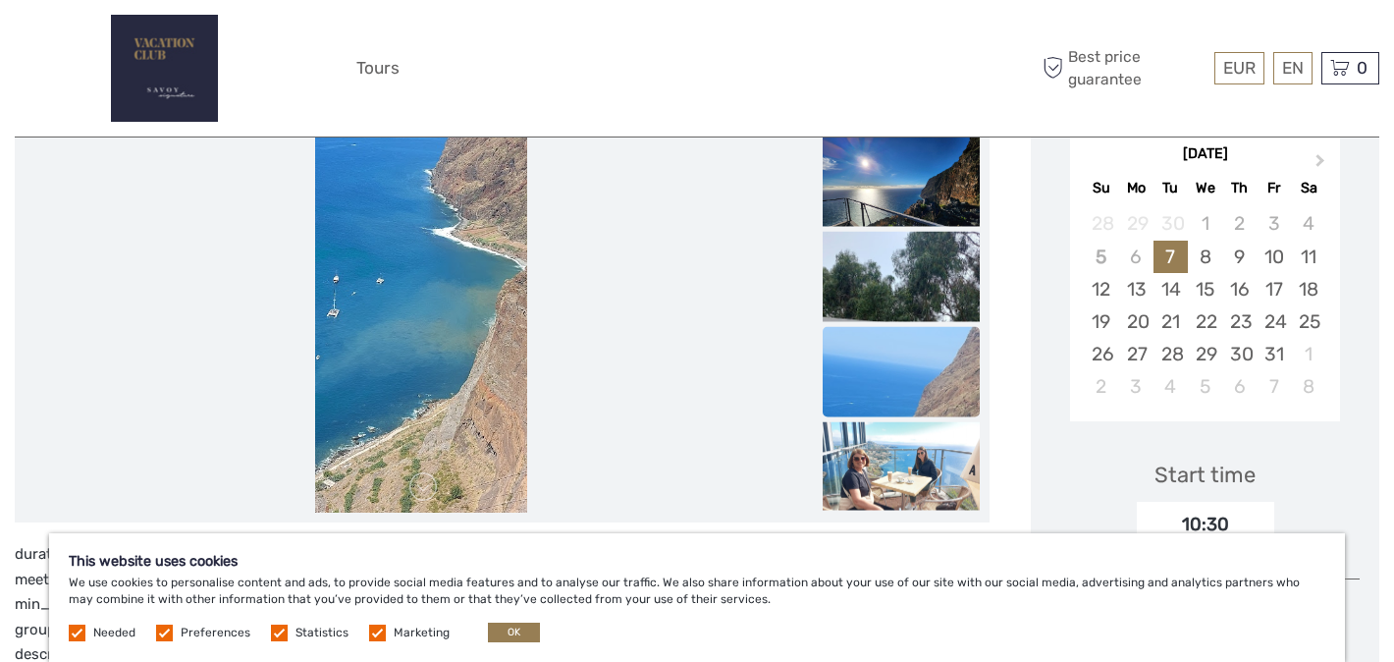
scroll to position [379, 0]
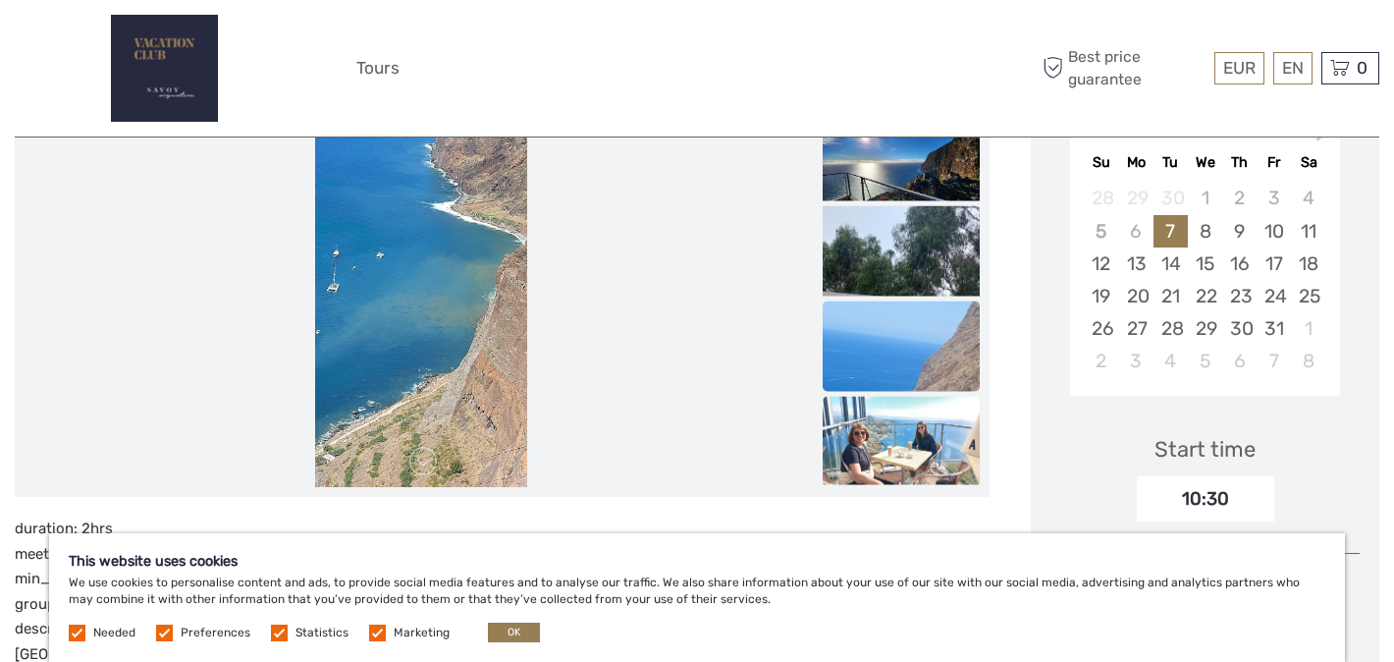
click at [898, 442] on img at bounding box center [901, 441] width 157 height 88
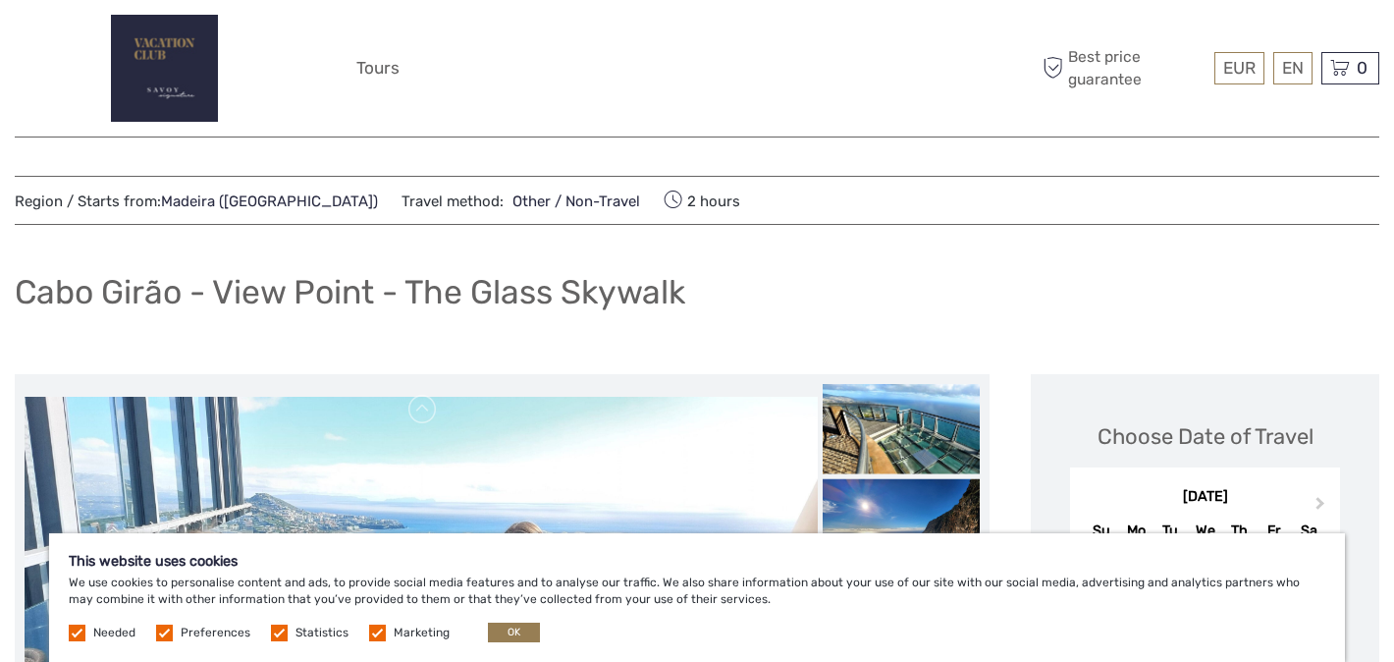
scroll to position [0, 0]
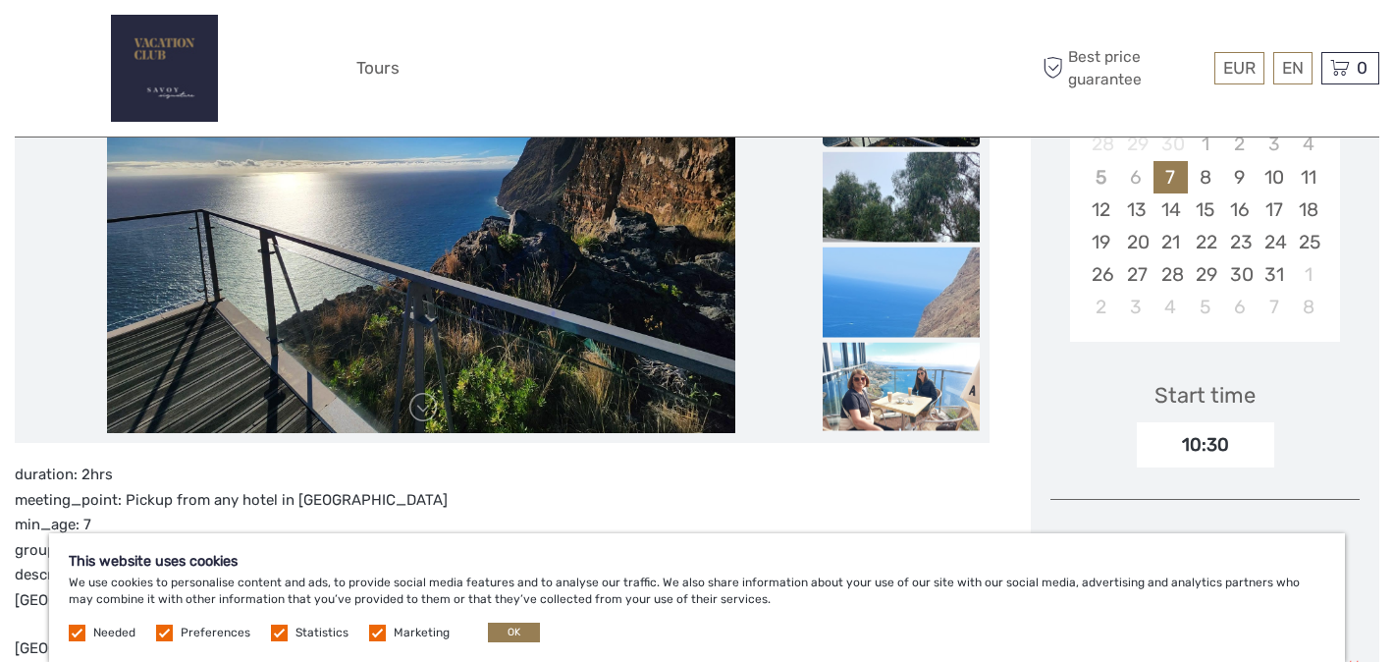
scroll to position [438, 0]
